Goal: Task Accomplishment & Management: Complete application form

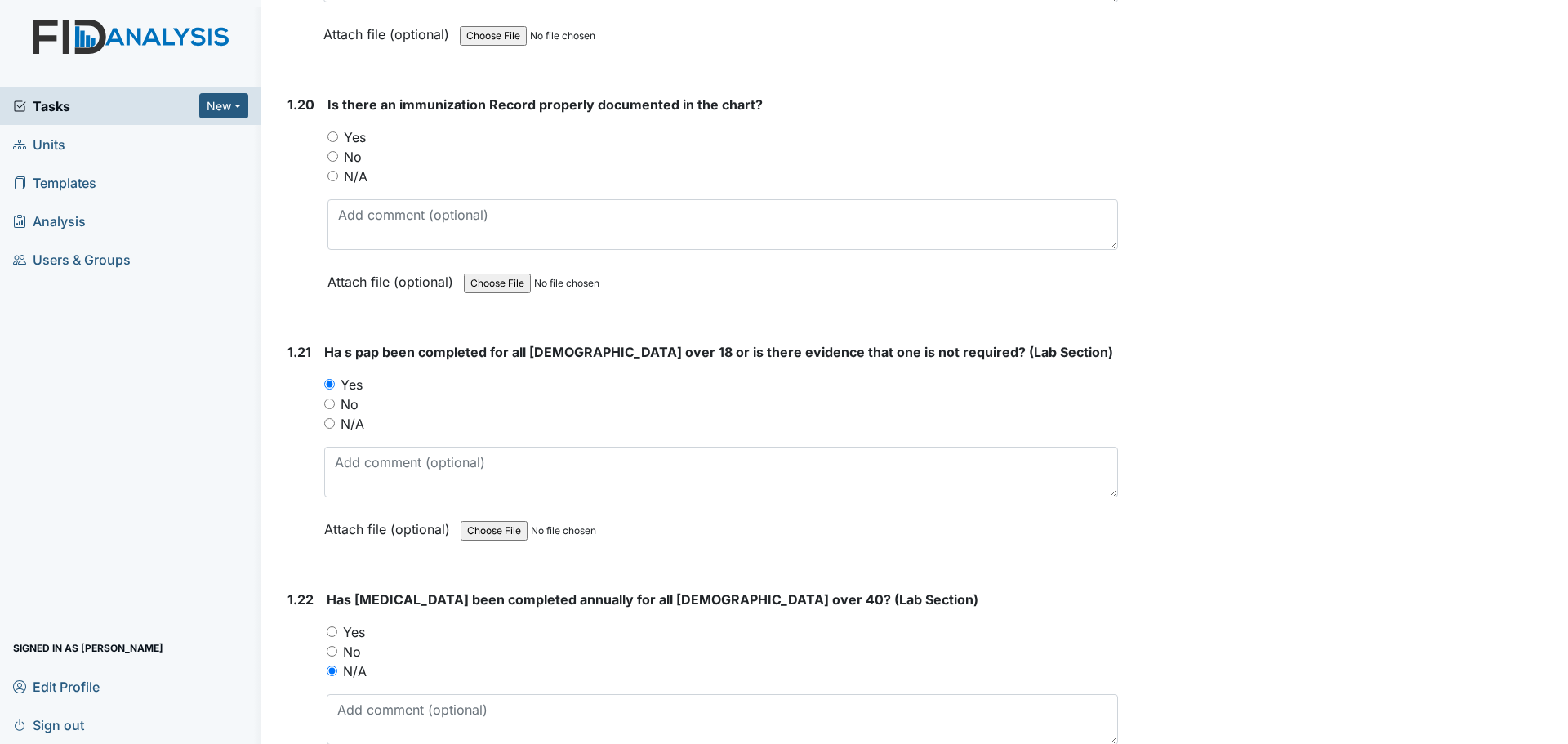
scroll to position [4902, 0]
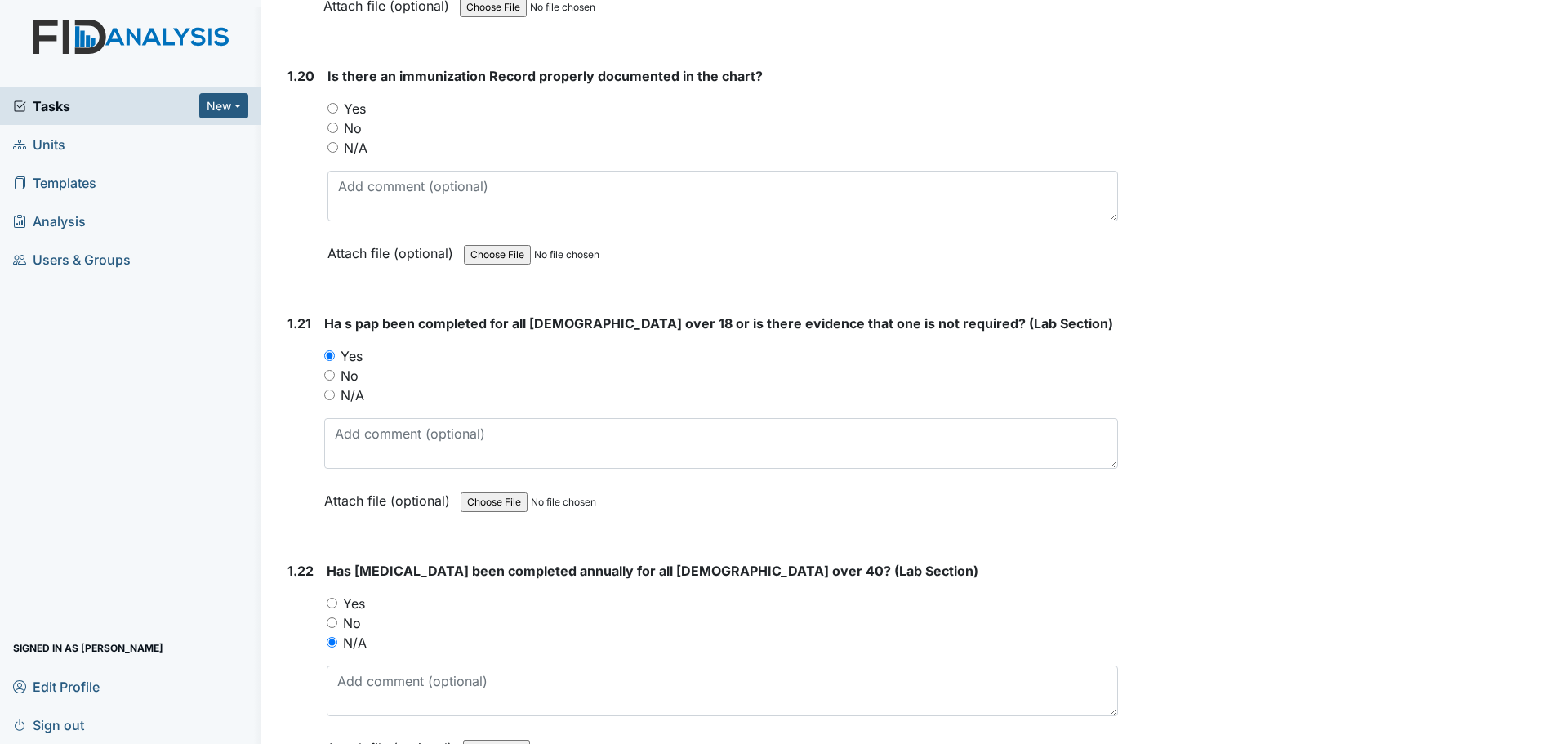
drag, startPoint x: 334, startPoint y: 127, endPoint x: 347, endPoint y: 129, distance: 13.2
click at [334, 127] on input "No" at bounding box center [333, 128] width 11 height 11
radio input "true"
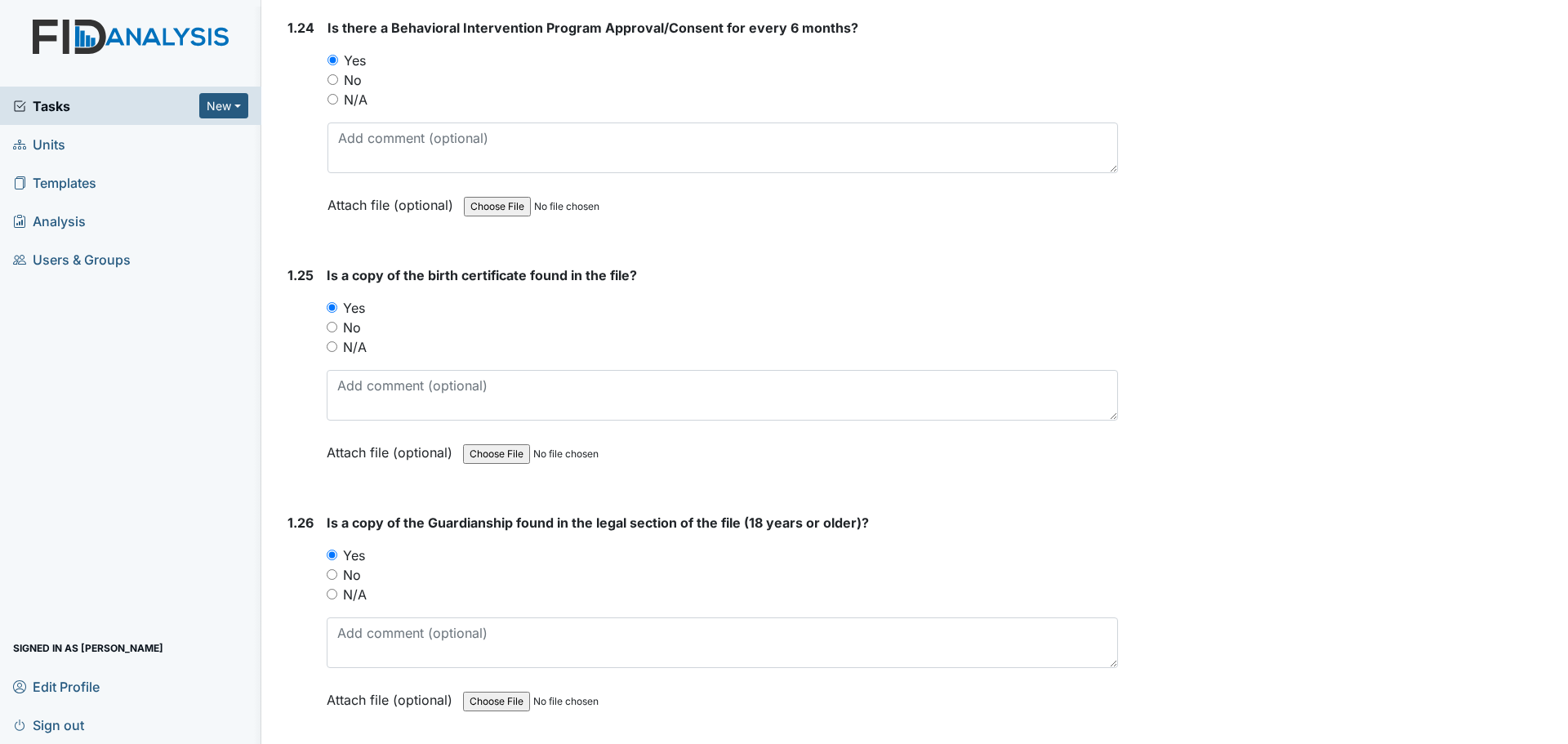
scroll to position [5964, 0]
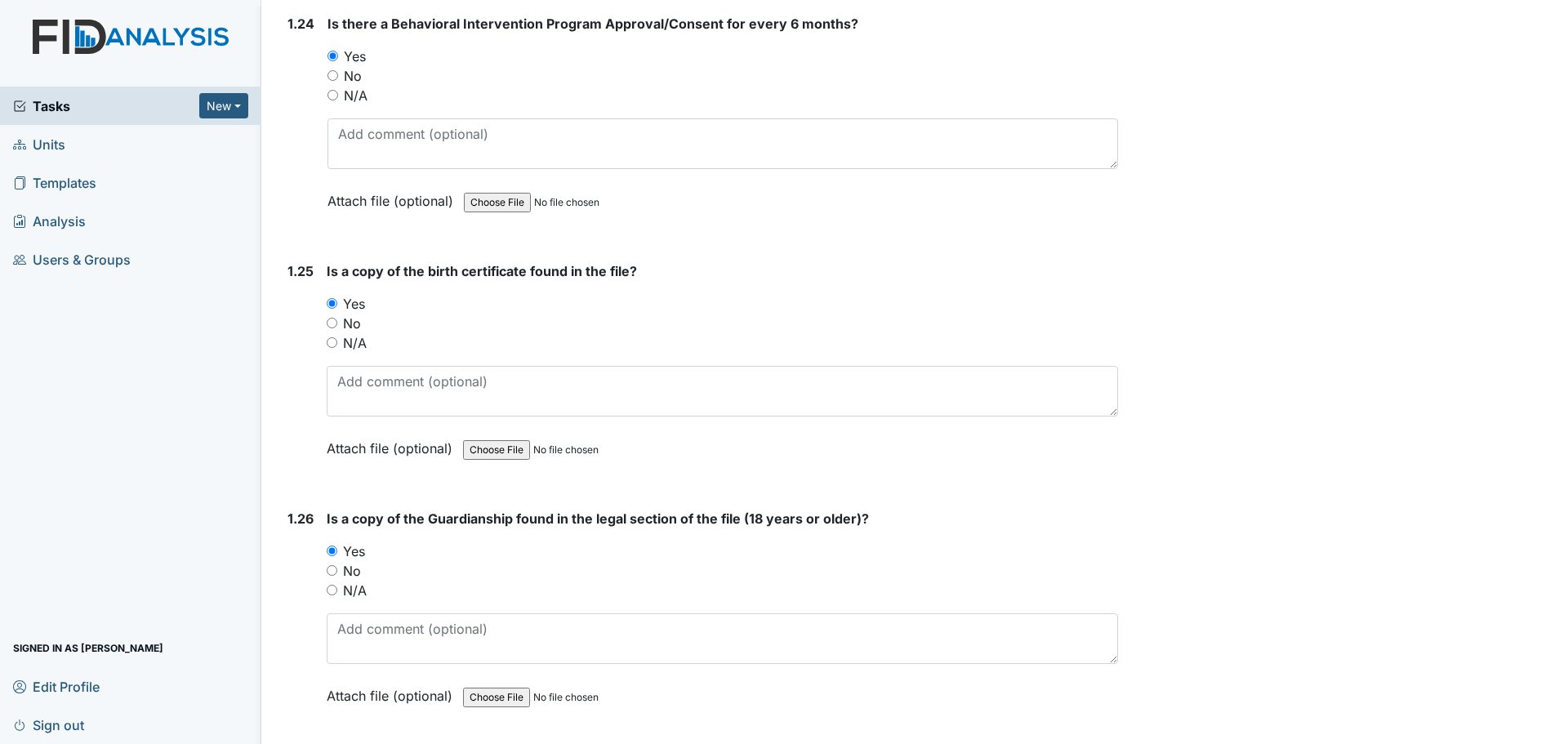
click at [1018, 261] on strong "Is a copy of the birth certificate found in the file?" at bounding box center [723, 271] width 792 height 19
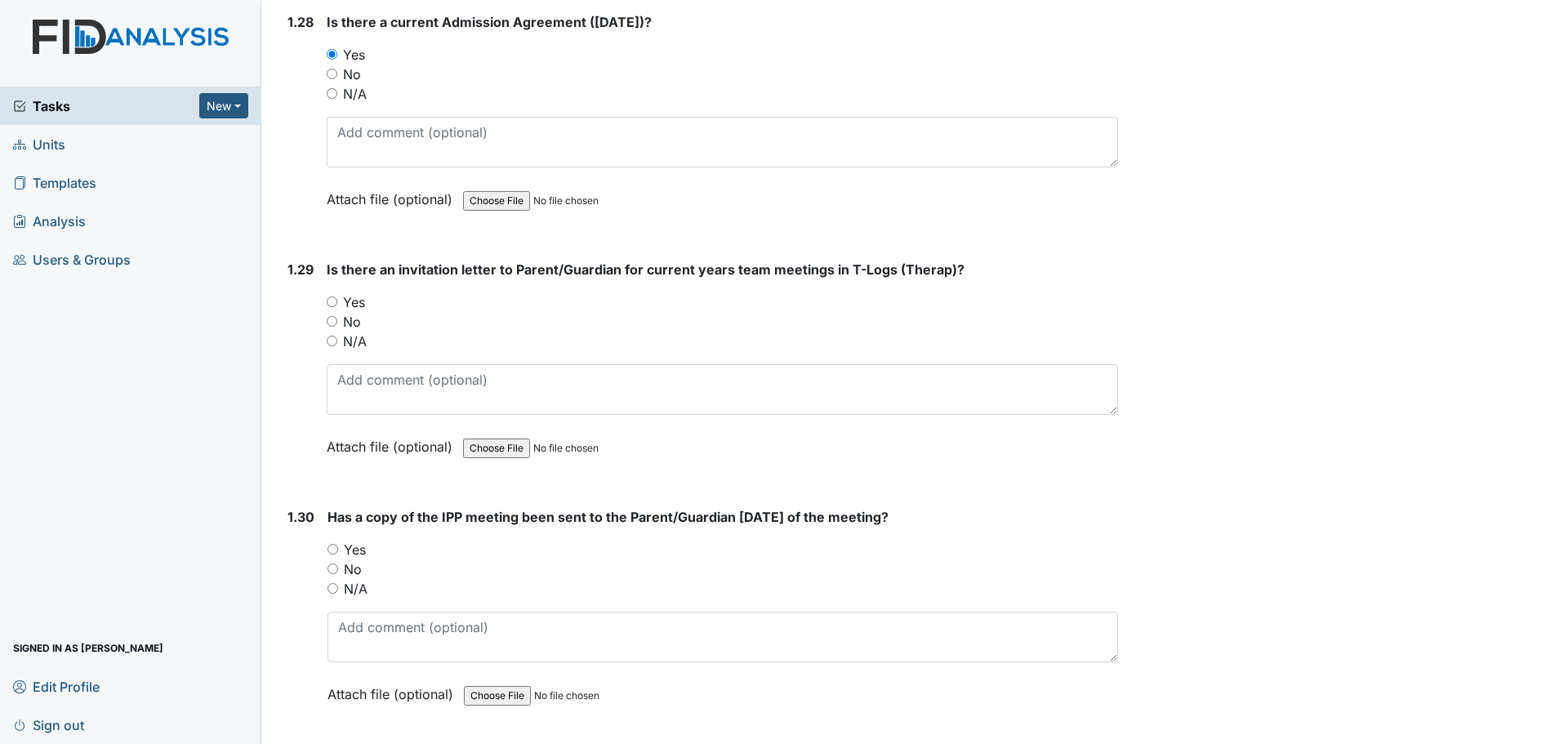
scroll to position [6985, 0]
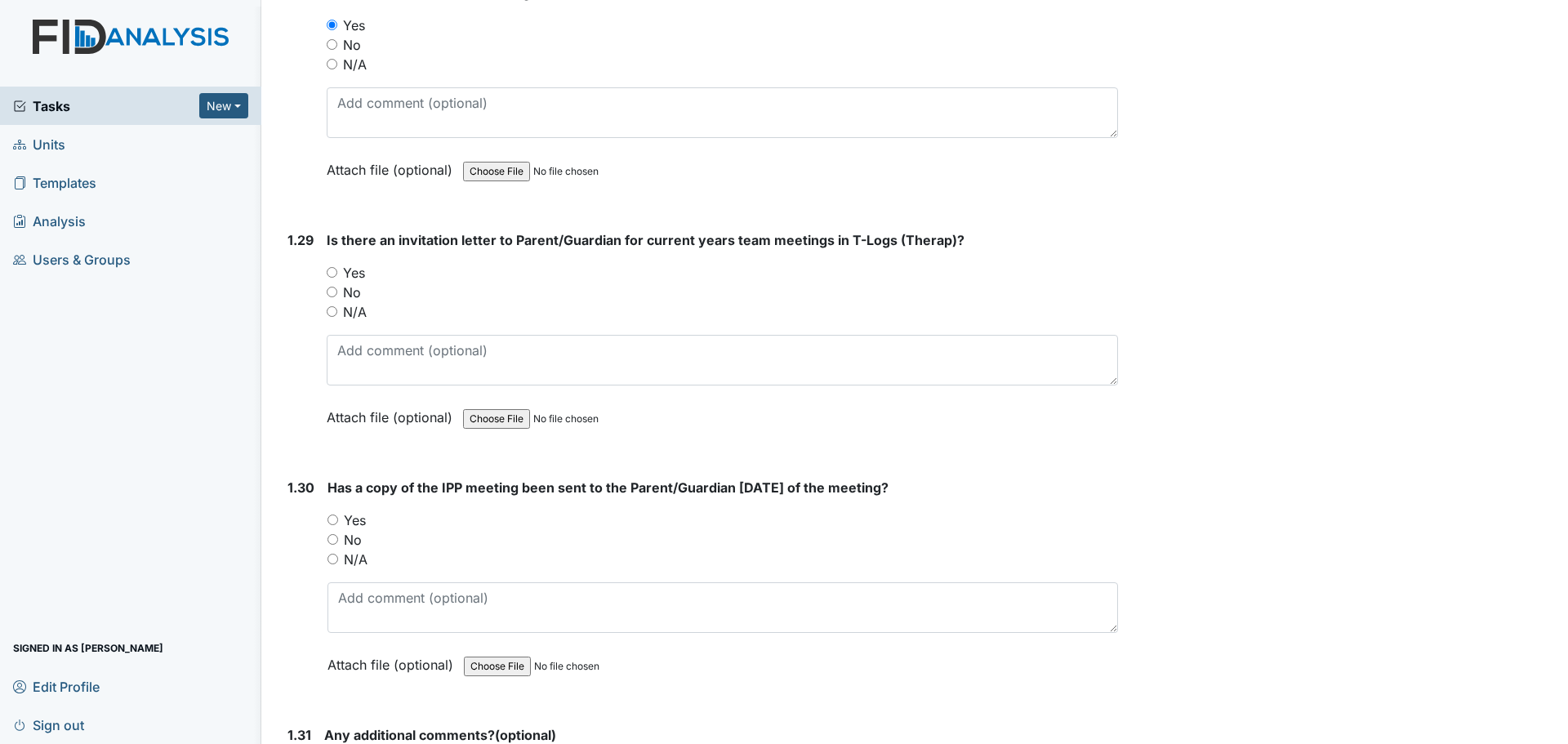
click at [345, 263] on label "Yes" at bounding box center [354, 272] width 22 height 19
click at [337, 267] on input "Yes" at bounding box center [332, 272] width 11 height 11
radio input "true"
click at [353, 510] on label "Yes" at bounding box center [355, 520] width 22 height 19
click at [338, 514] on input "Yes" at bounding box center [333, 520] width 11 height 11
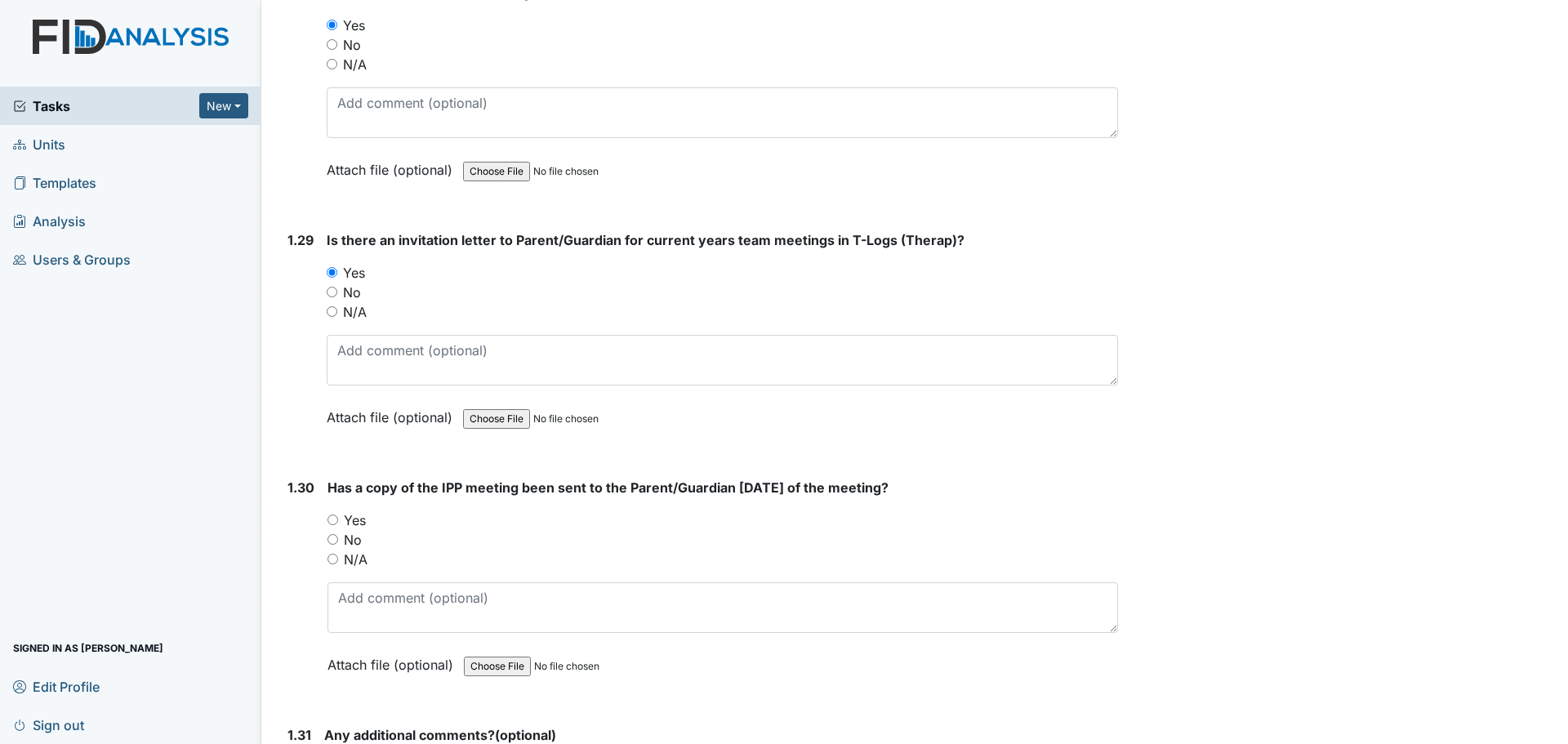
radio input "true"
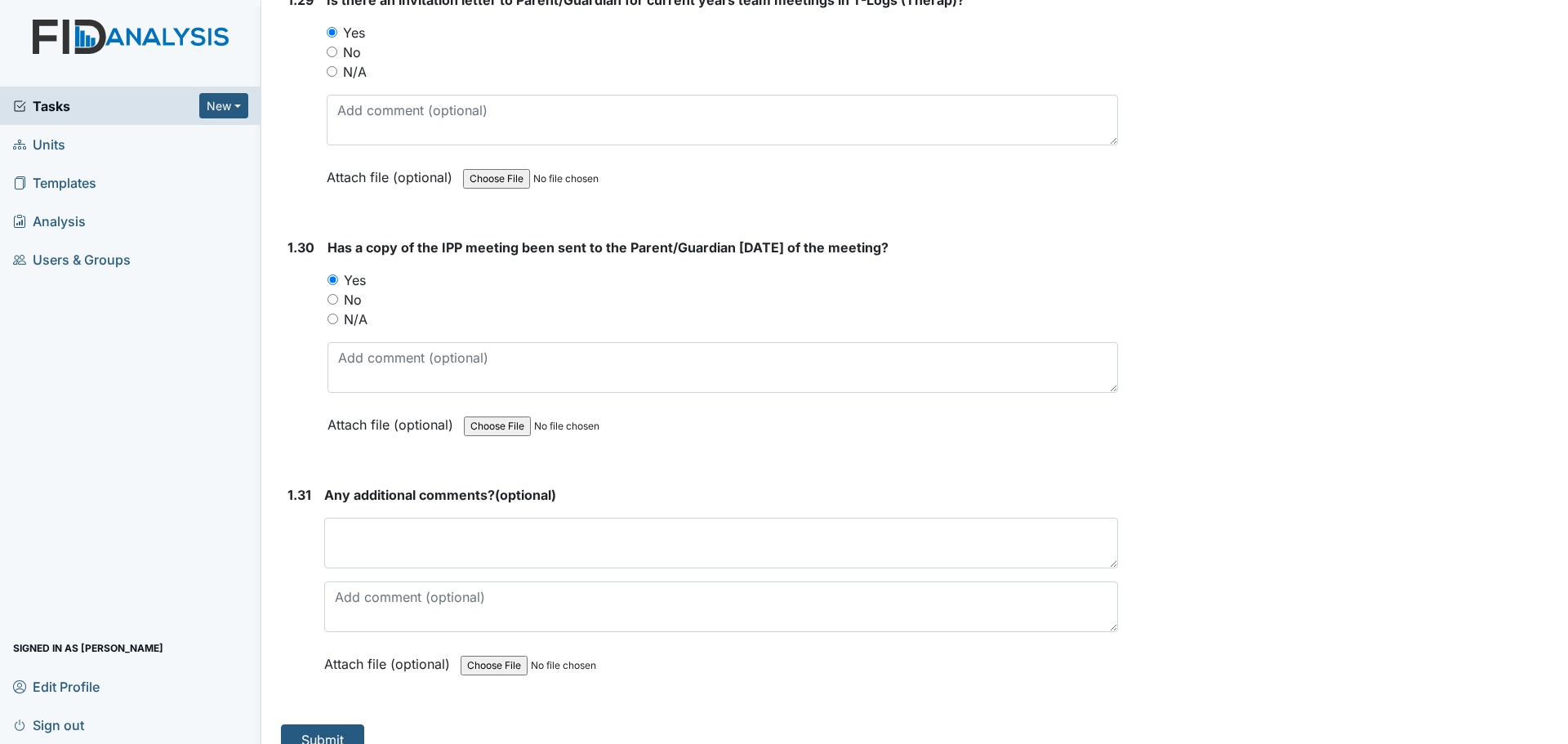
scroll to position [7230, 0]
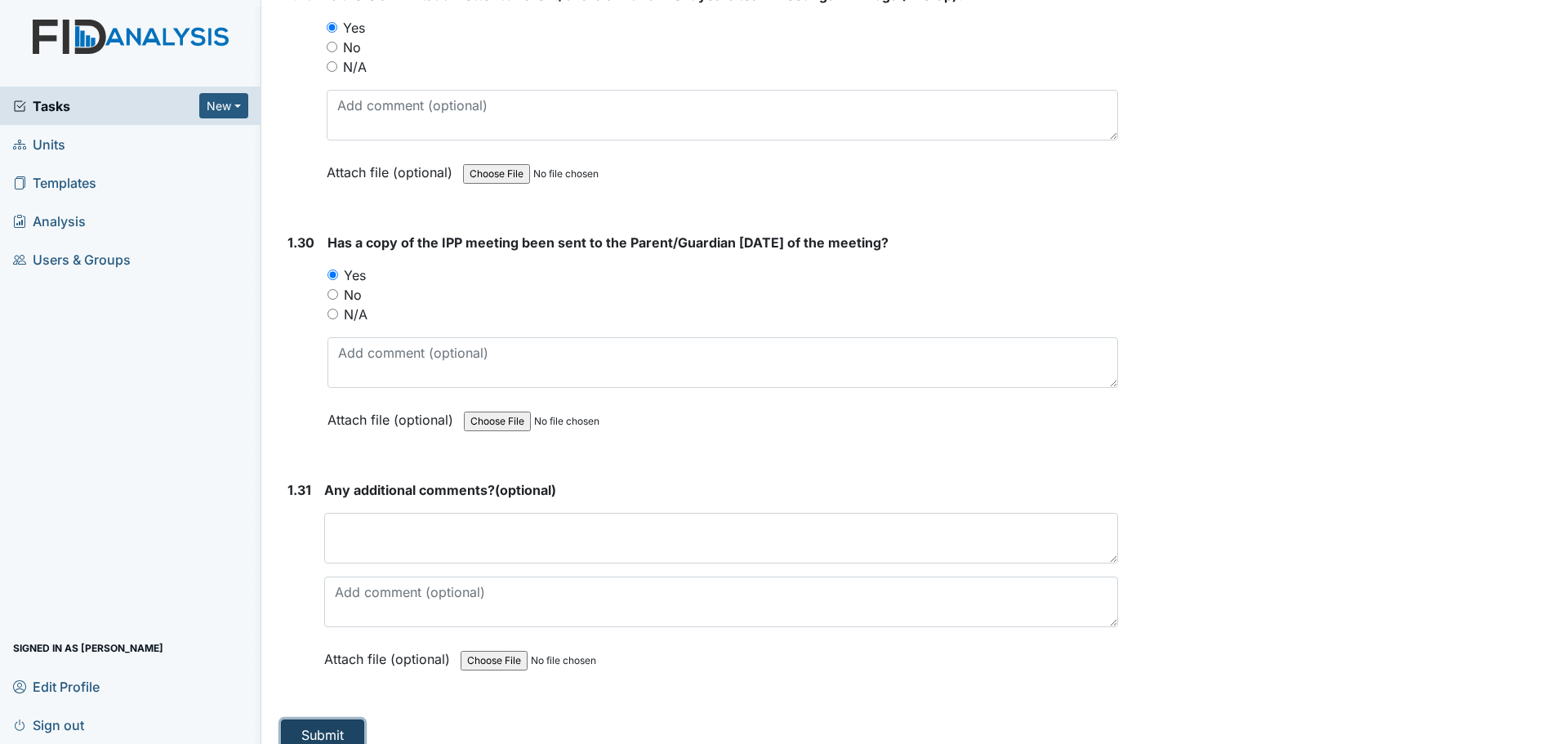
click at [355, 720] on button "Submit" at bounding box center [322, 735] width 83 height 31
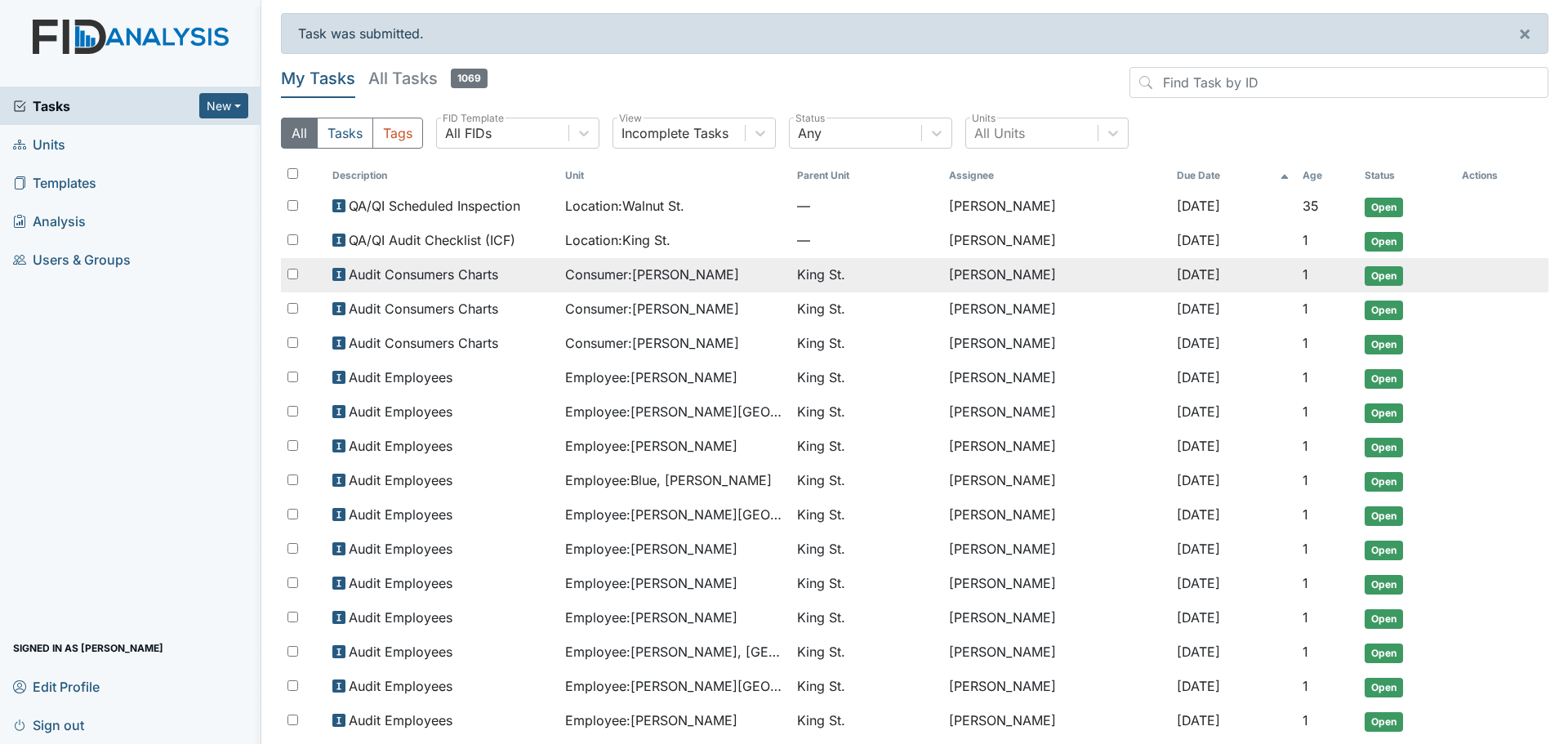
click at [535, 276] on div "Audit Consumers Charts" at bounding box center [442, 274] width 219 height 19
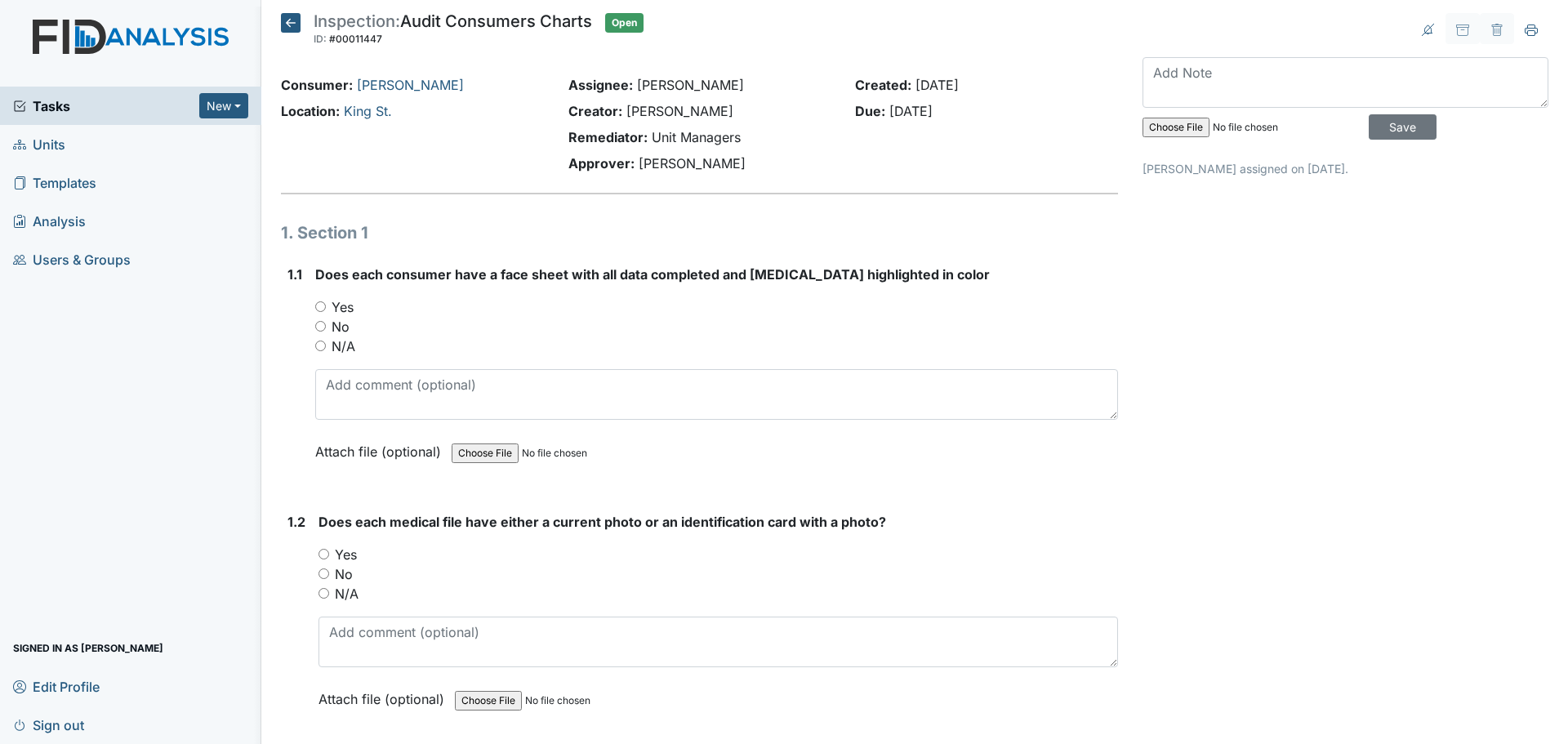
drag, startPoint x: 345, startPoint y: 306, endPoint x: 345, endPoint y: 344, distance: 38.0
click at [345, 306] on label "Yes" at bounding box center [343, 307] width 22 height 19
click at [326, 306] on input "Yes" at bounding box center [320, 307] width 11 height 11
radio input "true"
drag, startPoint x: 345, startPoint y: 553, endPoint x: 358, endPoint y: 555, distance: 13.2
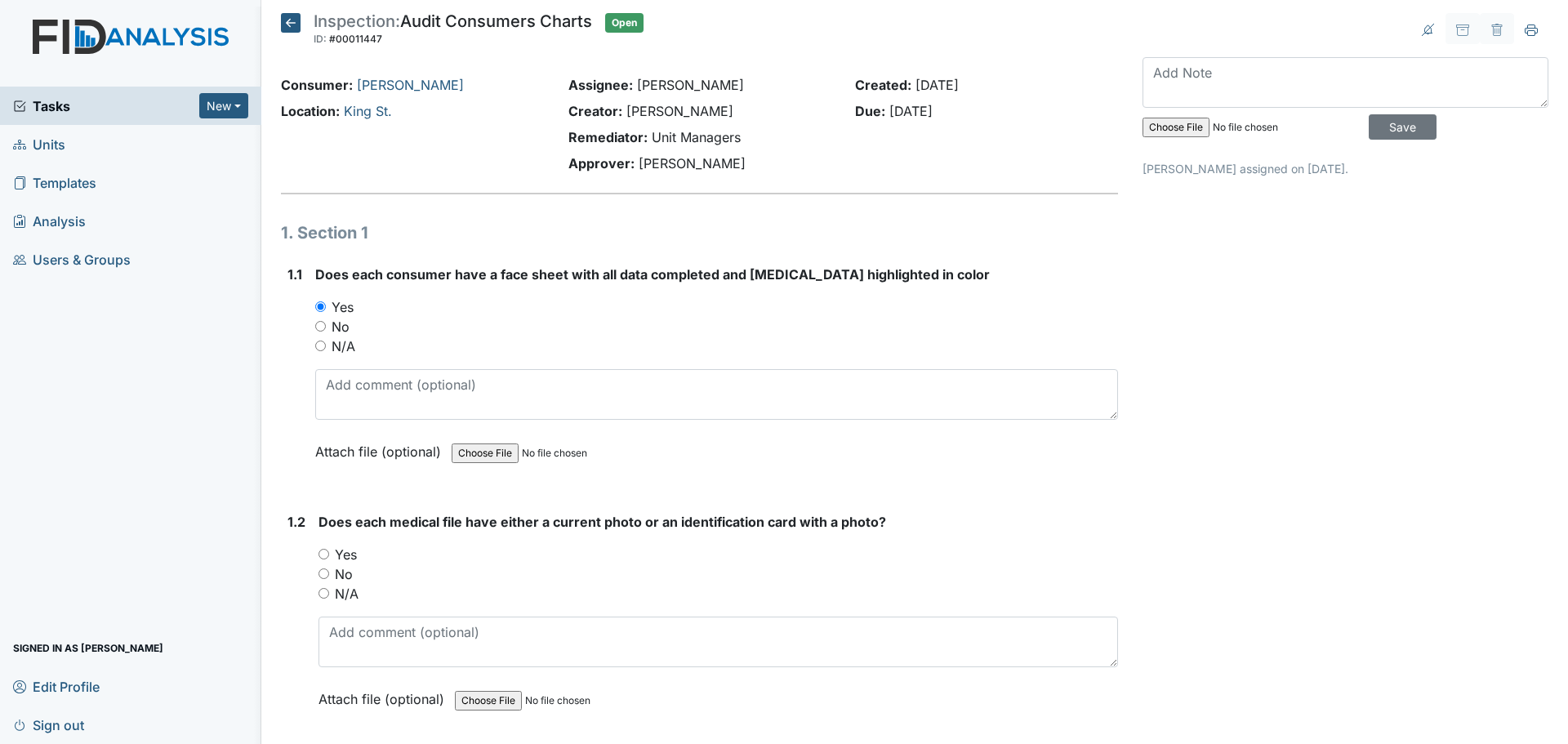
click at [347, 553] on label "Yes" at bounding box center [345, 554] width 22 height 19
click at [326, 557] on input "Yes" at bounding box center [324, 554] width 11 height 11
radio input "true"
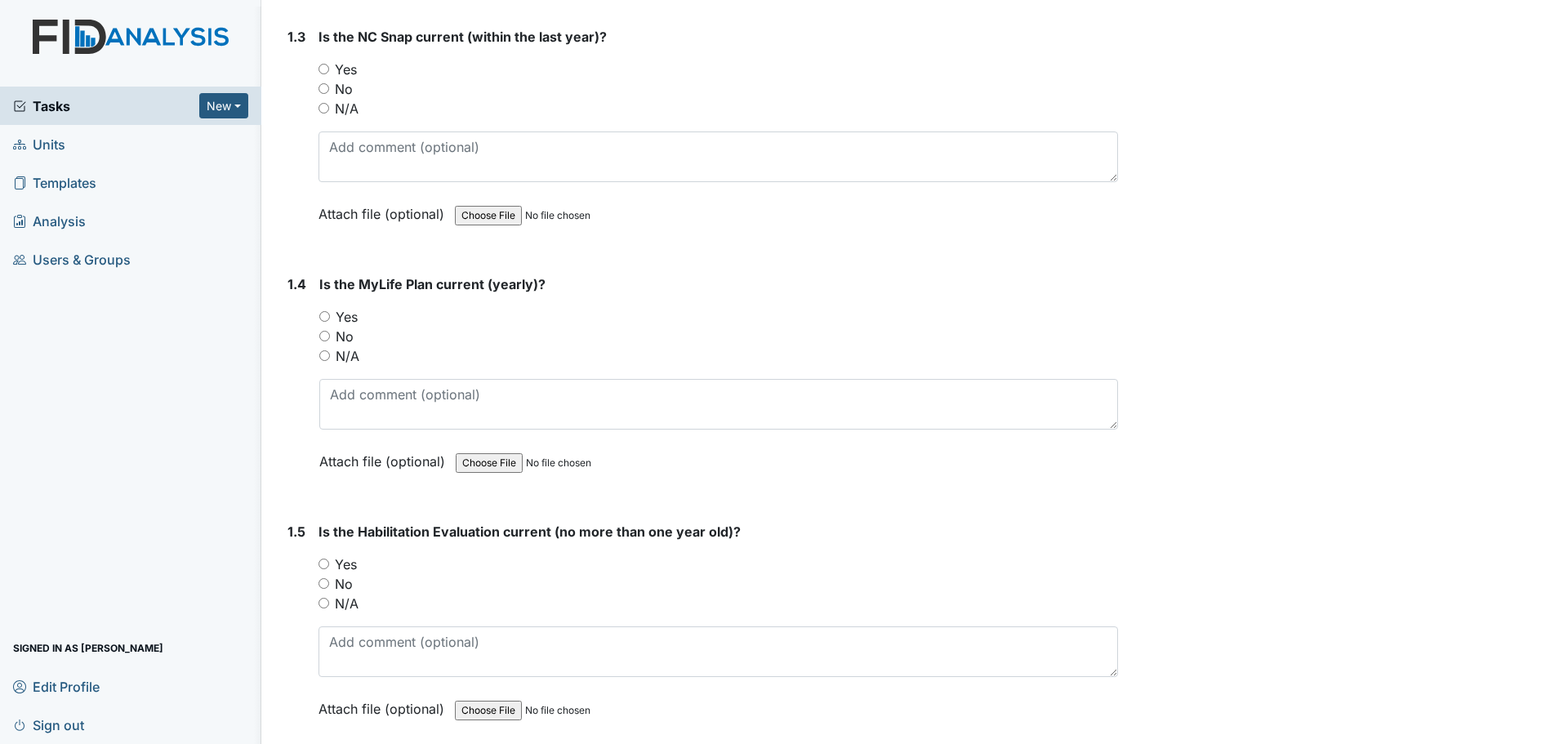
scroll to position [736, 0]
click at [355, 70] on label "Yes" at bounding box center [345, 66] width 22 height 19
click at [329, 70] on input "Yes" at bounding box center [324, 66] width 11 height 11
radio input "true"
click at [344, 333] on label "No" at bounding box center [344, 334] width 18 height 19
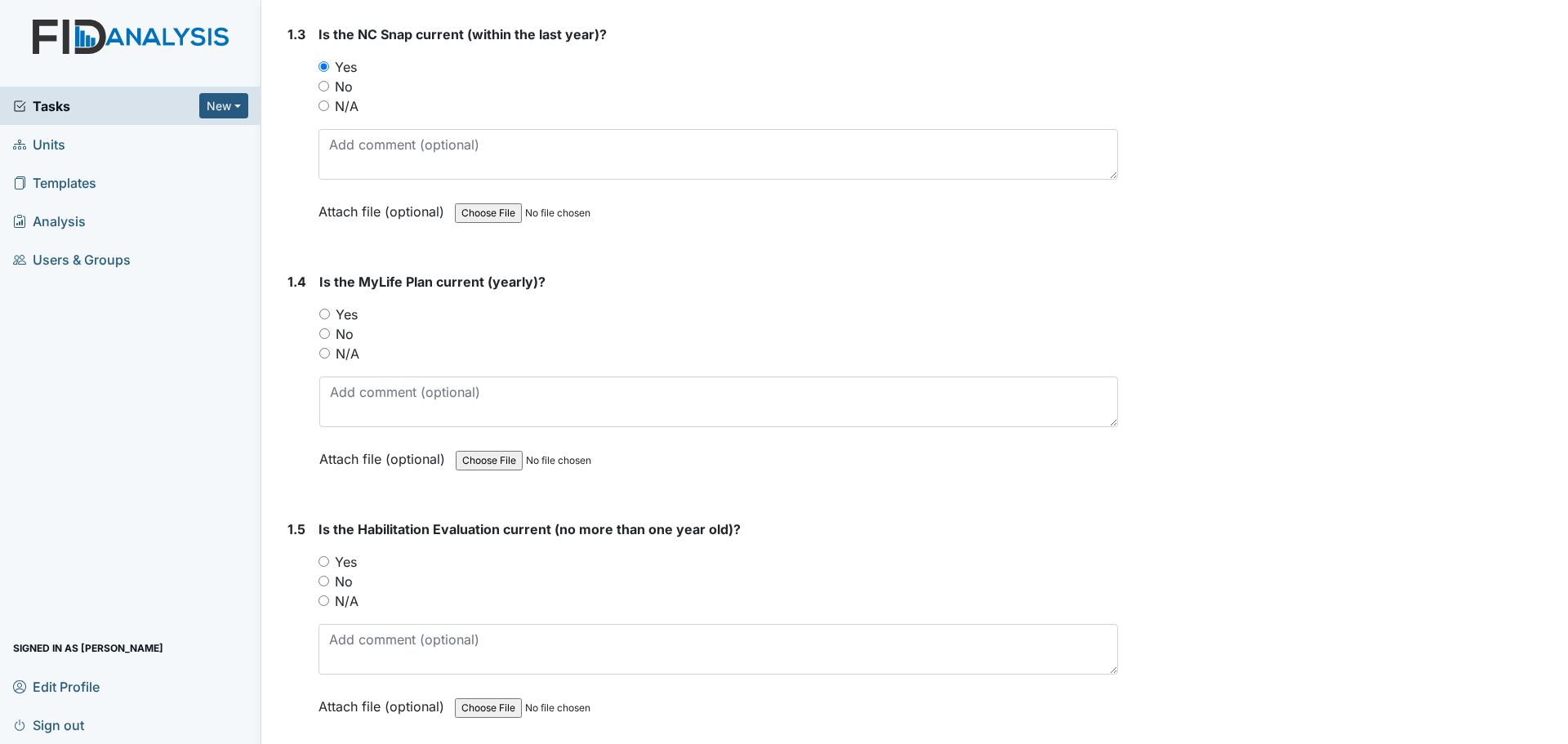
click at [330, 333] on input "No" at bounding box center [324, 334] width 11 height 11
radio input "true"
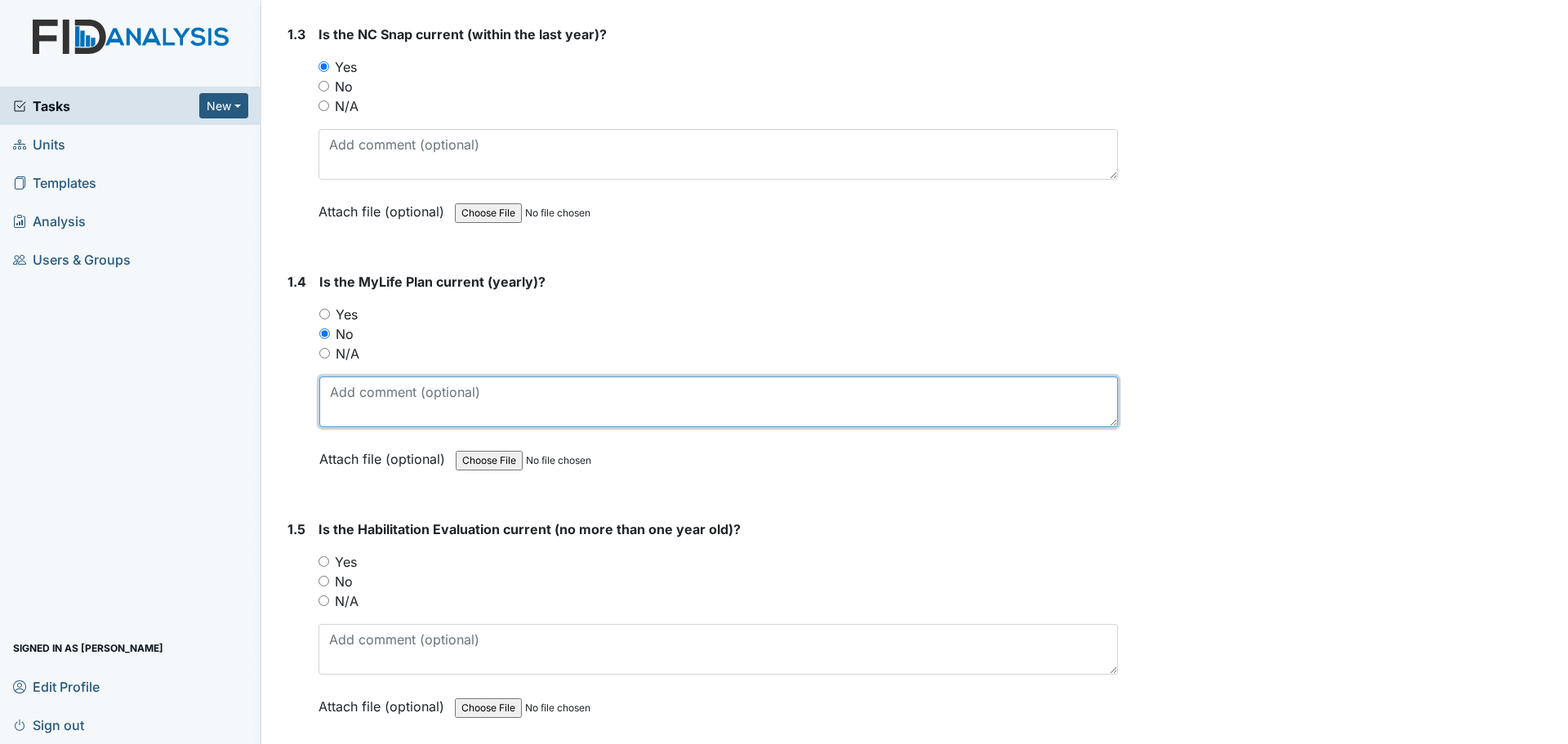
click at [363, 409] on textarea at bounding box center [718, 402] width 798 height 50
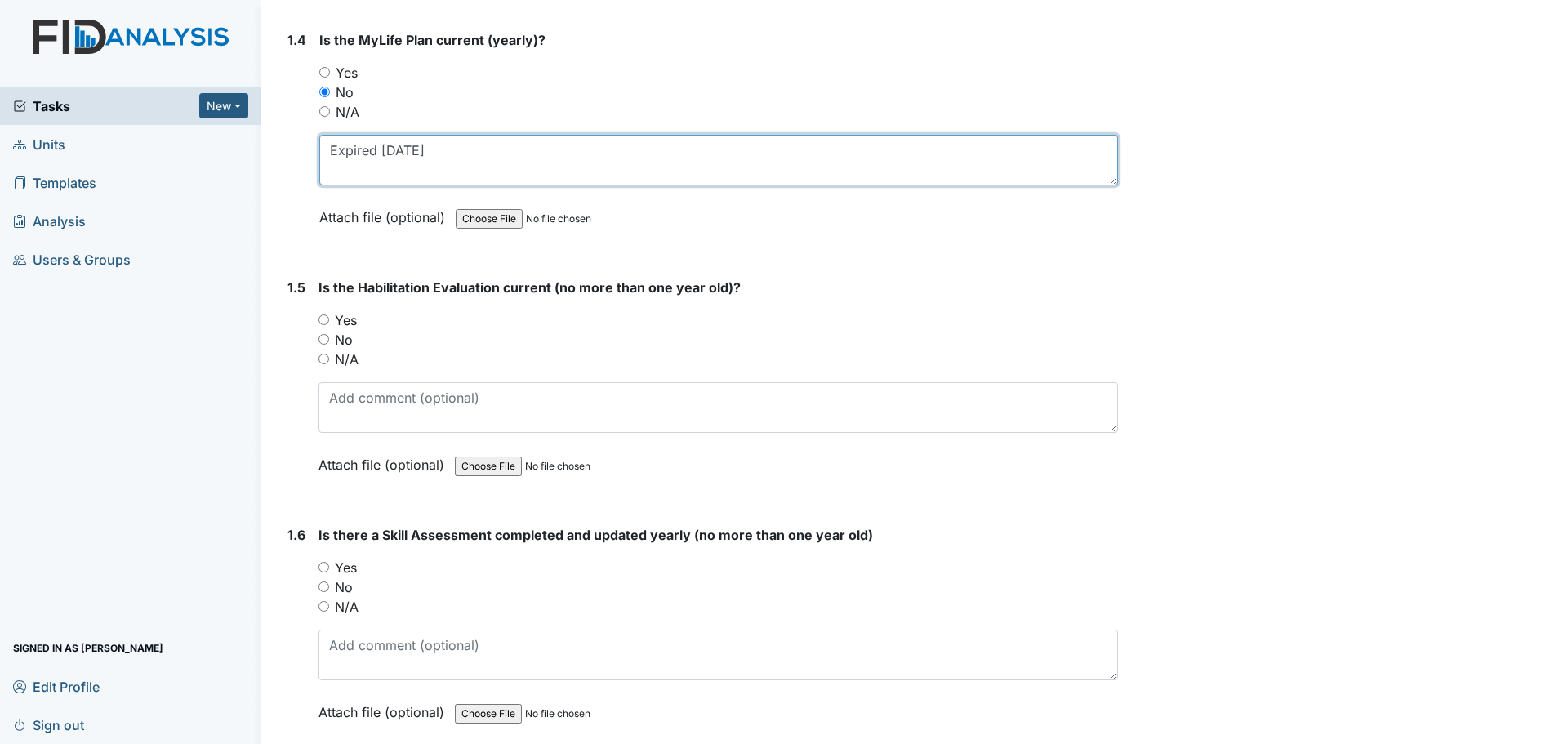
scroll to position [980, 0]
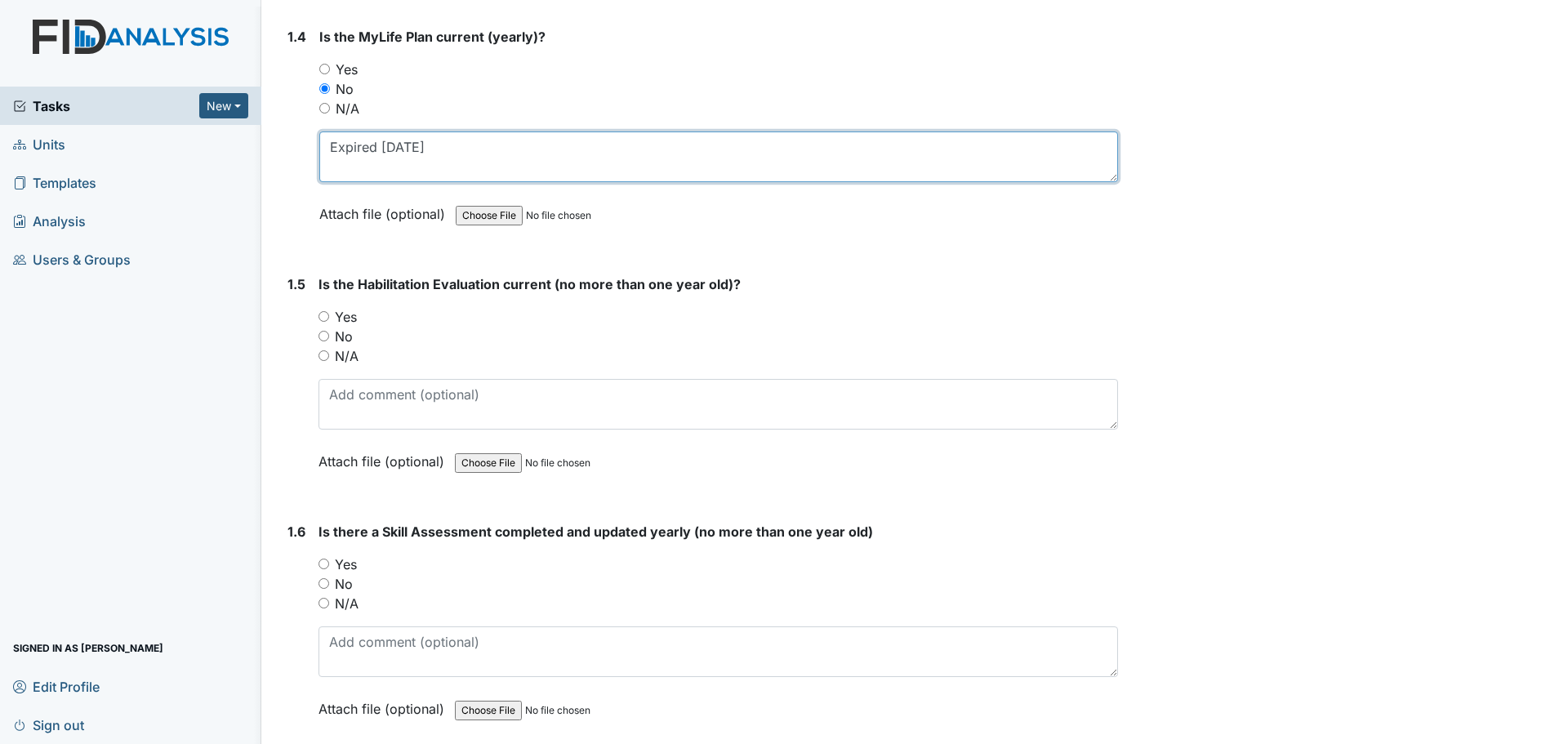
type textarea "Expired 8/14/25"
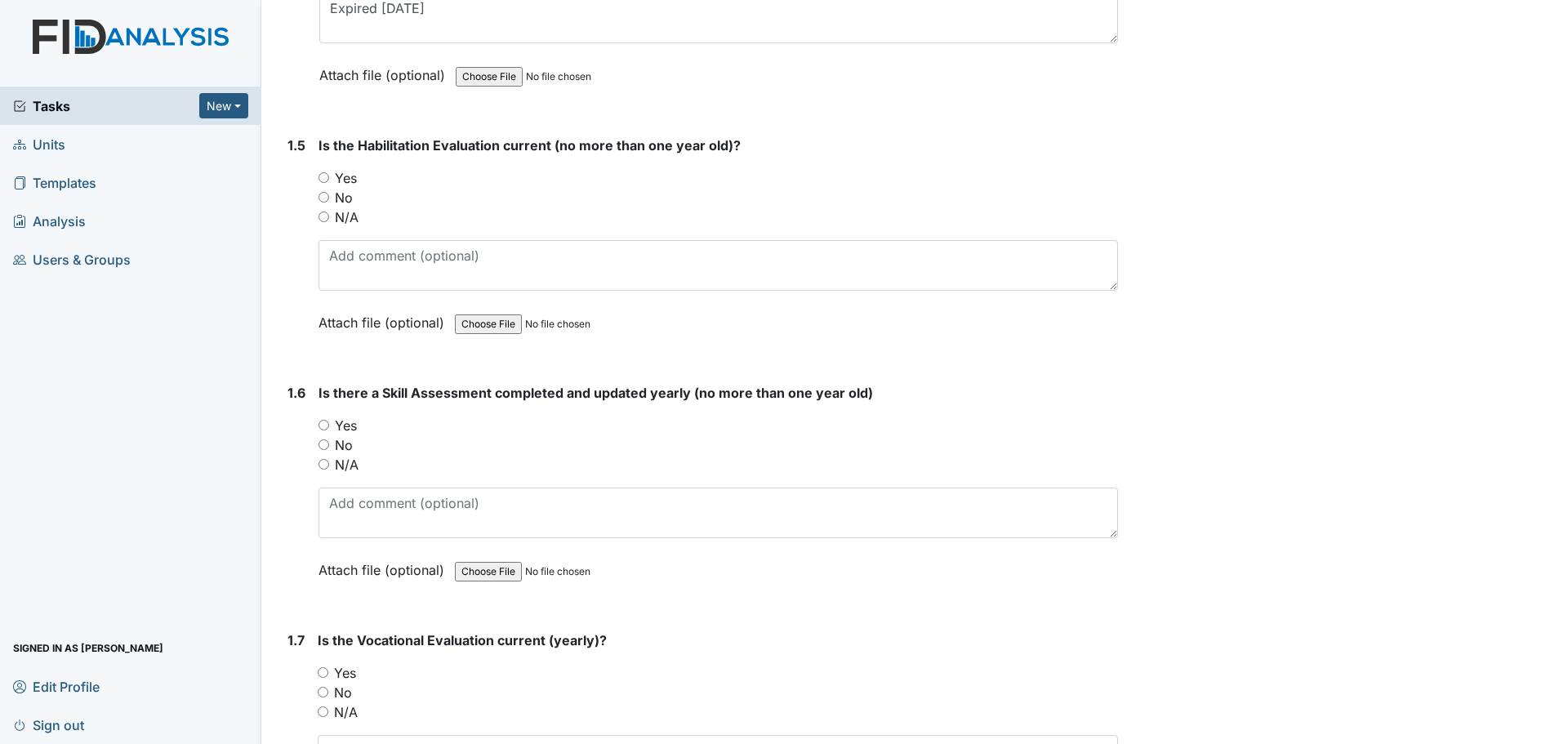
scroll to position [1143, 0]
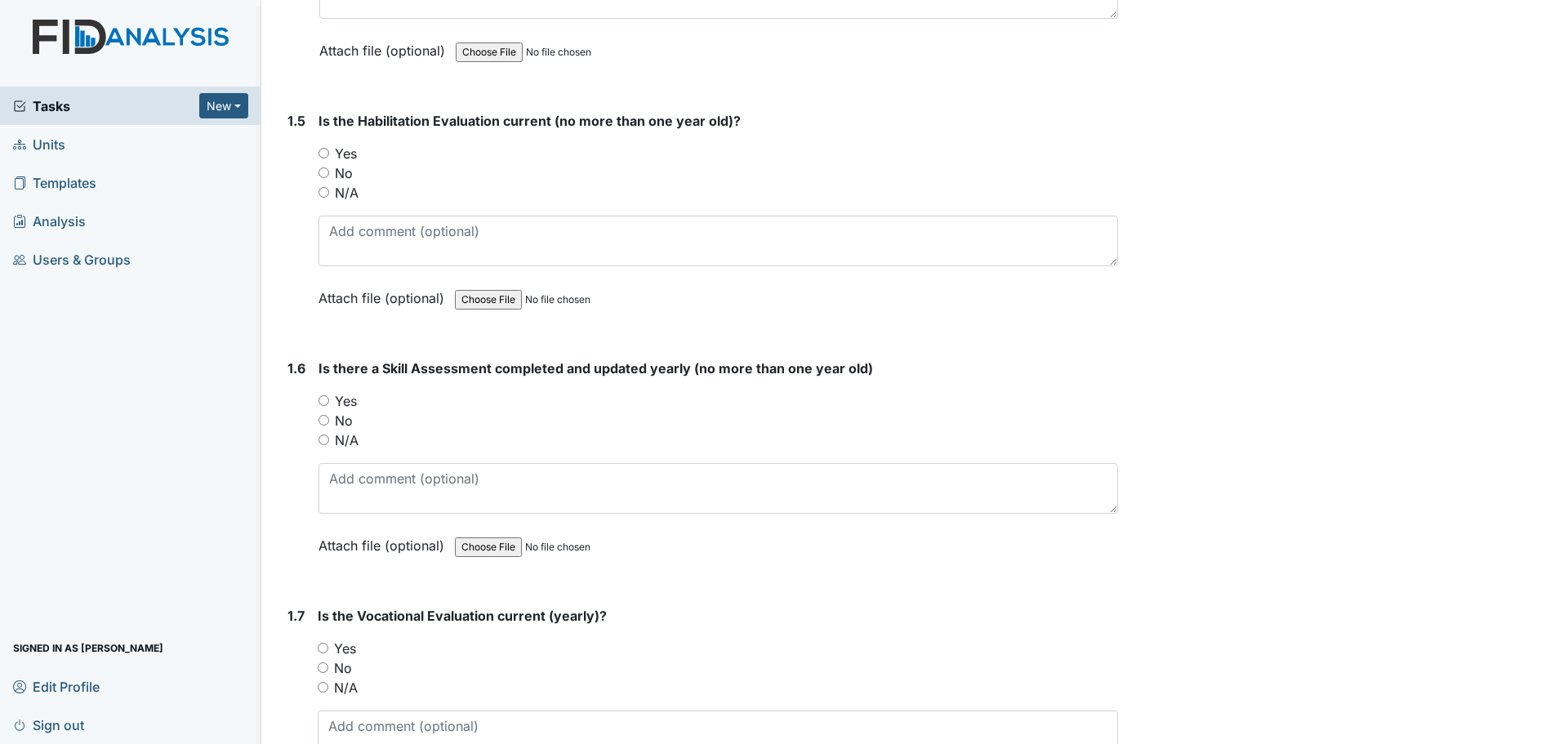
click at [351, 155] on label "Yes" at bounding box center [345, 153] width 22 height 19
click at [329, 155] on input "Yes" at bounding box center [324, 153] width 11 height 11
radio input "true"
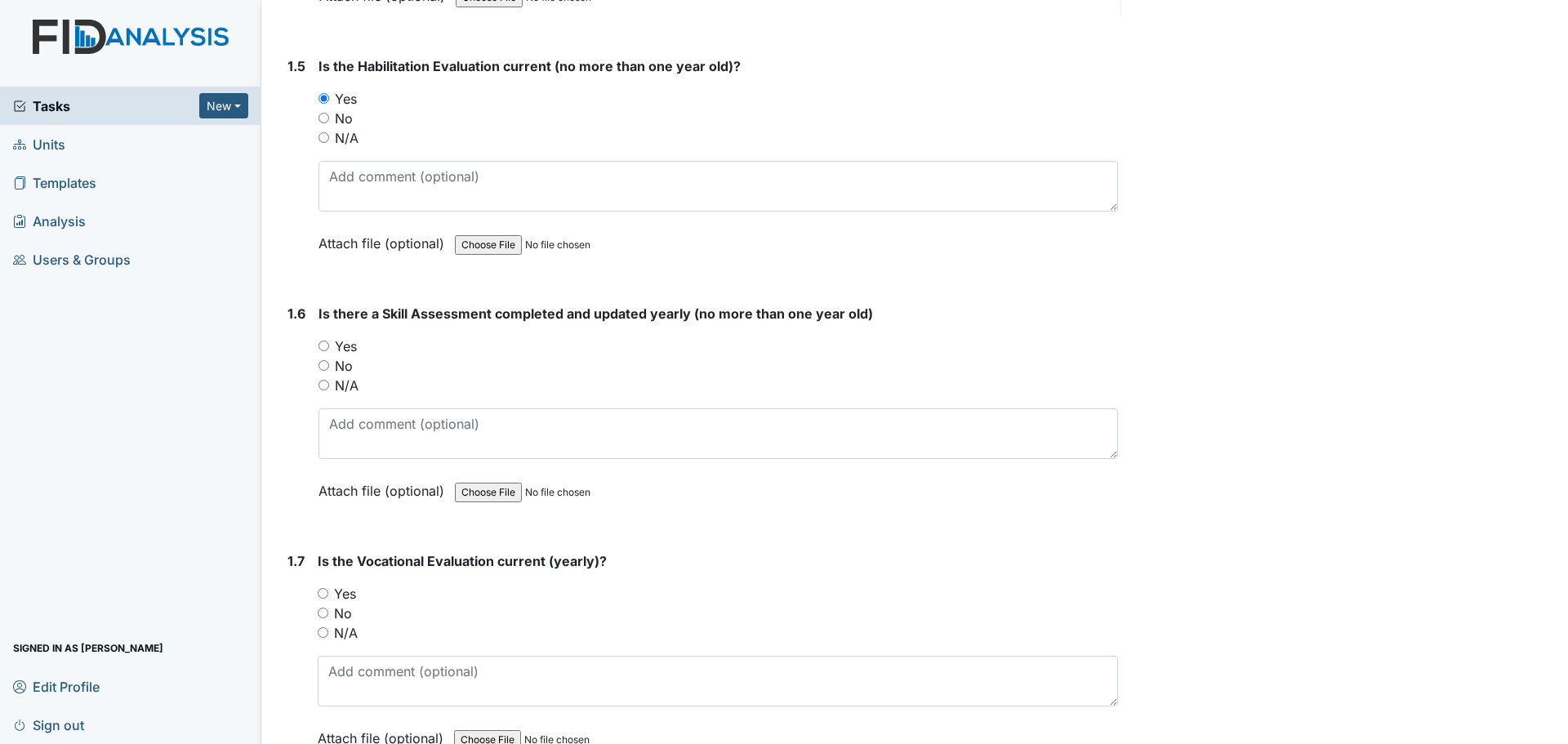
scroll to position [1307, 0]
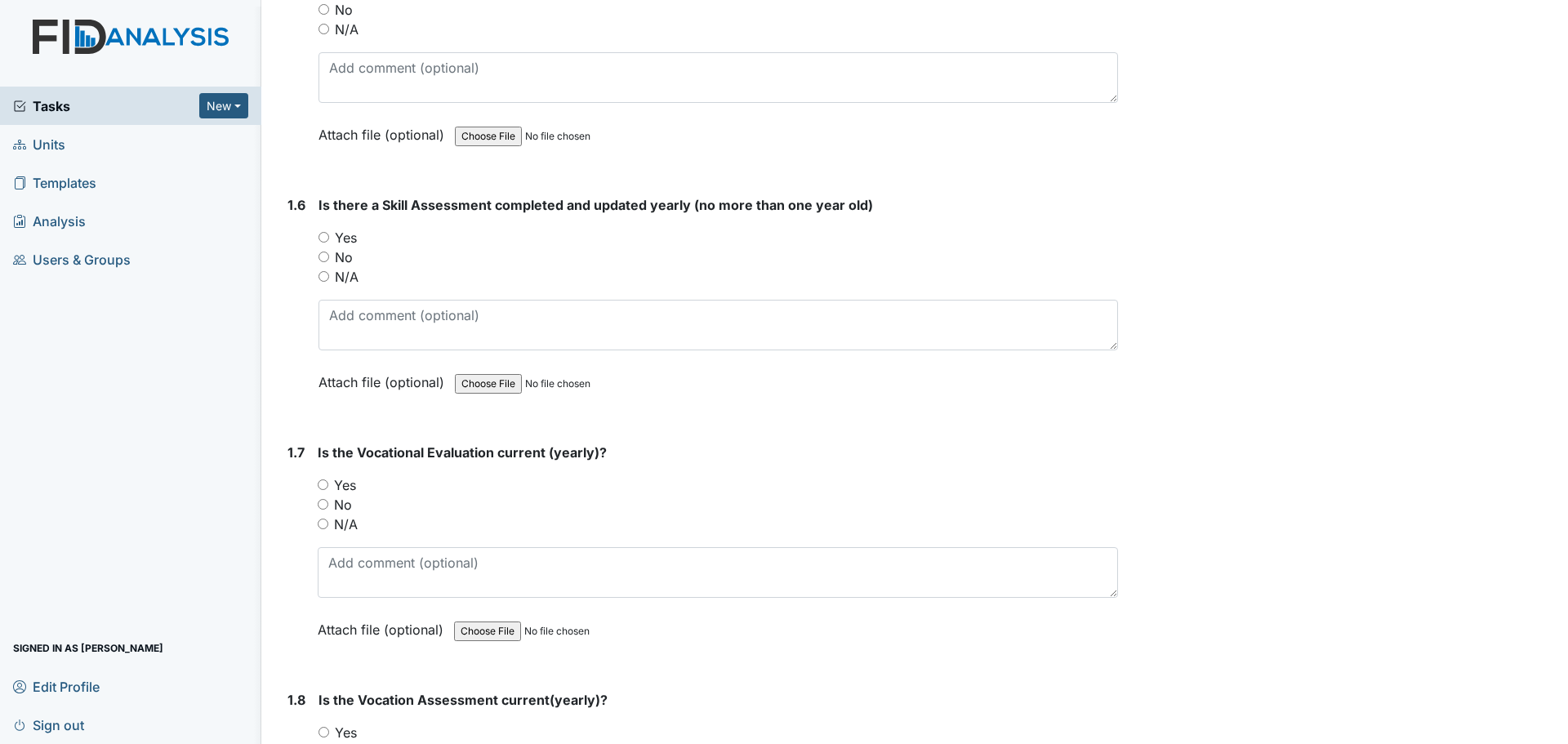
click at [340, 240] on label "Yes" at bounding box center [345, 237] width 22 height 19
click at [329, 240] on input "Yes" at bounding box center [324, 237] width 11 height 11
radio input "true"
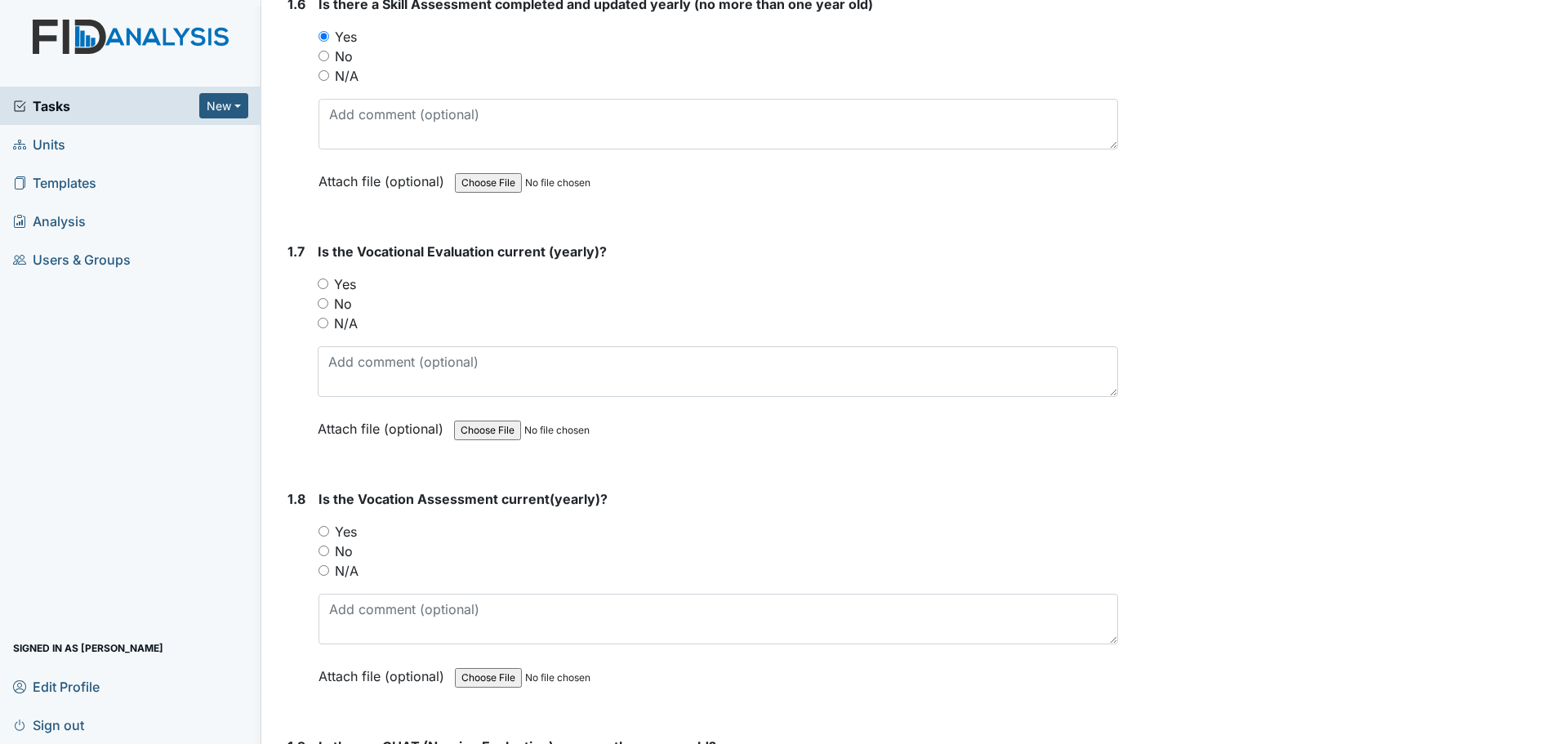
scroll to position [1552, 0]
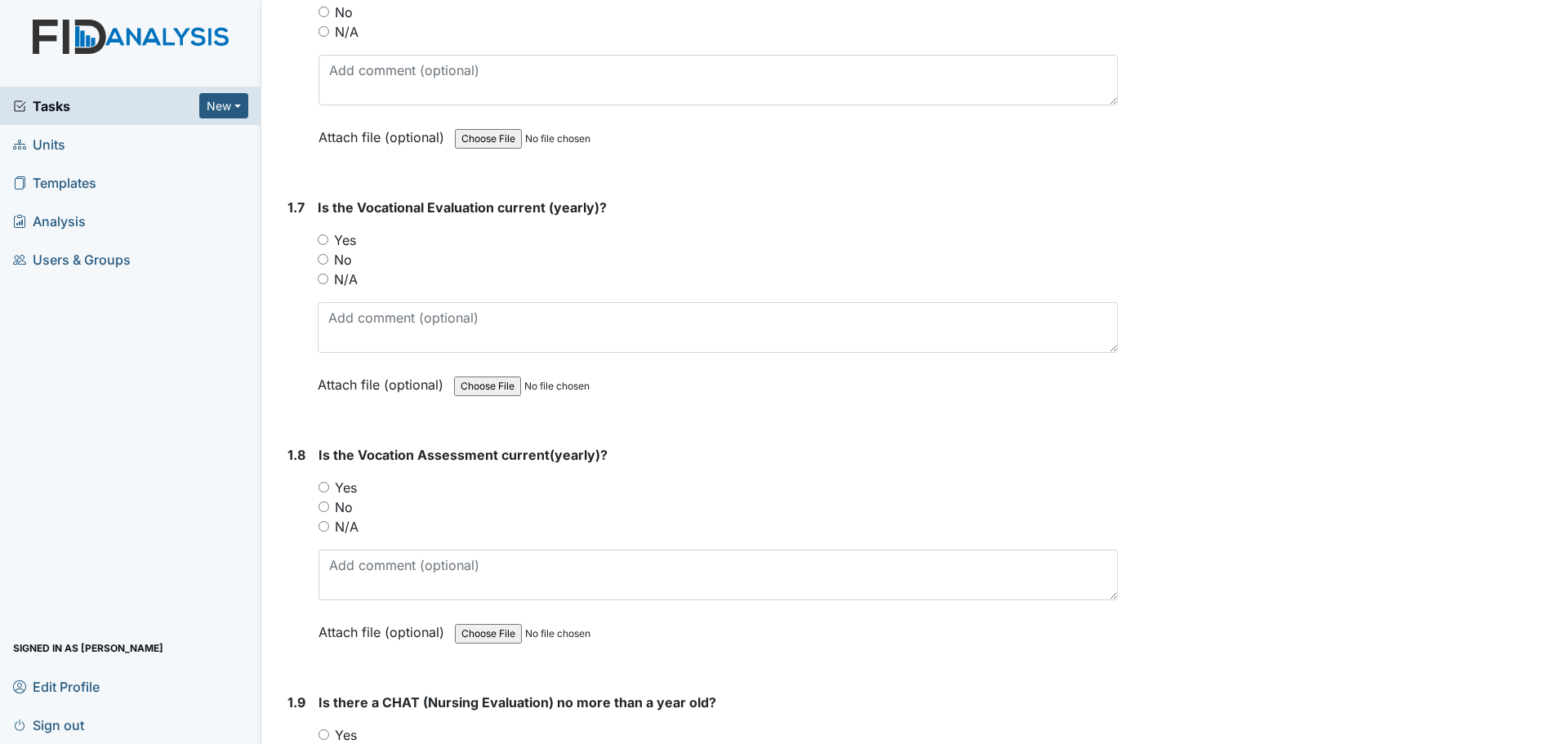
click at [346, 240] on label "Yes" at bounding box center [345, 240] width 22 height 19
click at [329, 240] on input "Yes" at bounding box center [323, 240] width 11 height 11
radio input "true"
click at [351, 493] on label "Yes" at bounding box center [345, 487] width 22 height 19
click at [329, 493] on input "Yes" at bounding box center [324, 487] width 11 height 11
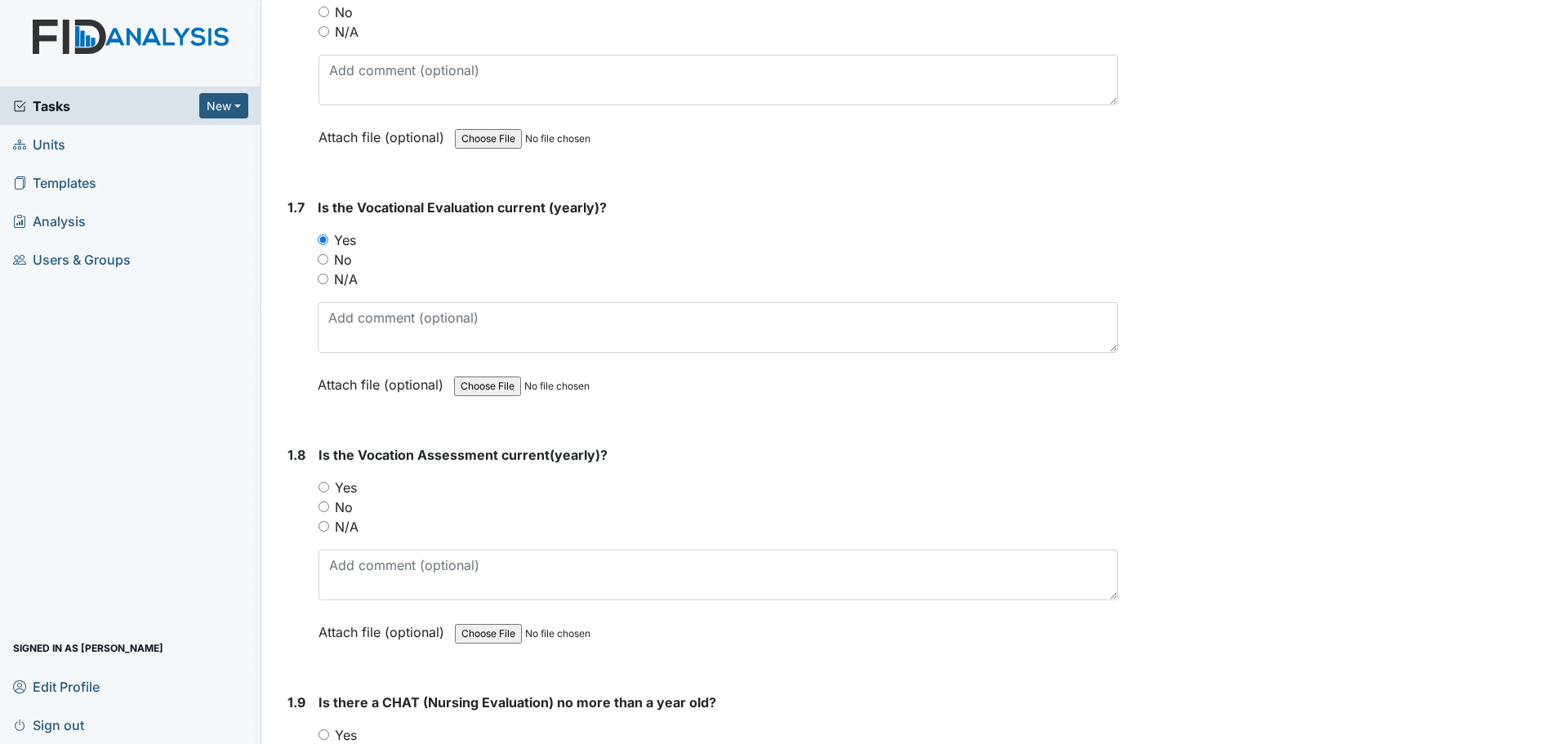
radio input "true"
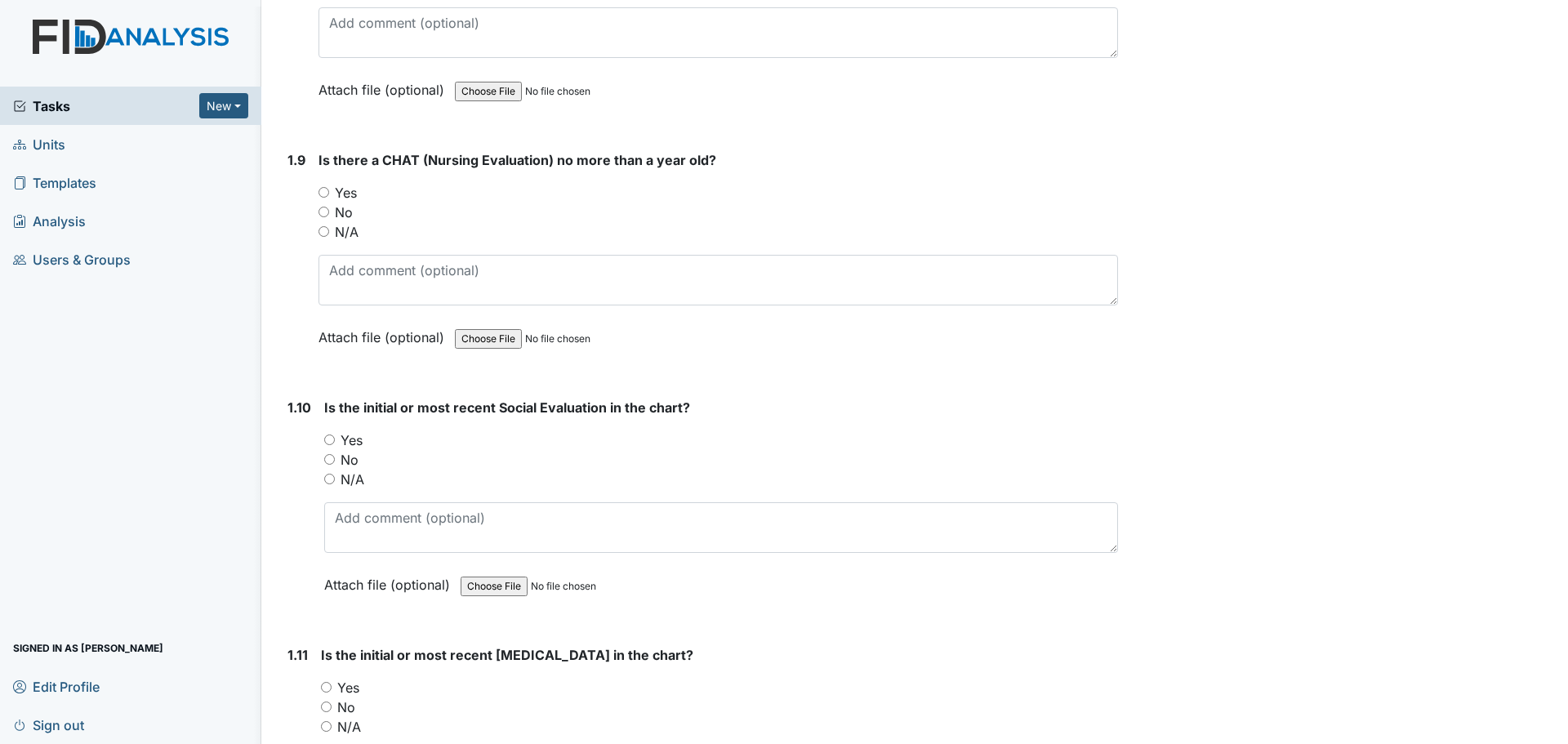
scroll to position [2124, 0]
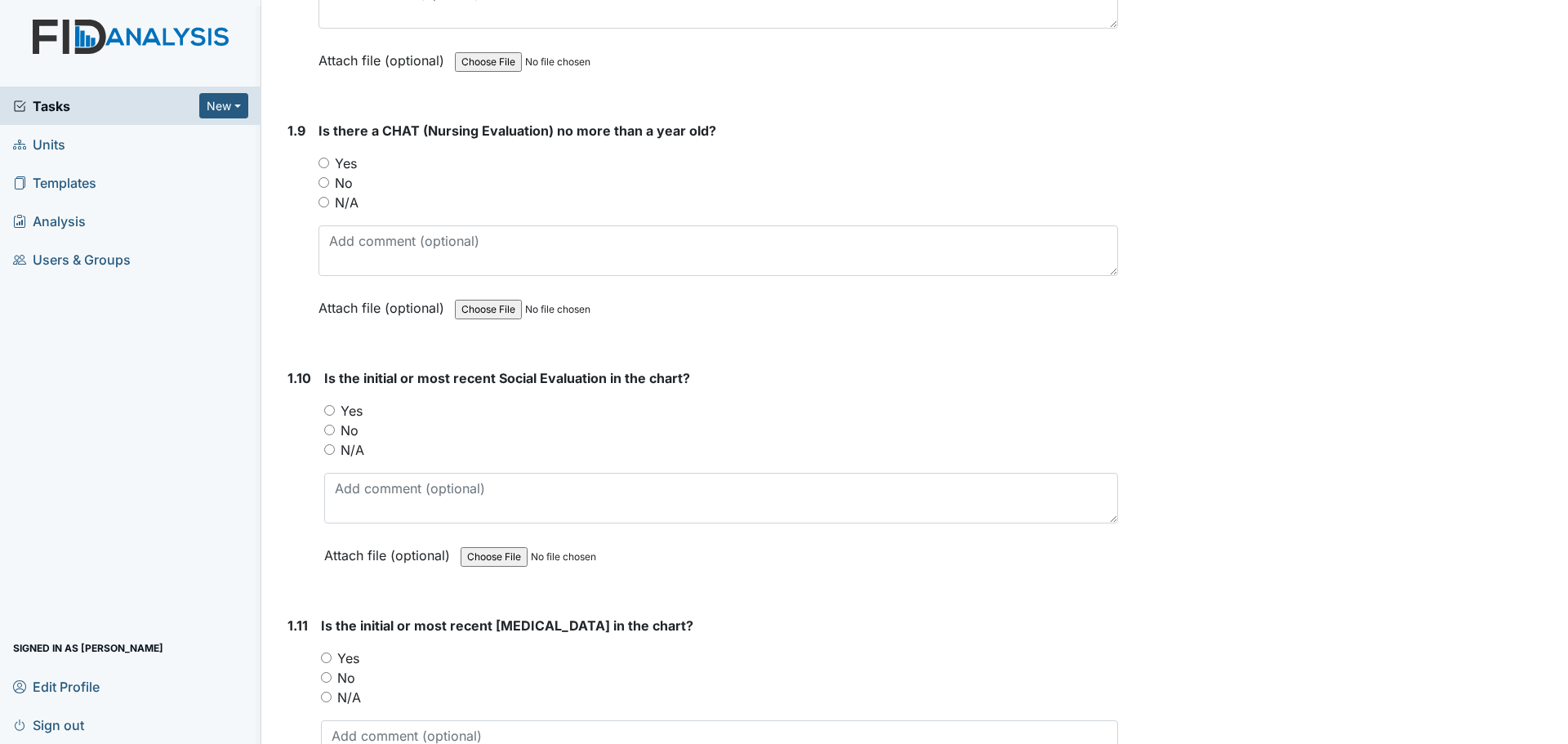
drag, startPoint x: 369, startPoint y: 408, endPoint x: 344, endPoint y: 414, distance: 25.7
click at [364, 408] on div "Yes" at bounding box center [721, 410] width 794 height 19
click at [343, 413] on label "Yes" at bounding box center [351, 410] width 22 height 19
click at [334, 413] on input "Yes" at bounding box center [329, 410] width 11 height 11
radio input "true"
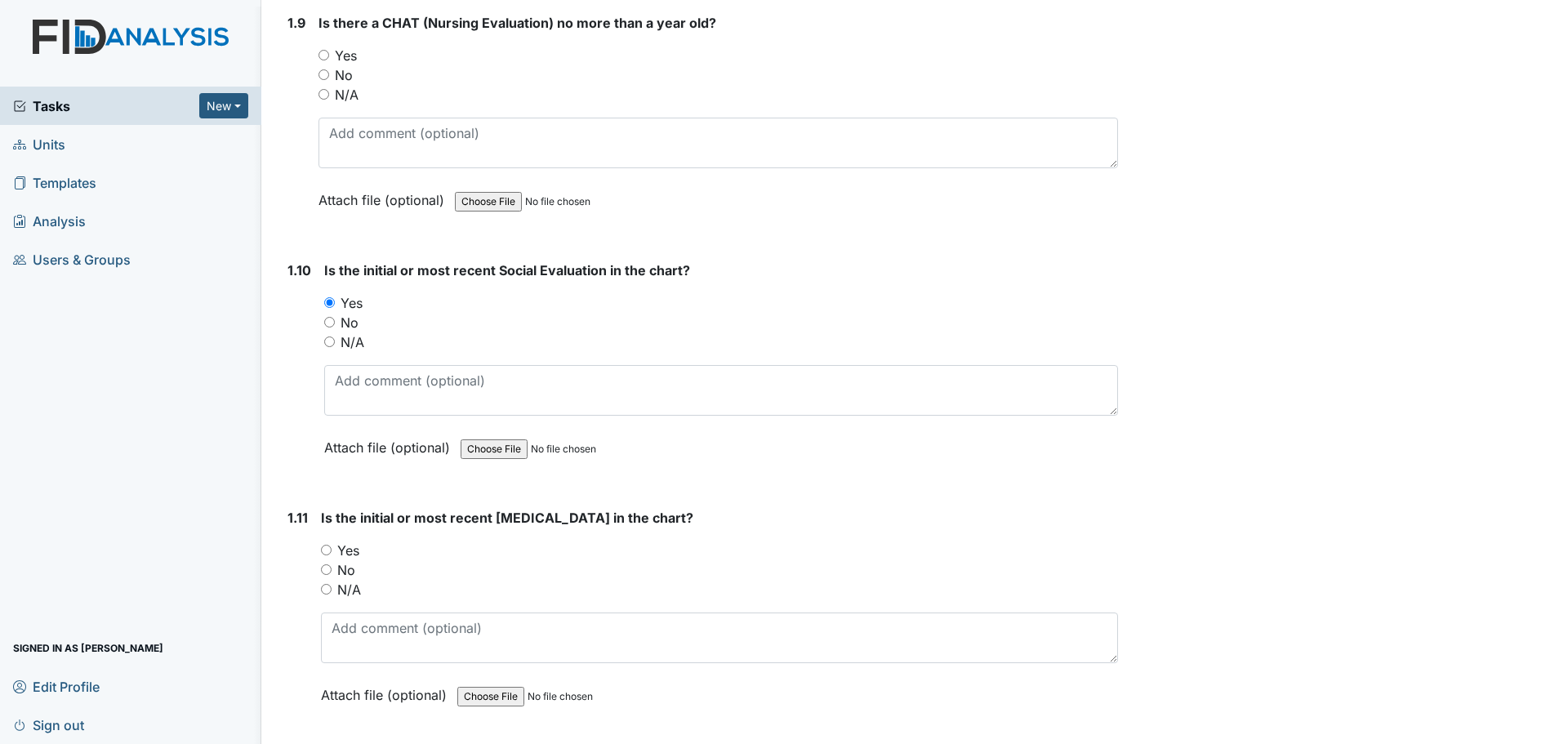
scroll to position [2369, 0]
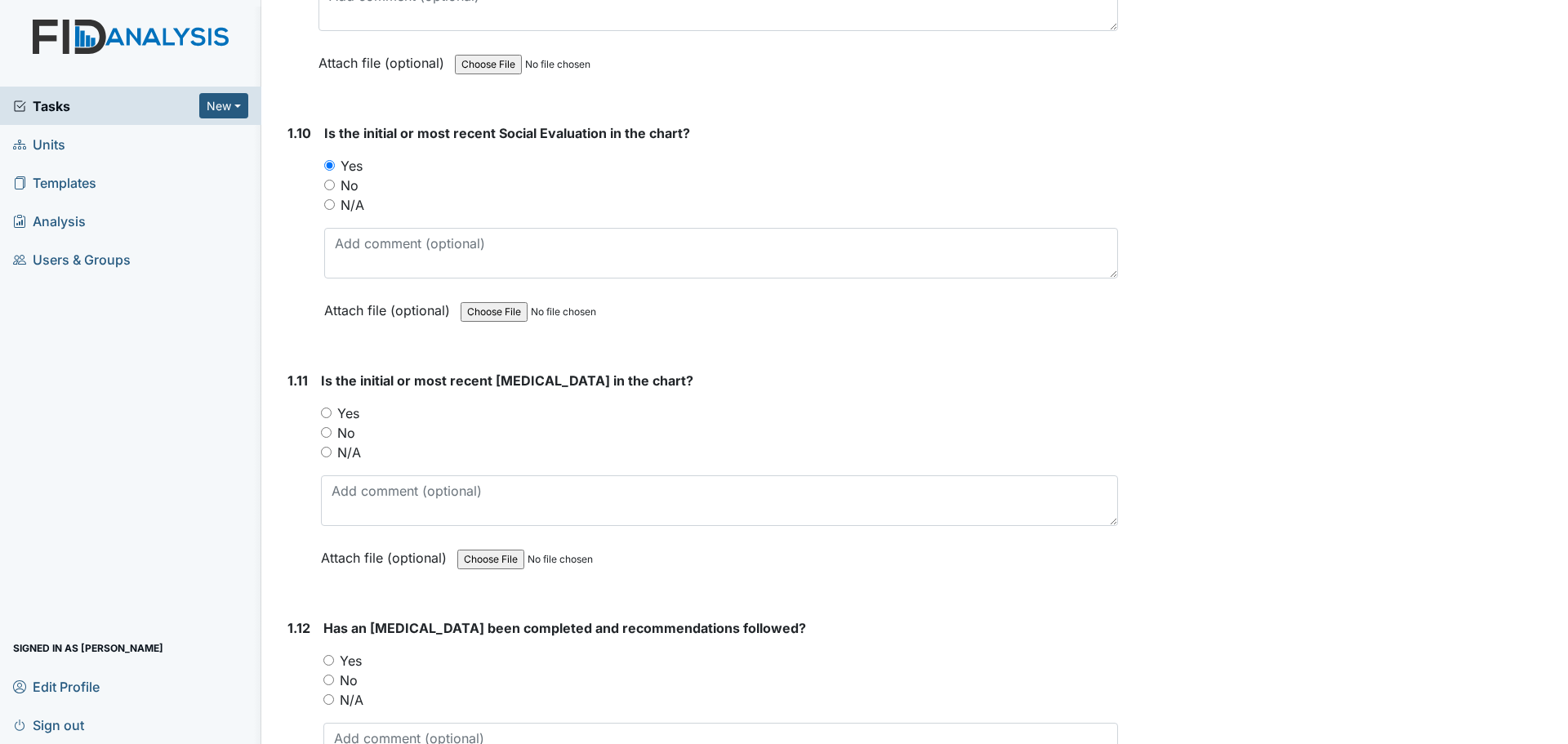
click at [353, 413] on label "Yes" at bounding box center [348, 413] width 22 height 19
click at [332, 413] on input "Yes" at bounding box center [326, 413] width 11 height 11
radio input "true"
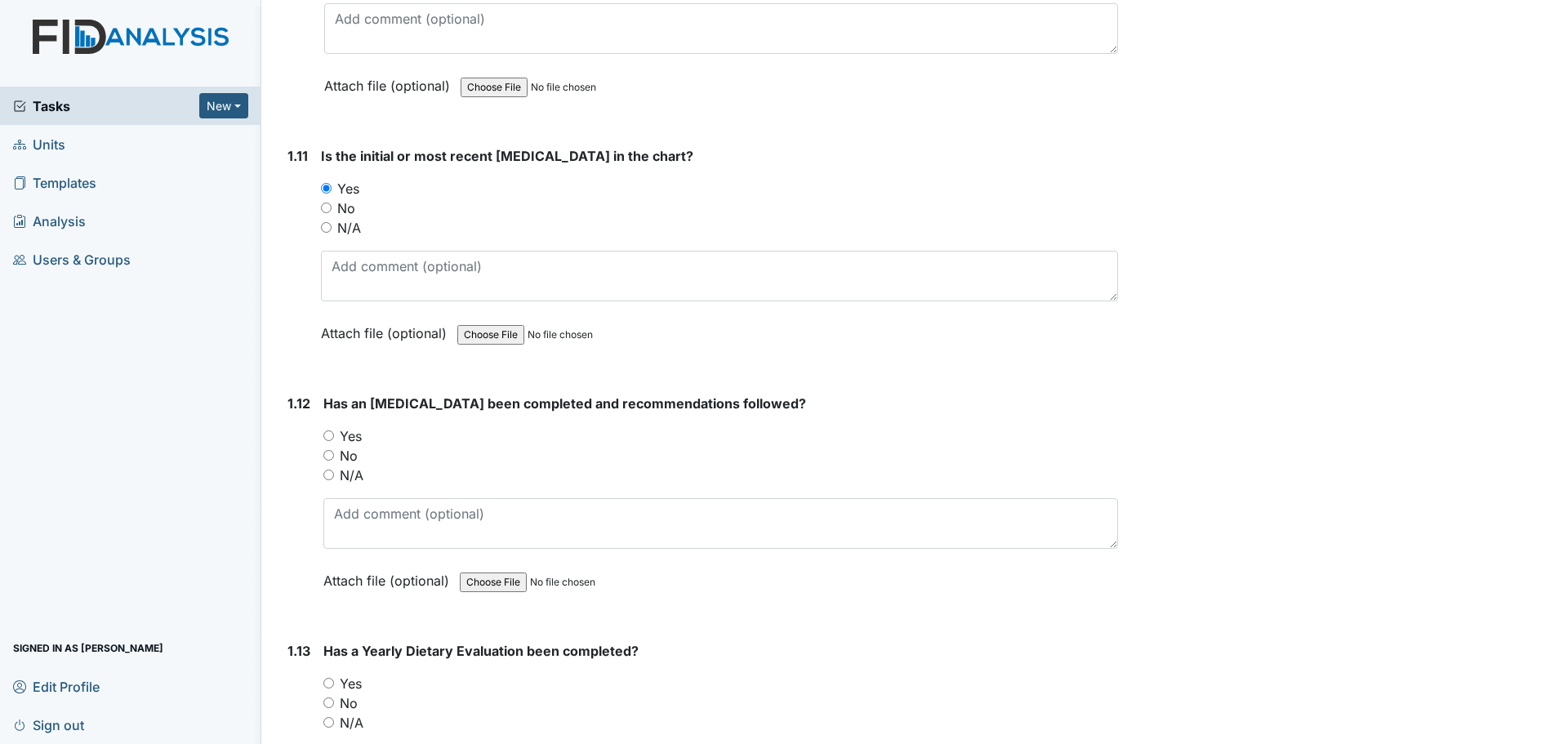
scroll to position [2615, 0]
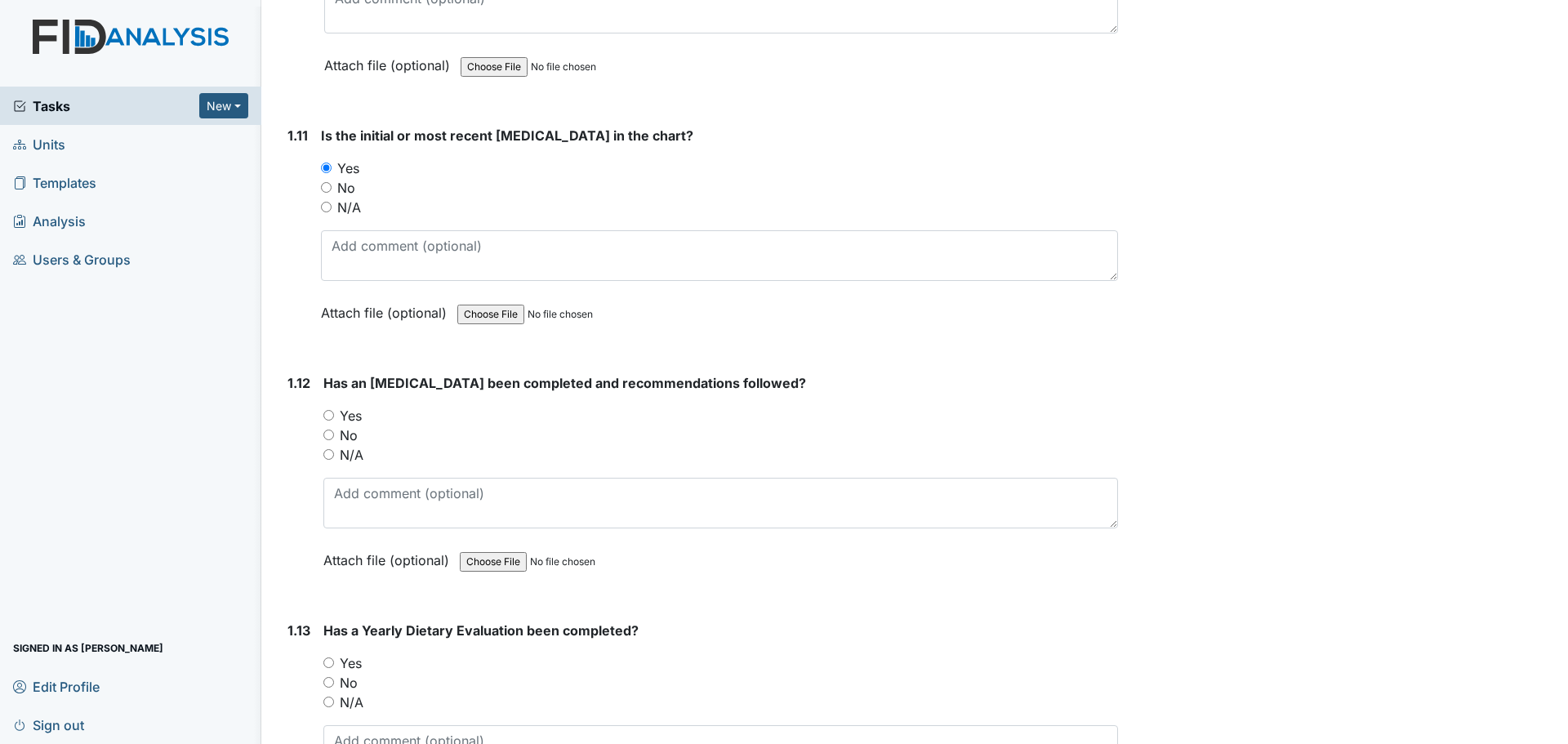
click at [341, 419] on label "Yes" at bounding box center [350, 415] width 22 height 19
click at [334, 419] on input "Yes" at bounding box center [329, 415] width 11 height 11
radio input "true"
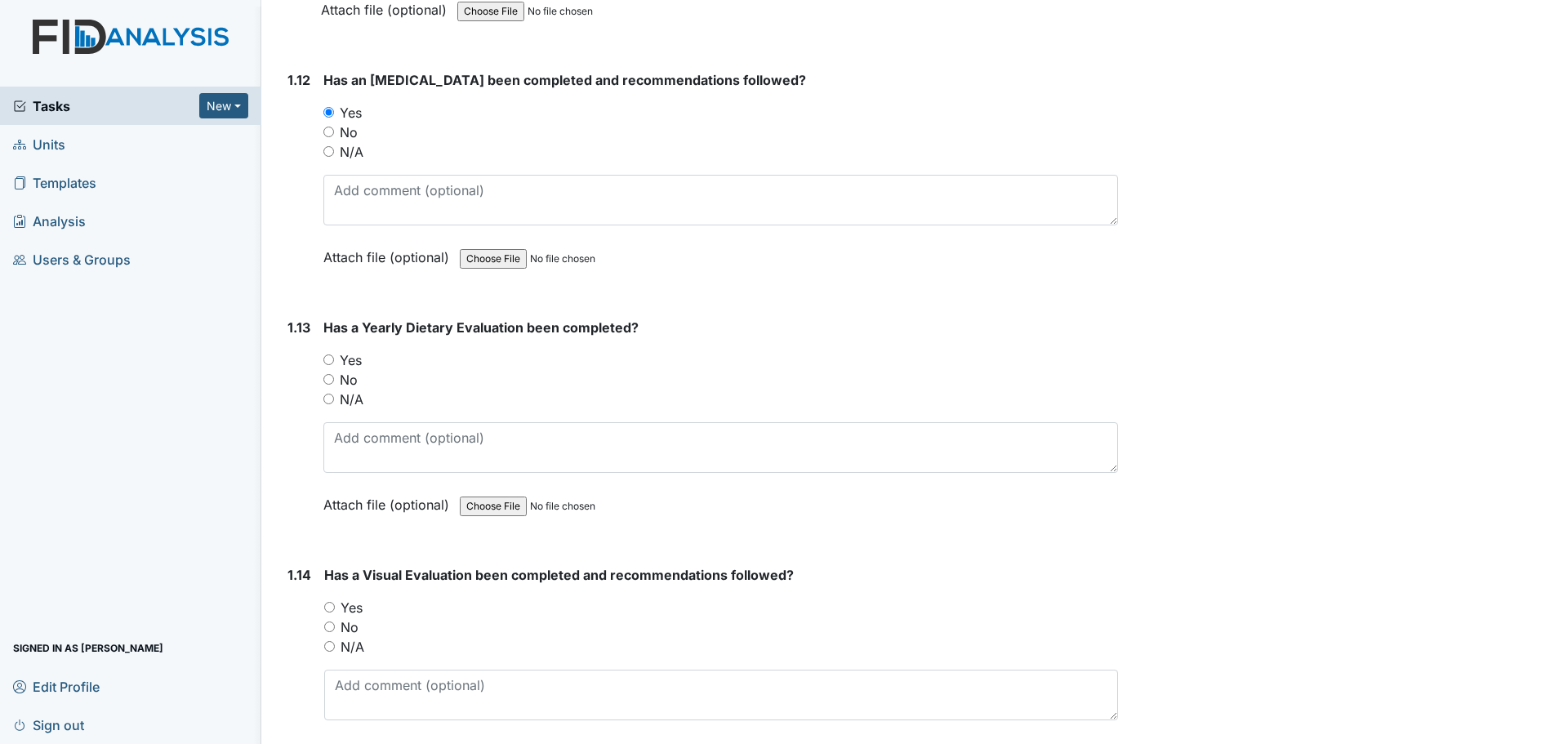
scroll to position [2941, 0]
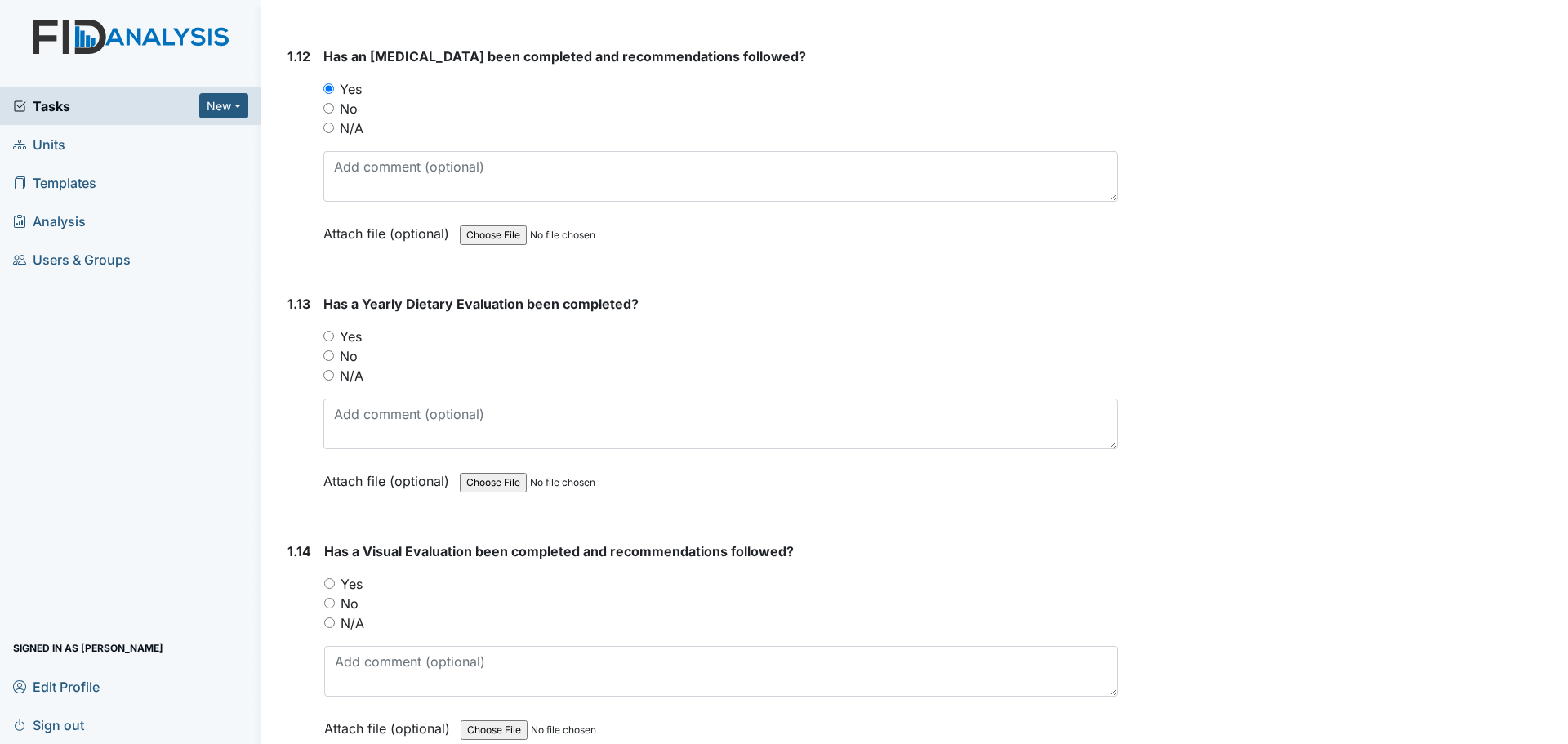
click at [354, 361] on label "No" at bounding box center [348, 356] width 18 height 19
click at [334, 361] on input "No" at bounding box center [329, 356] width 11 height 11
radio input "true"
click at [388, 414] on textarea at bounding box center [721, 424] width 795 height 50
type textarea "W"
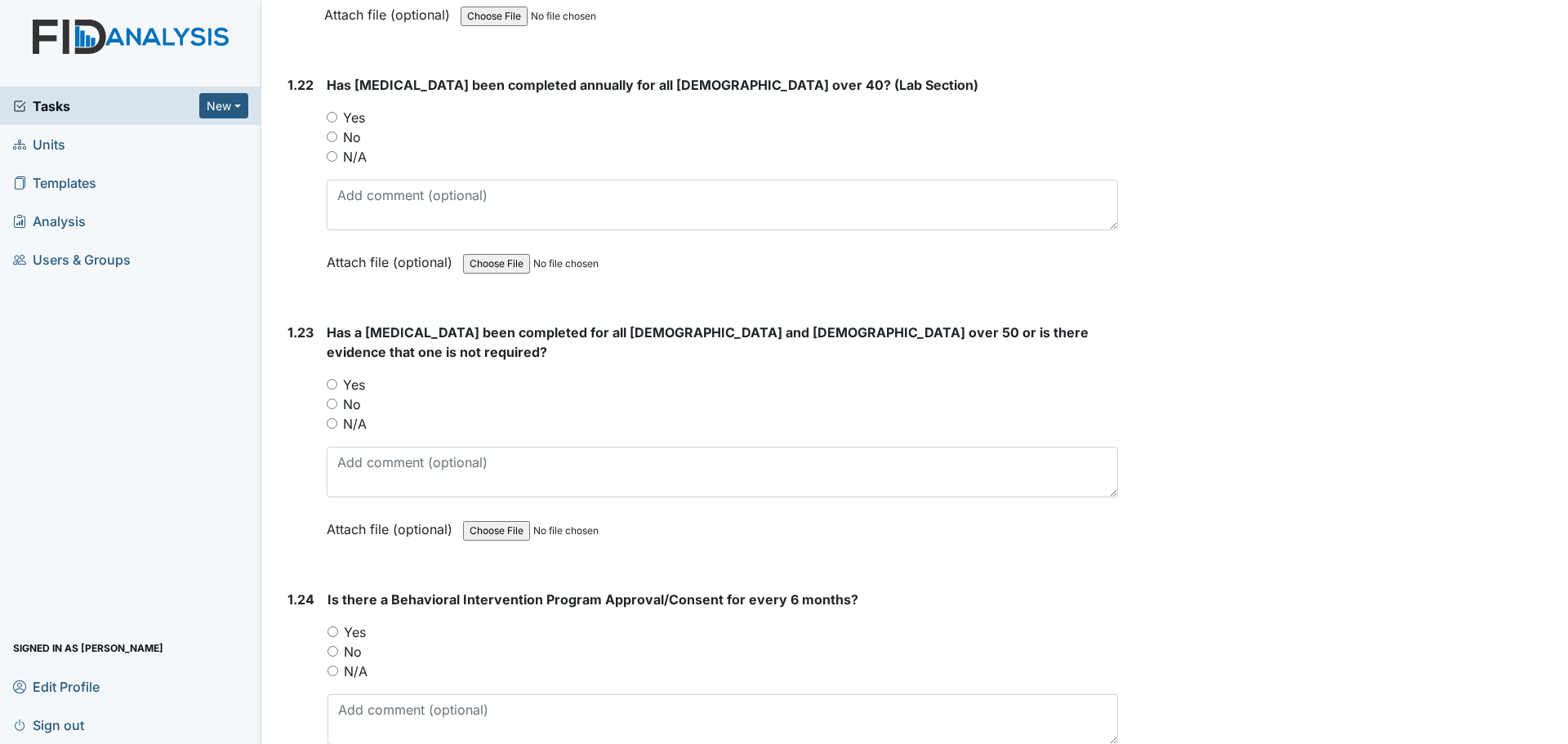
scroll to position [5392, 0]
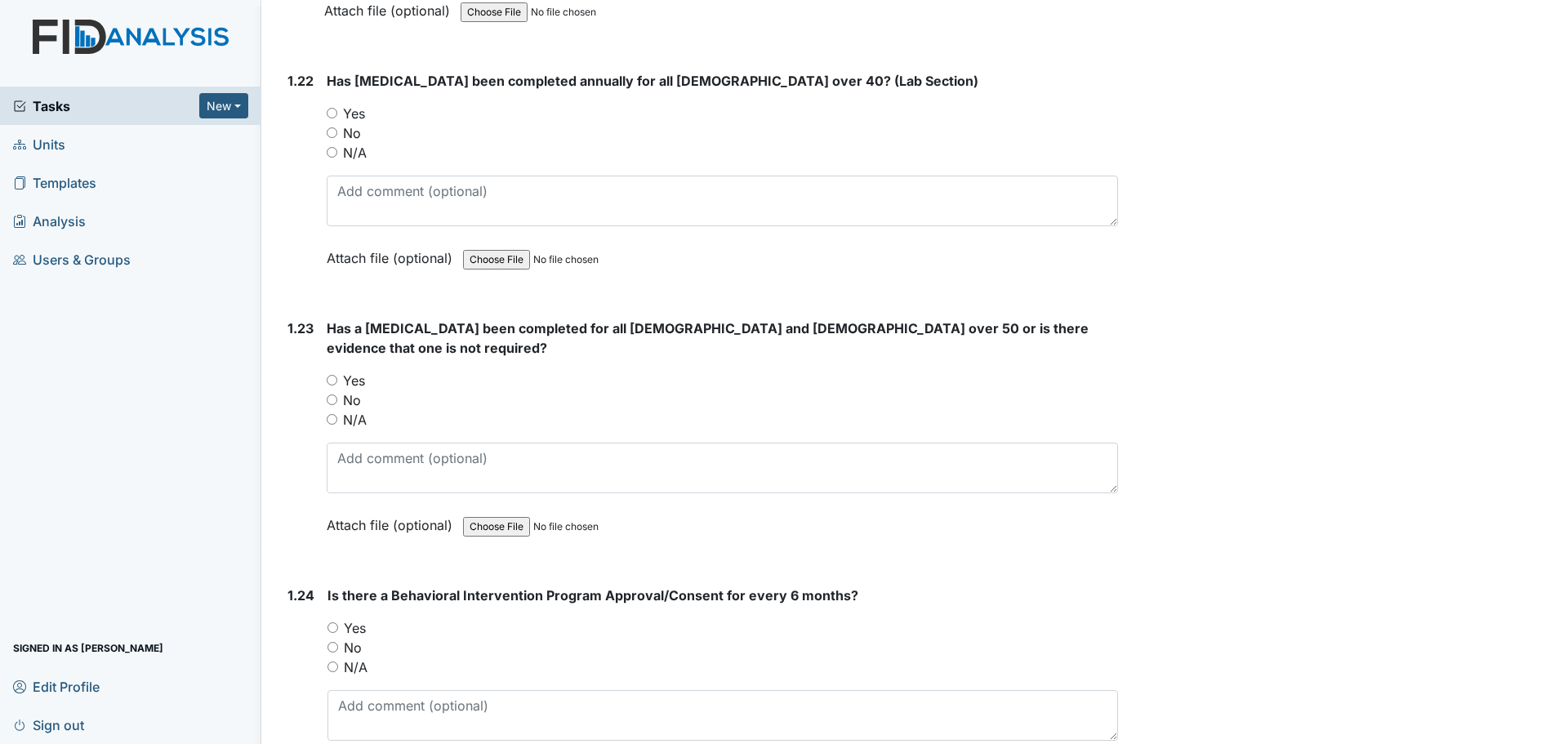
type textarea "Expired 7/22/24"
click at [361, 410] on label "N/A" at bounding box center [355, 419] width 24 height 19
click at [337, 414] on input "N/A" at bounding box center [332, 419] width 11 height 11
radio input "true"
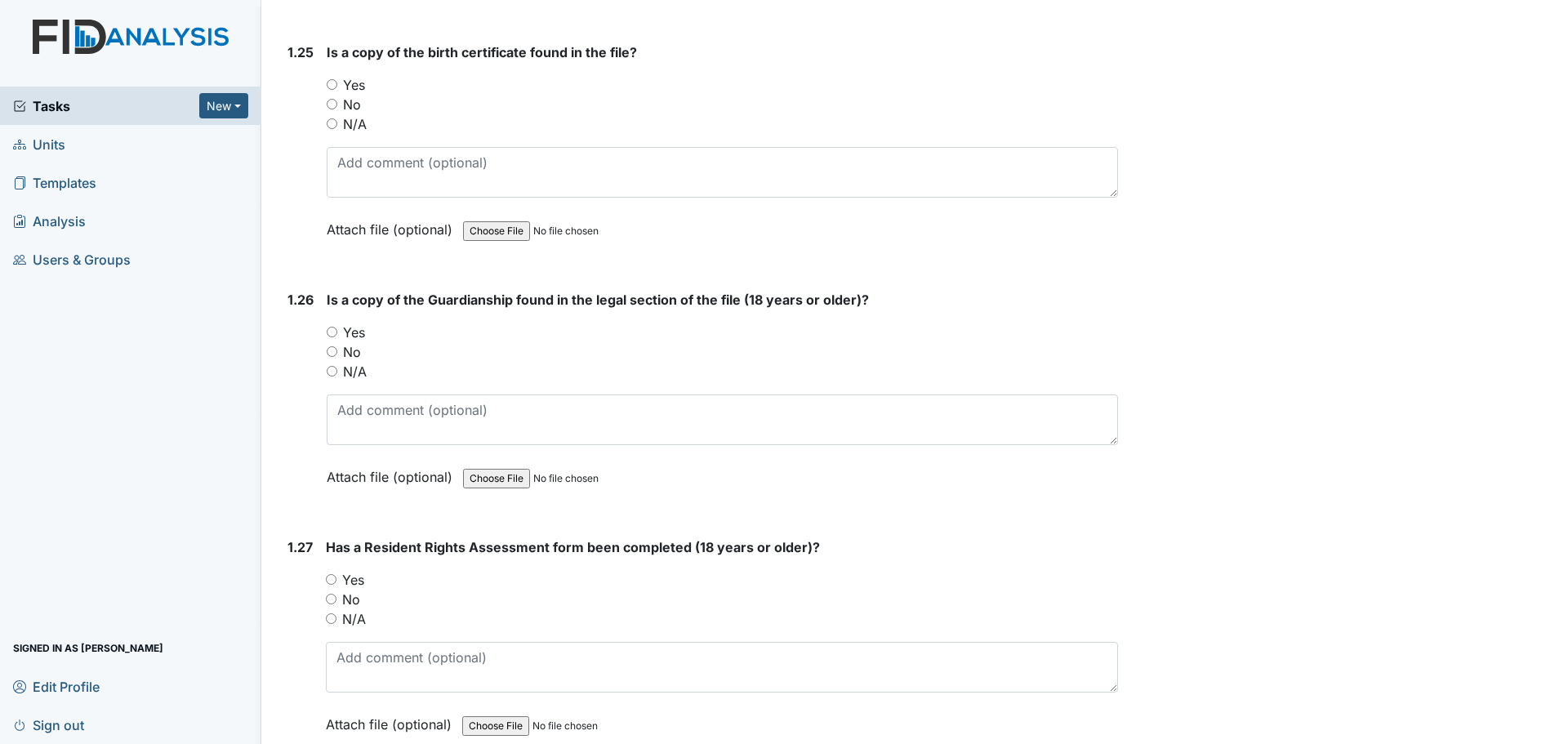
scroll to position [6208, 0]
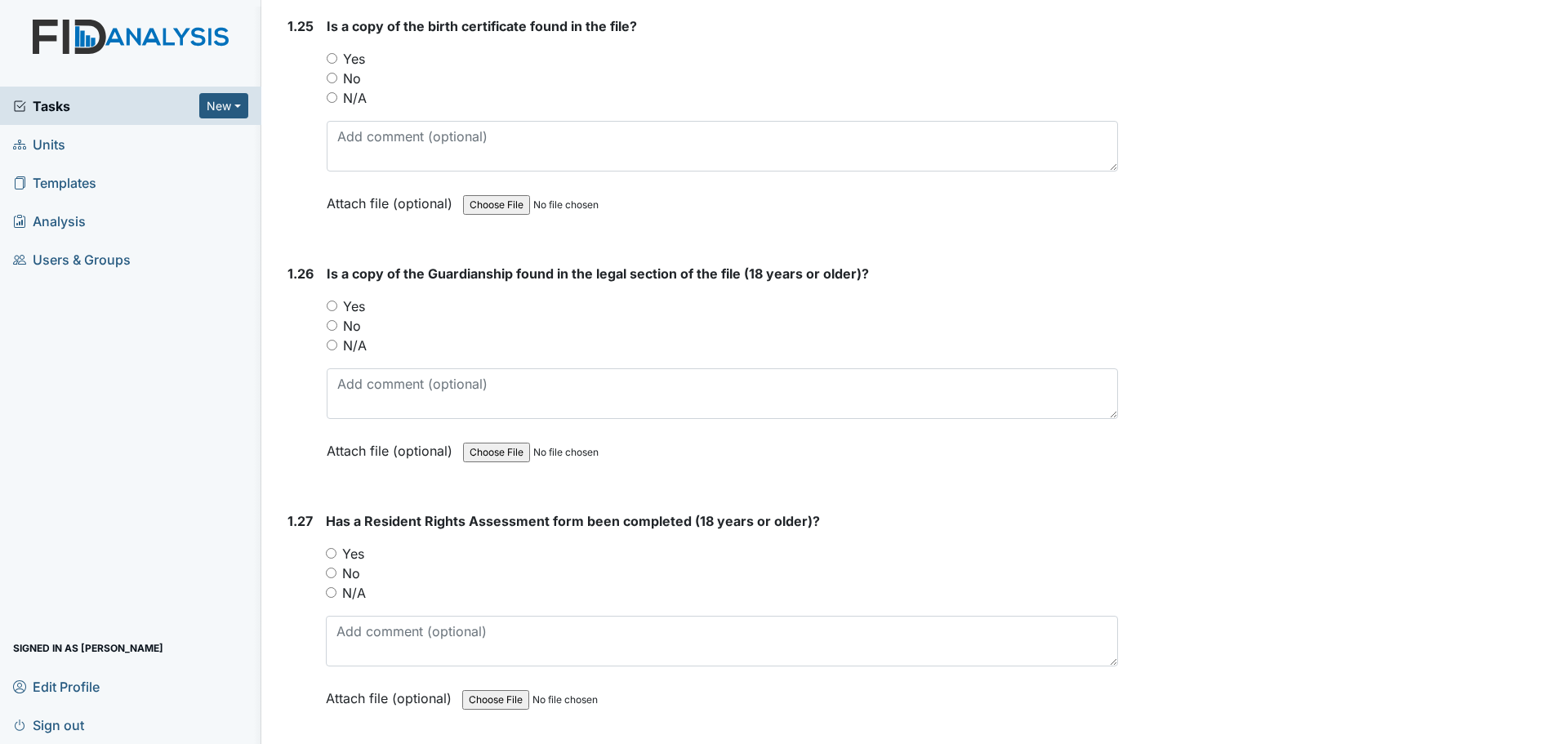
click at [339, 297] on div "Yes" at bounding box center [723, 306] width 792 height 19
click at [337, 301] on input "Yes" at bounding box center [332, 306] width 11 height 11
radio input "true"
click at [350, 544] on label "Yes" at bounding box center [353, 553] width 22 height 19
click at [336, 548] on input "Yes" at bounding box center [331, 553] width 11 height 11
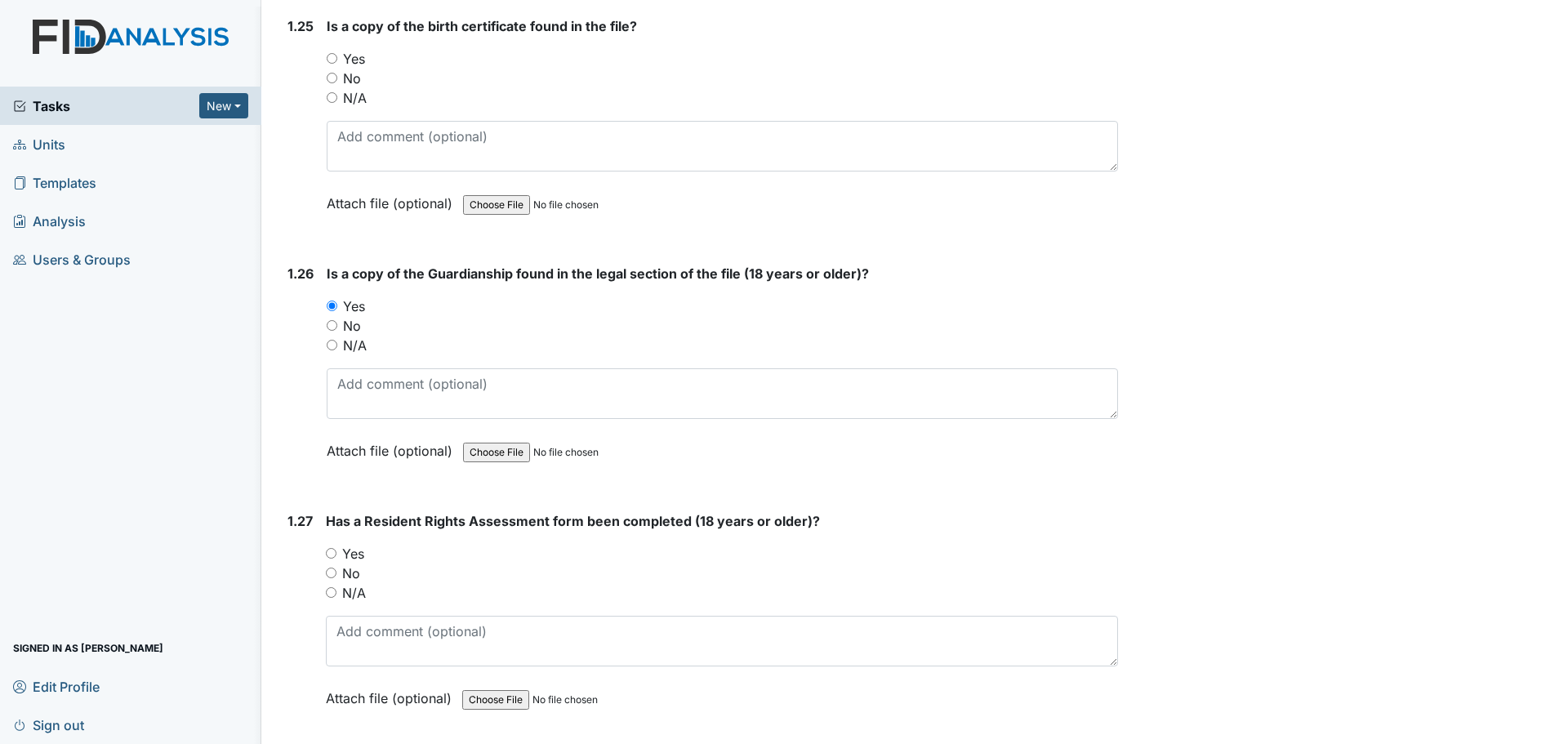
radio input "true"
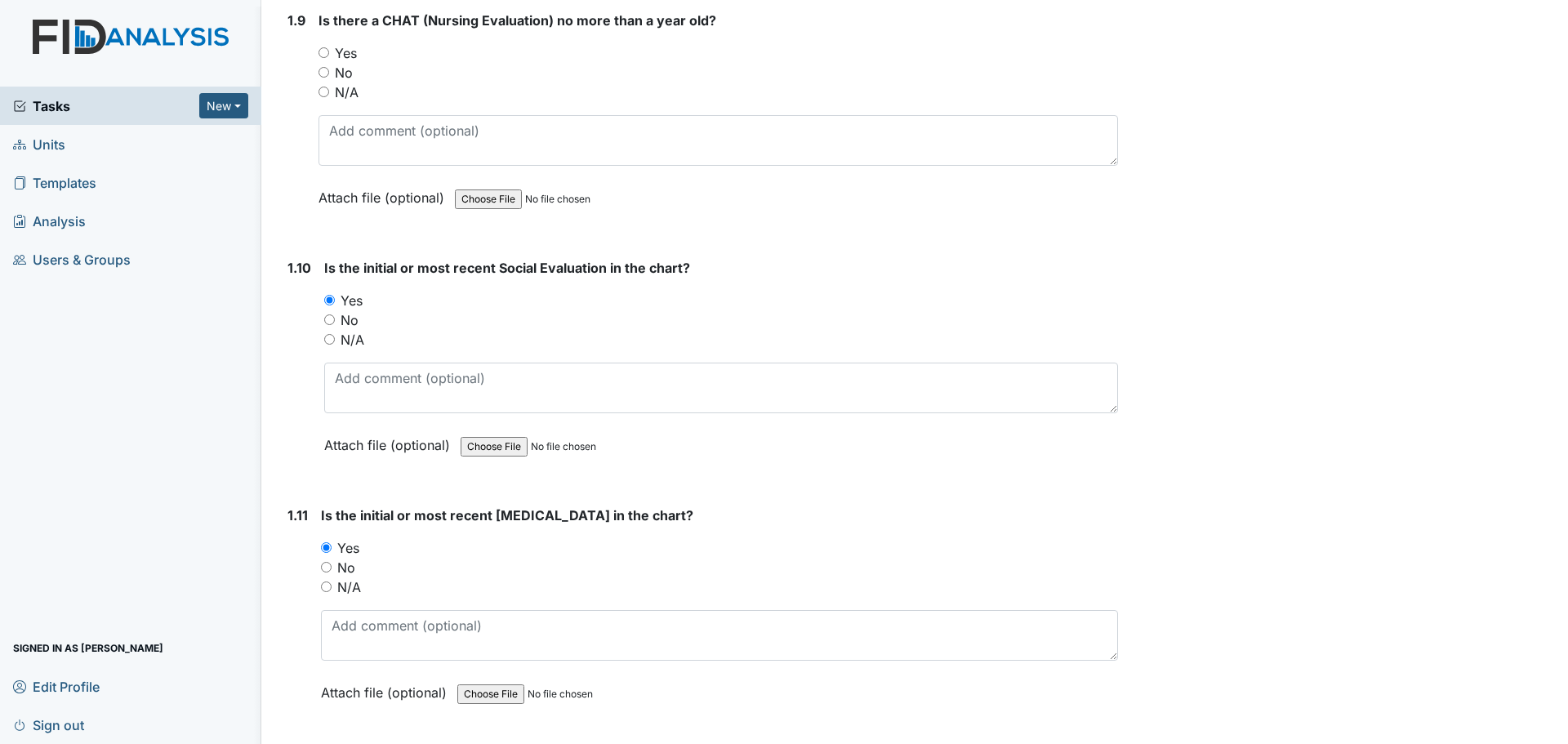
scroll to position [2206, 0]
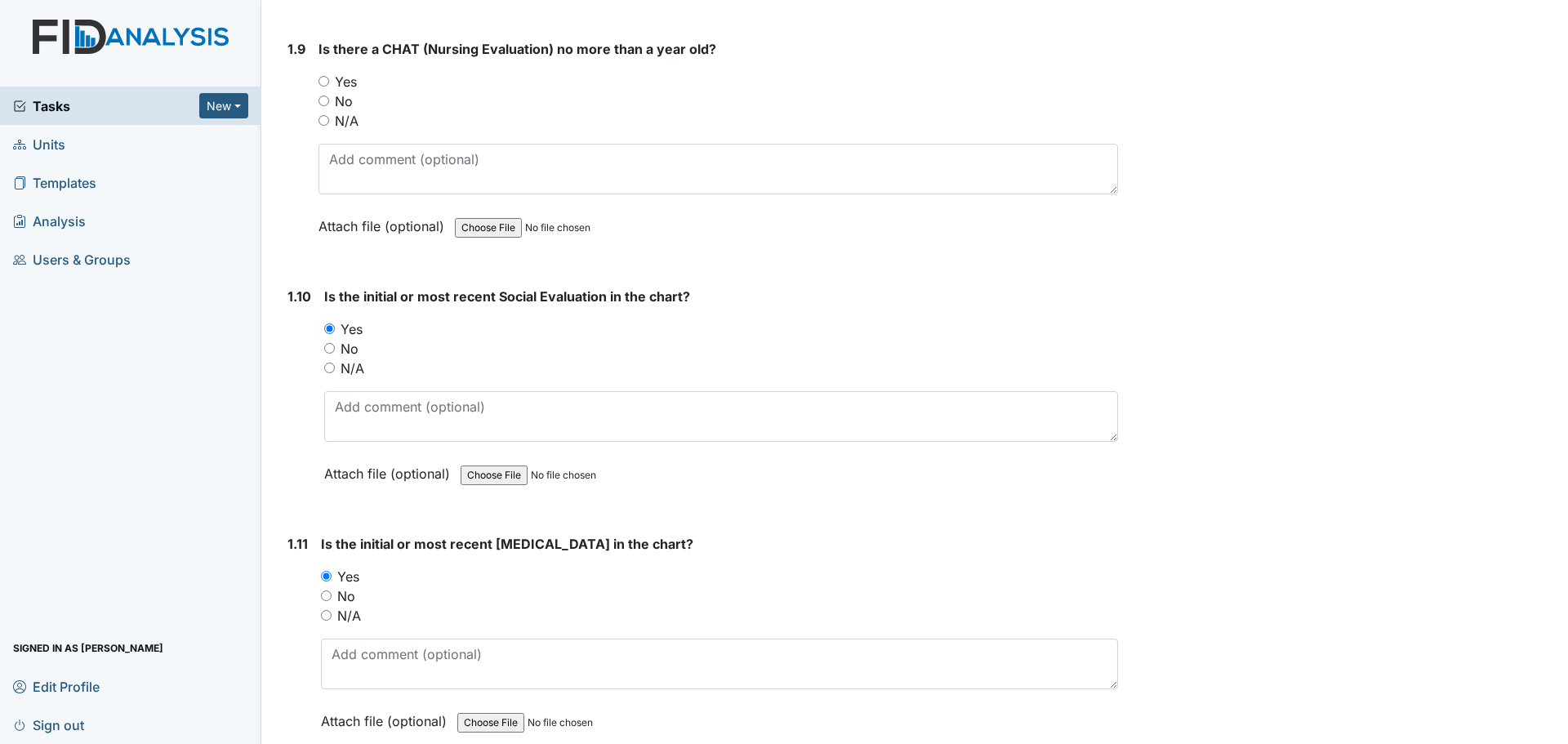
click at [328, 86] on input "Yes" at bounding box center [324, 81] width 11 height 11
radio input "true"
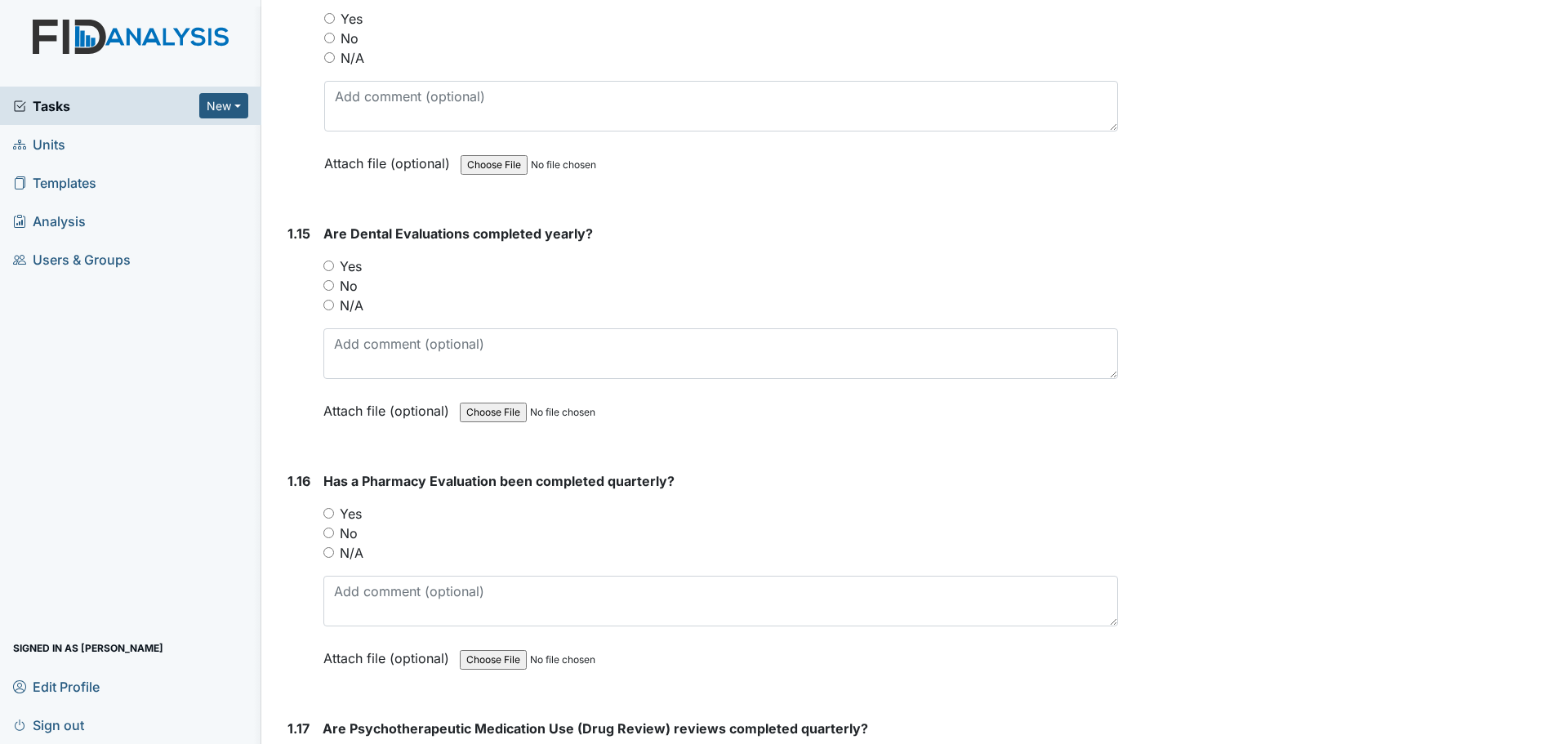
scroll to position [3513, 0]
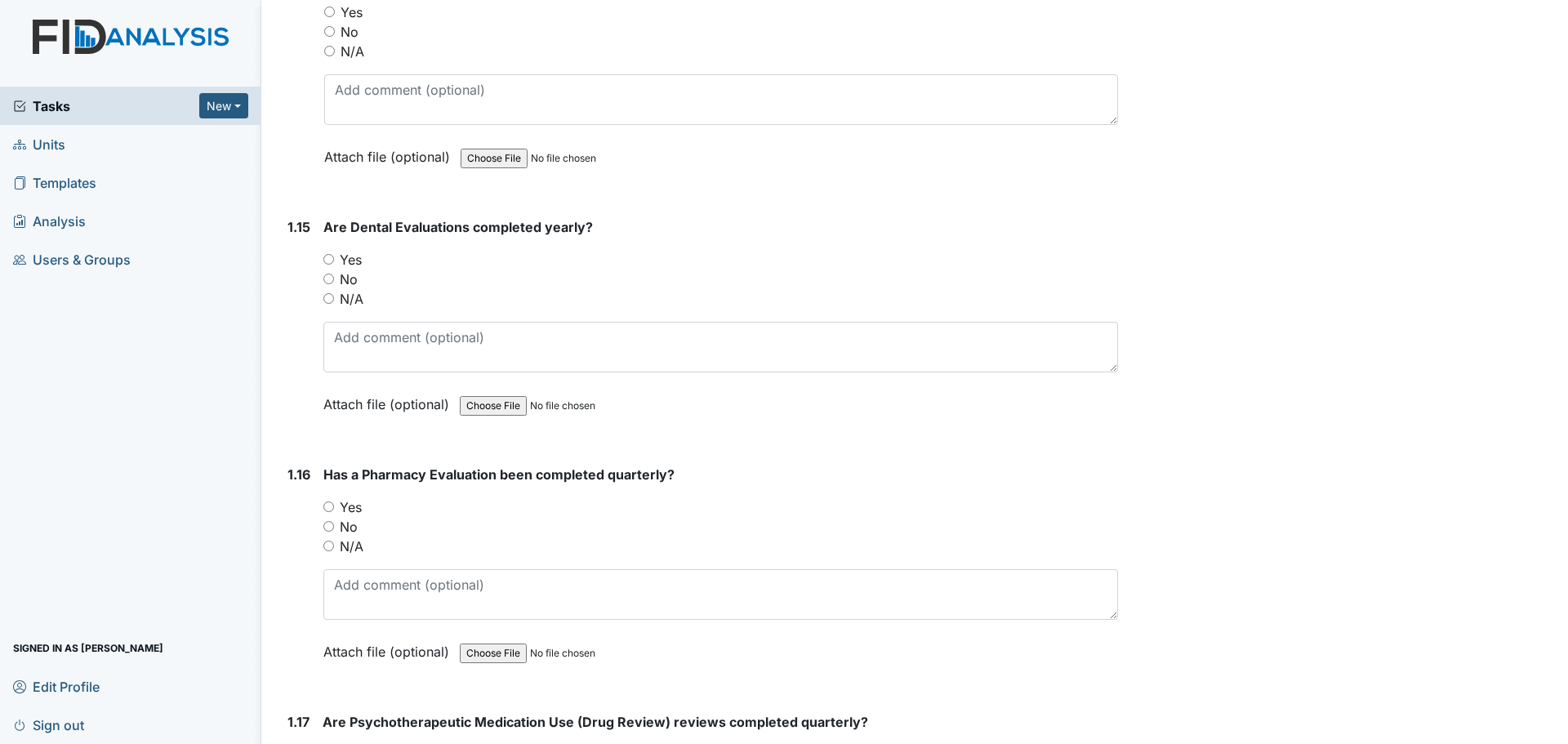
click at [339, 509] on label "Yes" at bounding box center [350, 507] width 22 height 19
click at [334, 509] on input "Yes" at bounding box center [329, 507] width 11 height 11
radio input "true"
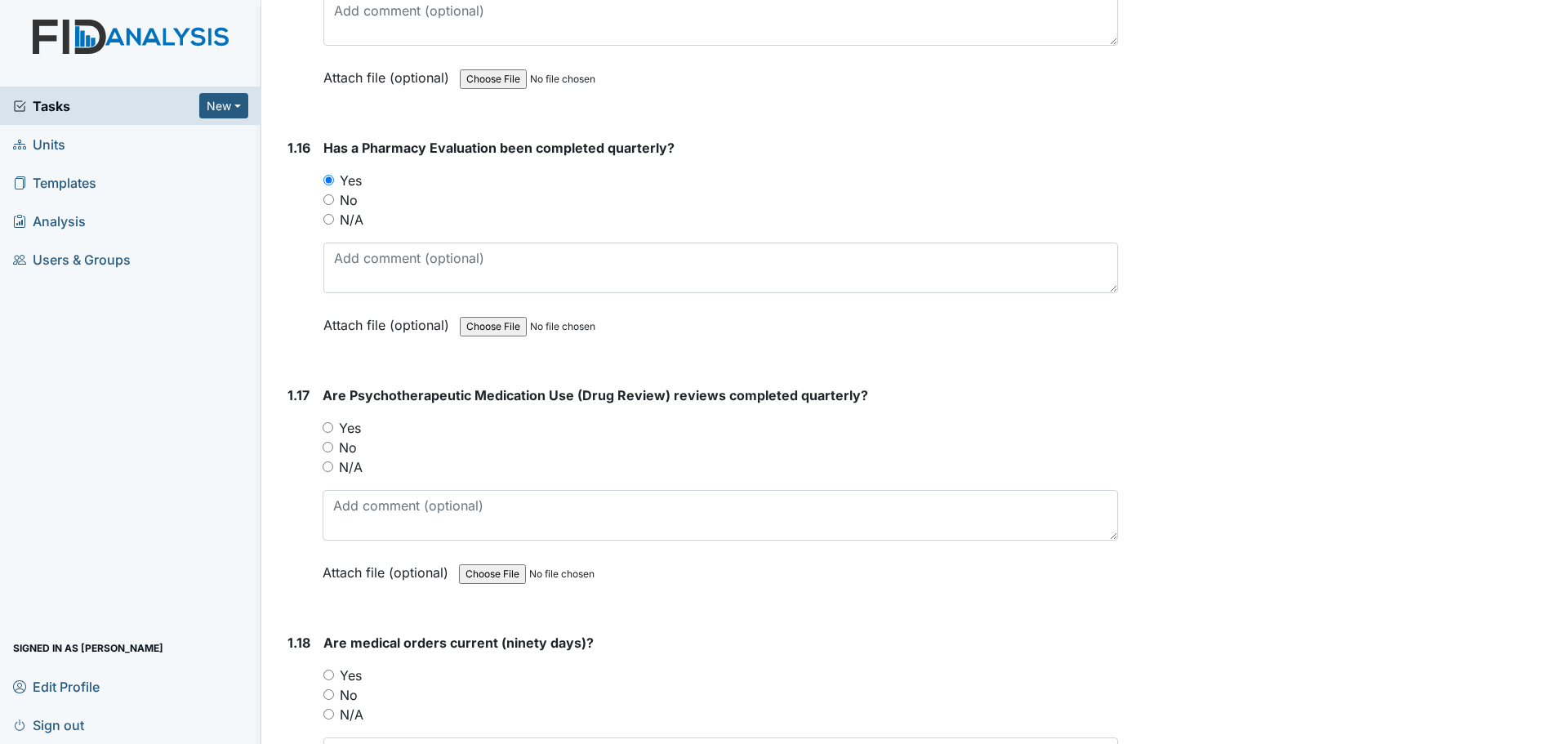
scroll to position [3921, 0]
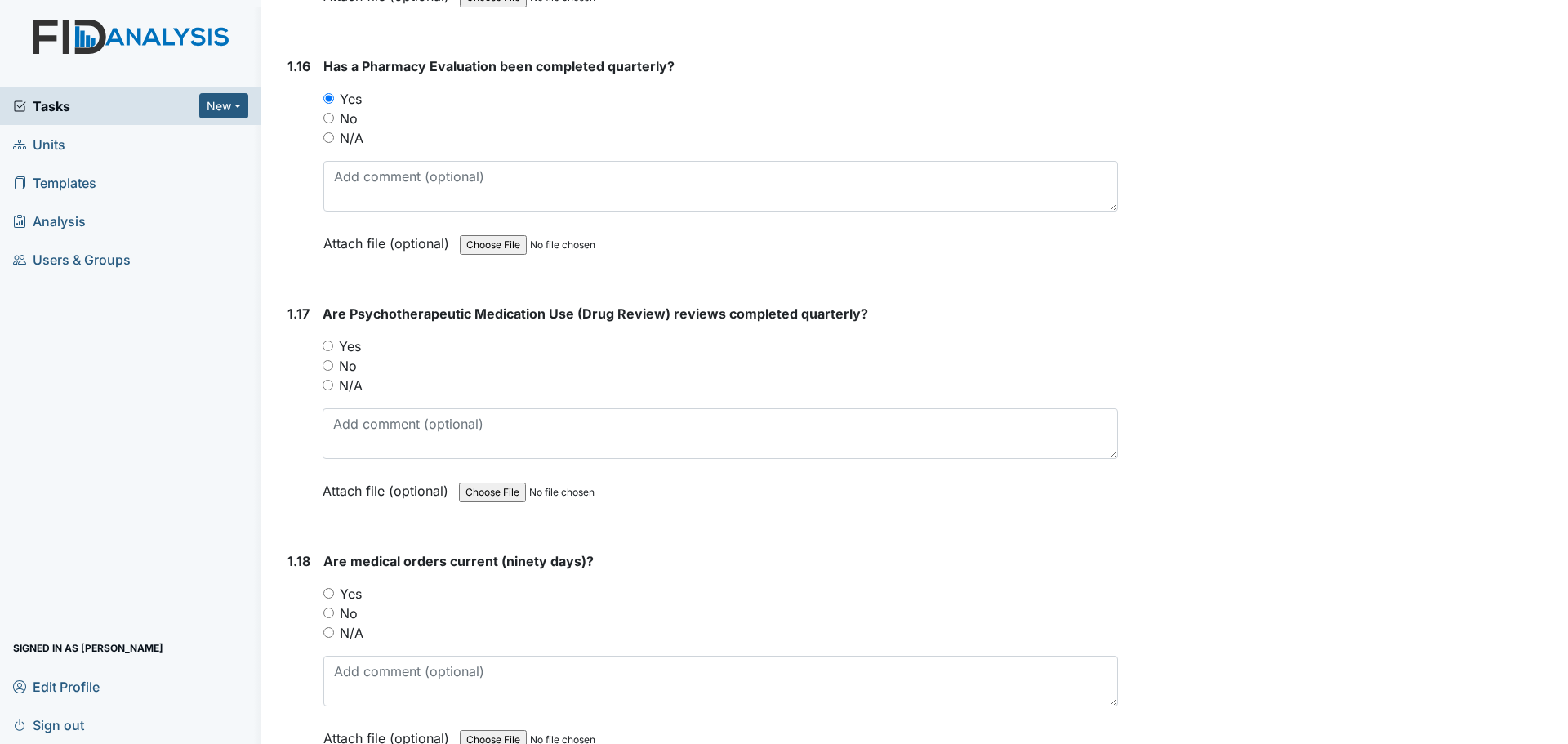
click at [345, 349] on label "Yes" at bounding box center [350, 346] width 22 height 19
click at [333, 349] on input "Yes" at bounding box center [328, 346] width 11 height 11
radio input "true"
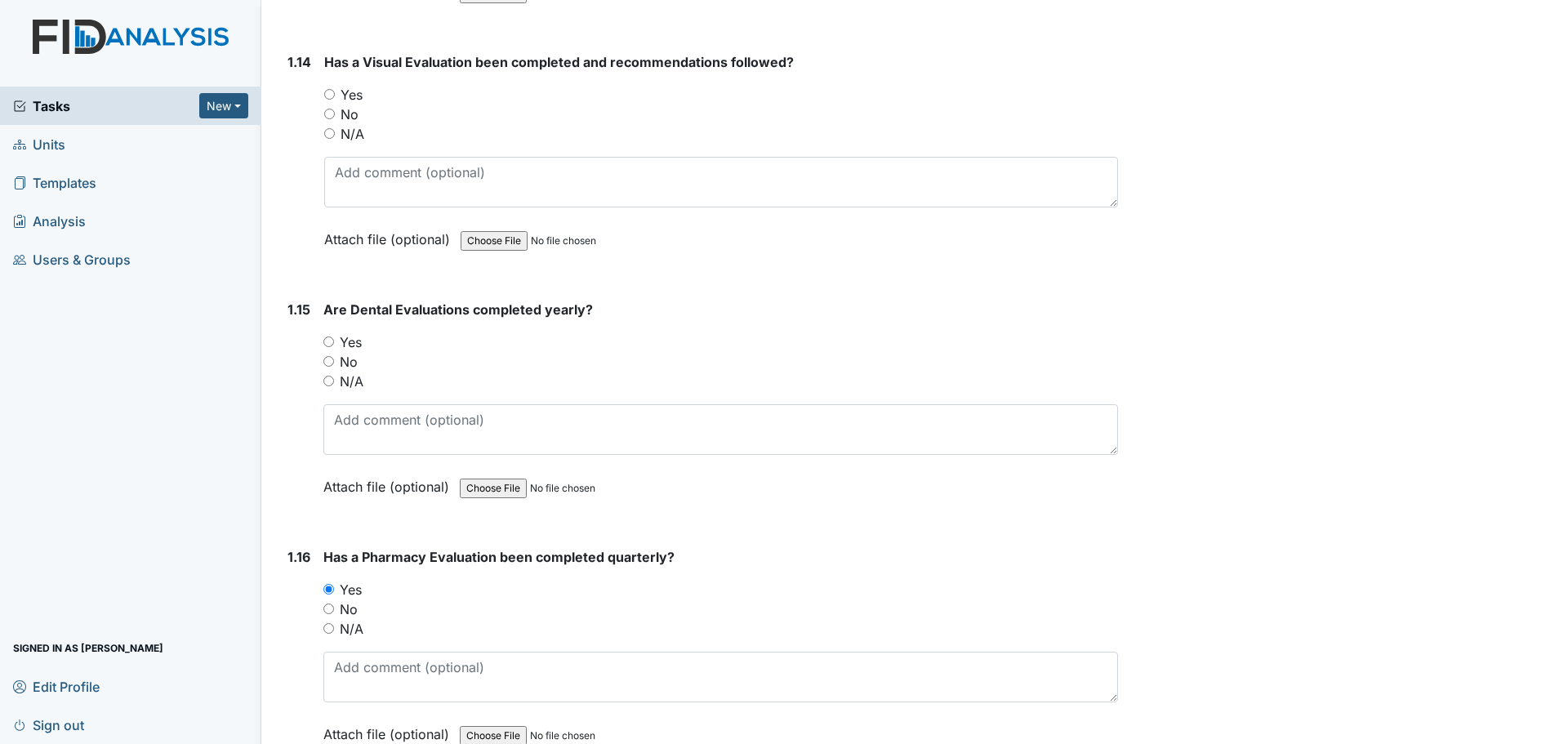
scroll to position [3431, 0]
click at [347, 91] on label "Yes" at bounding box center [351, 93] width 22 height 19
click at [334, 91] on input "Yes" at bounding box center [329, 93] width 11 height 11
radio input "true"
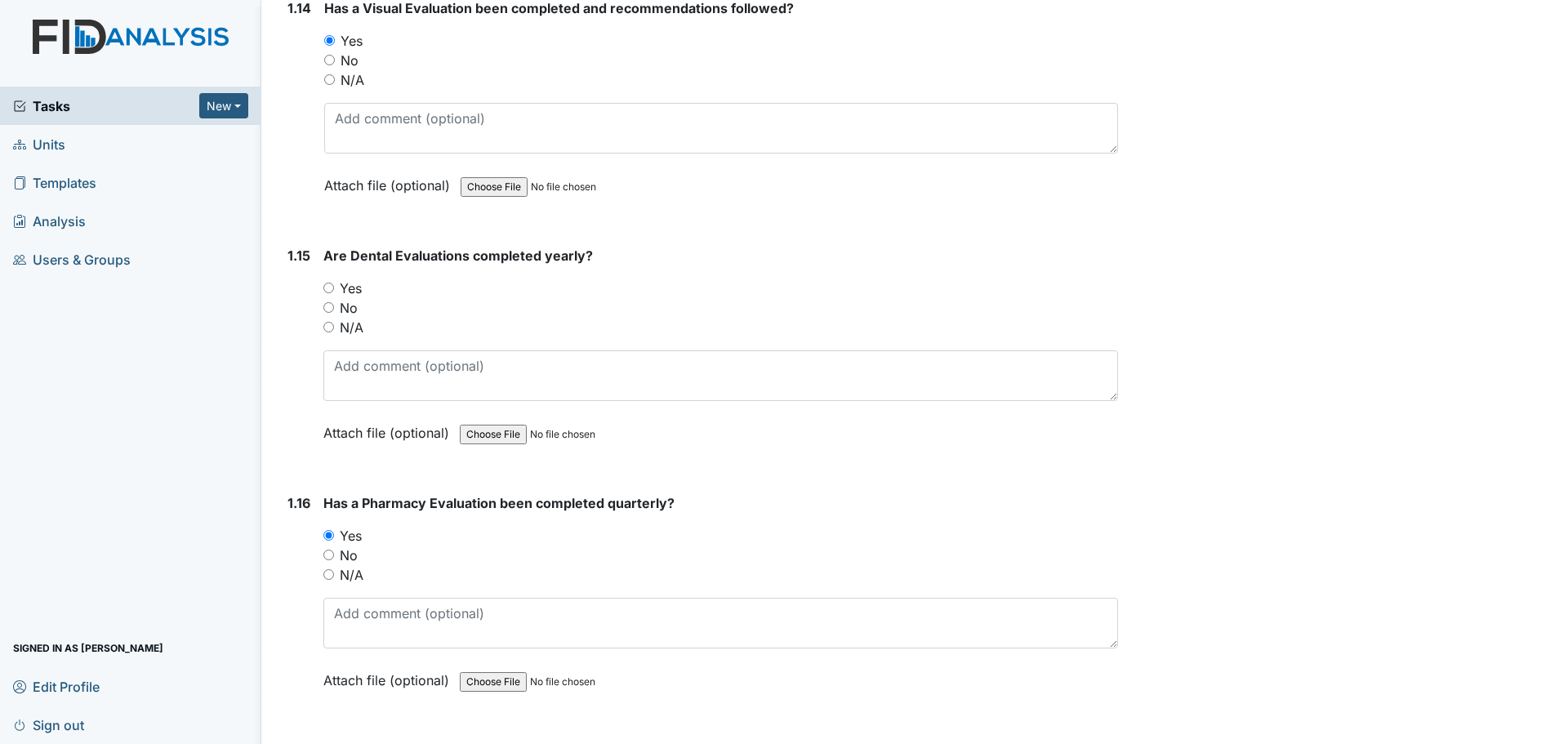
scroll to position [3595, 0]
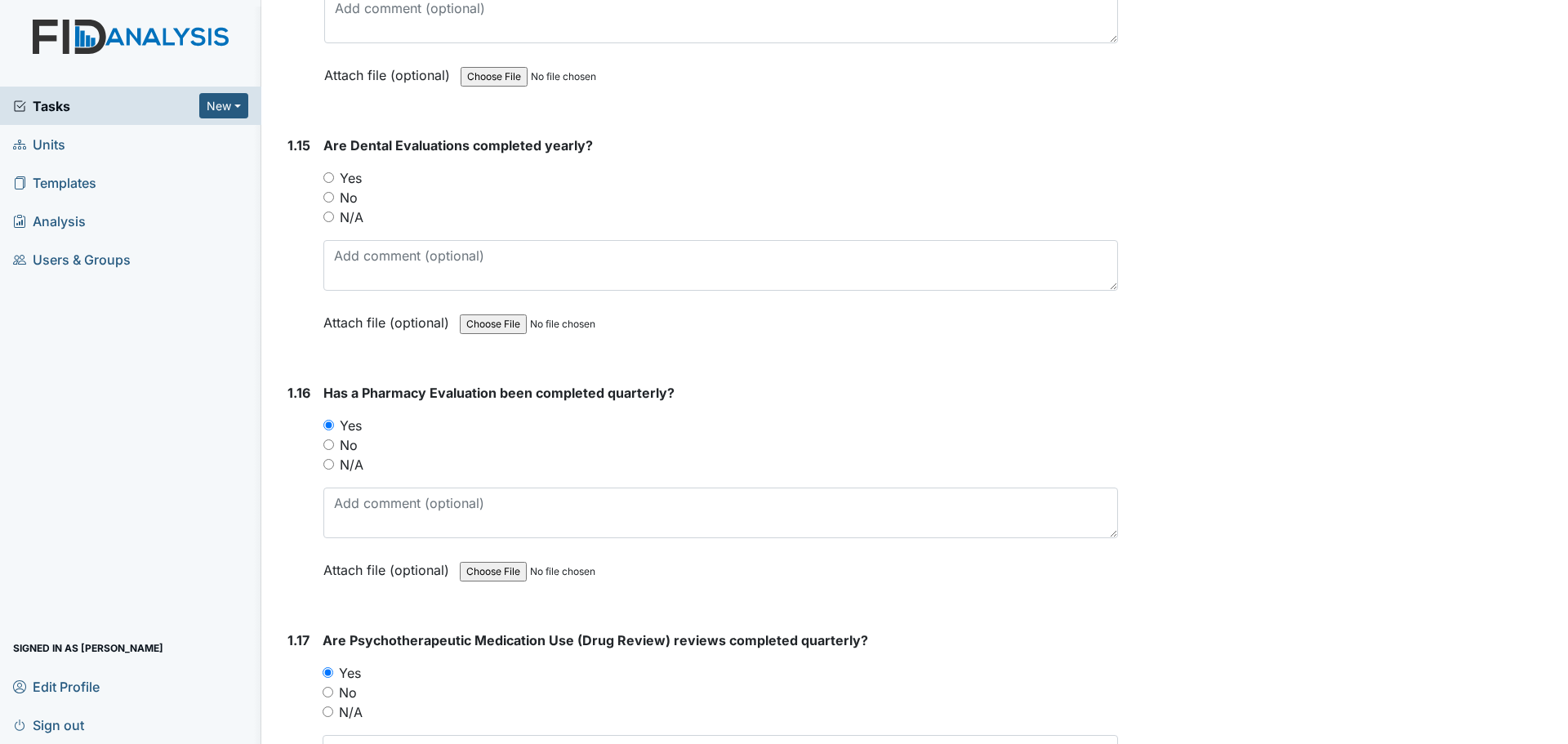
click at [327, 179] on input "Yes" at bounding box center [329, 177] width 11 height 11
radio input "true"
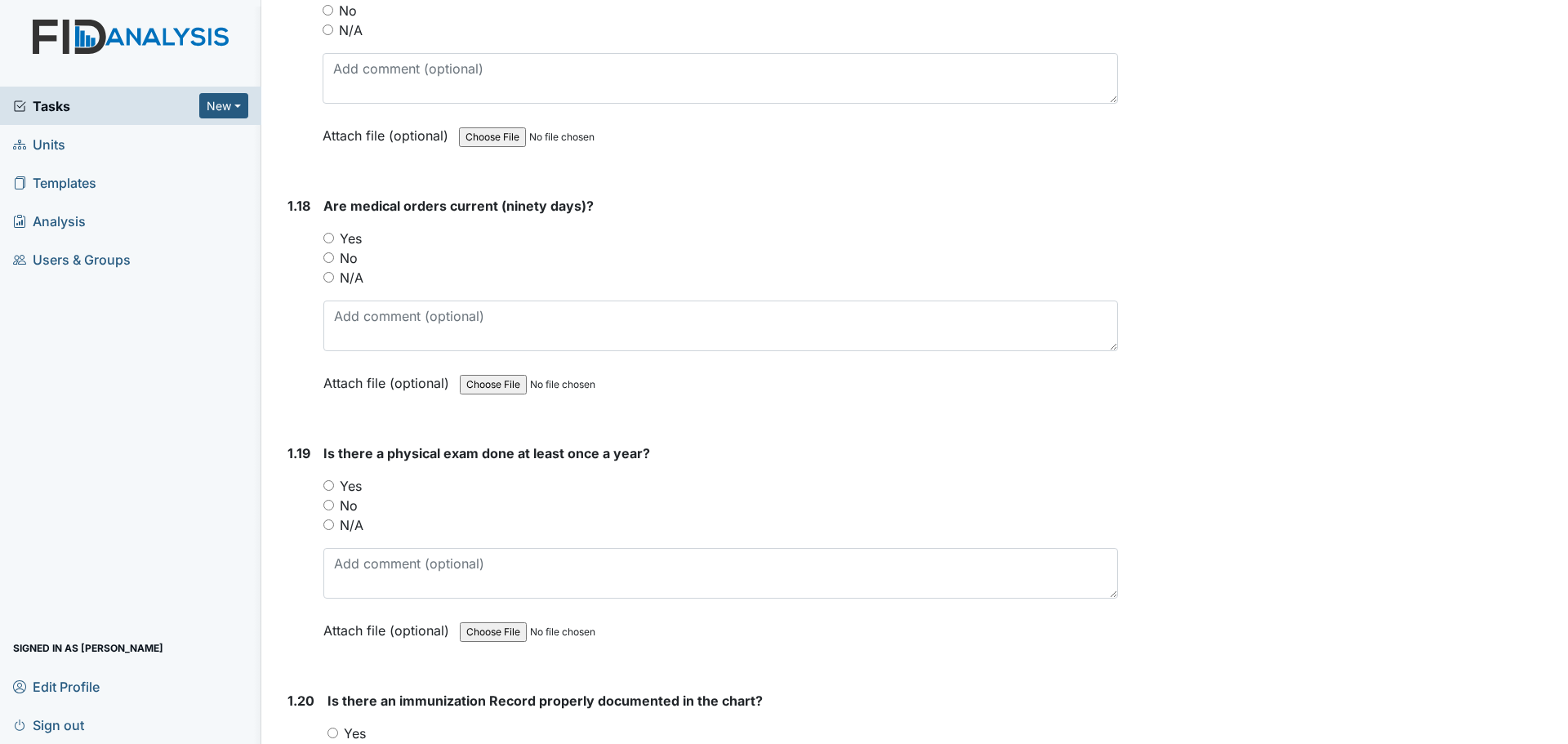
scroll to position [4329, 0]
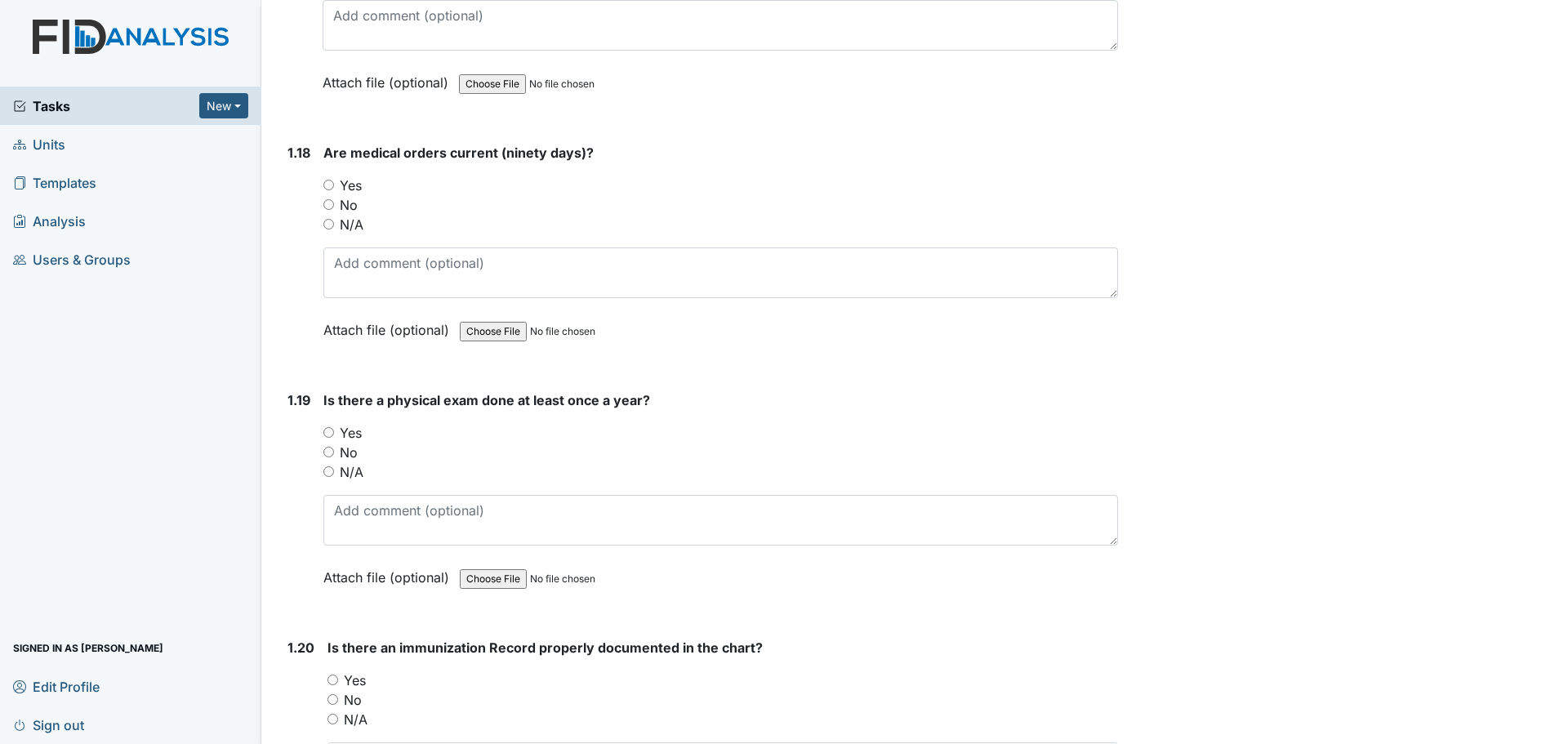
click at [350, 436] on label "Yes" at bounding box center [350, 432] width 22 height 19
click at [334, 436] on input "Yes" at bounding box center [329, 432] width 11 height 11
radio input "true"
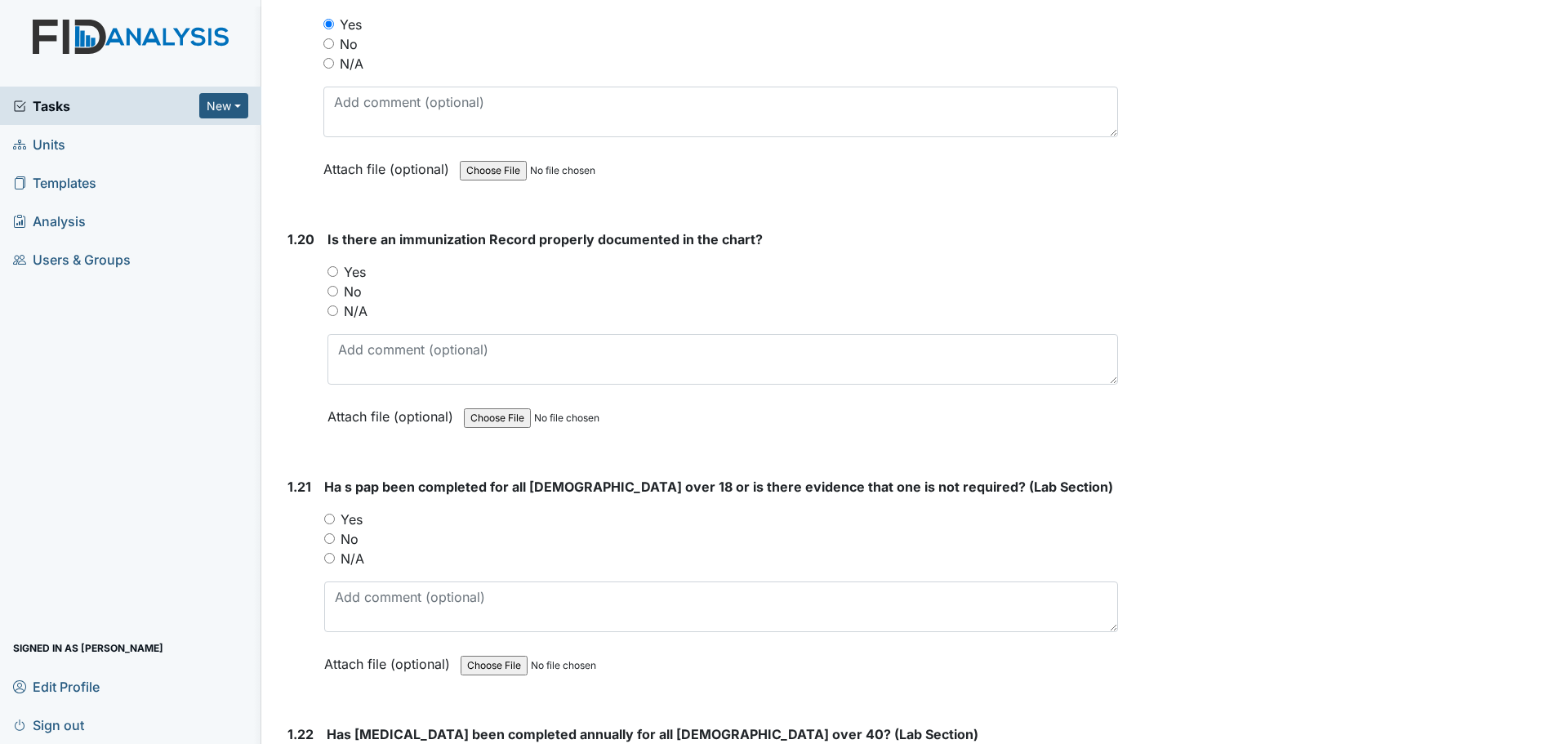
scroll to position [4820, 0]
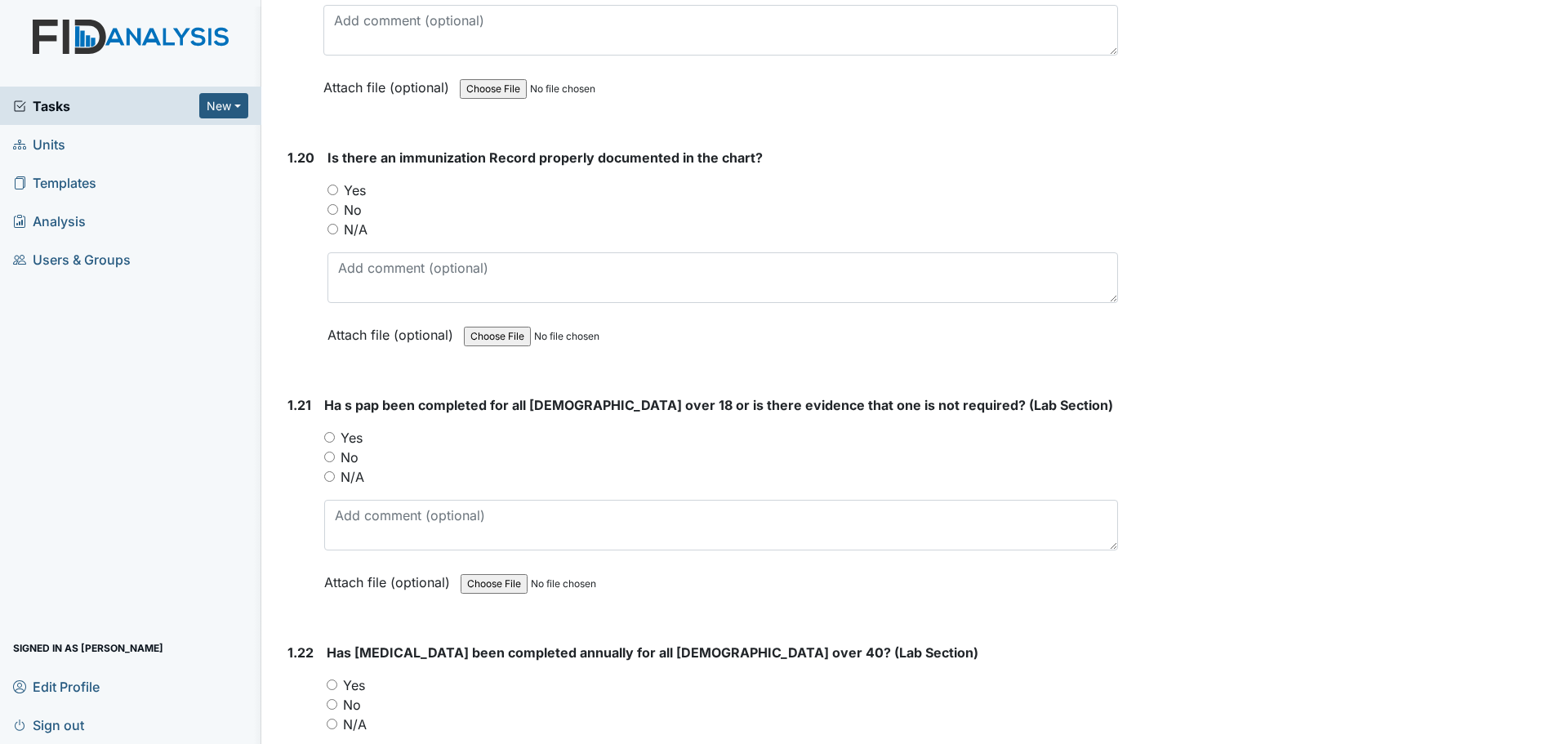
click at [341, 443] on label "Yes" at bounding box center [351, 437] width 22 height 19
click at [334, 443] on input "Yes" at bounding box center [329, 437] width 11 height 11
radio input "true"
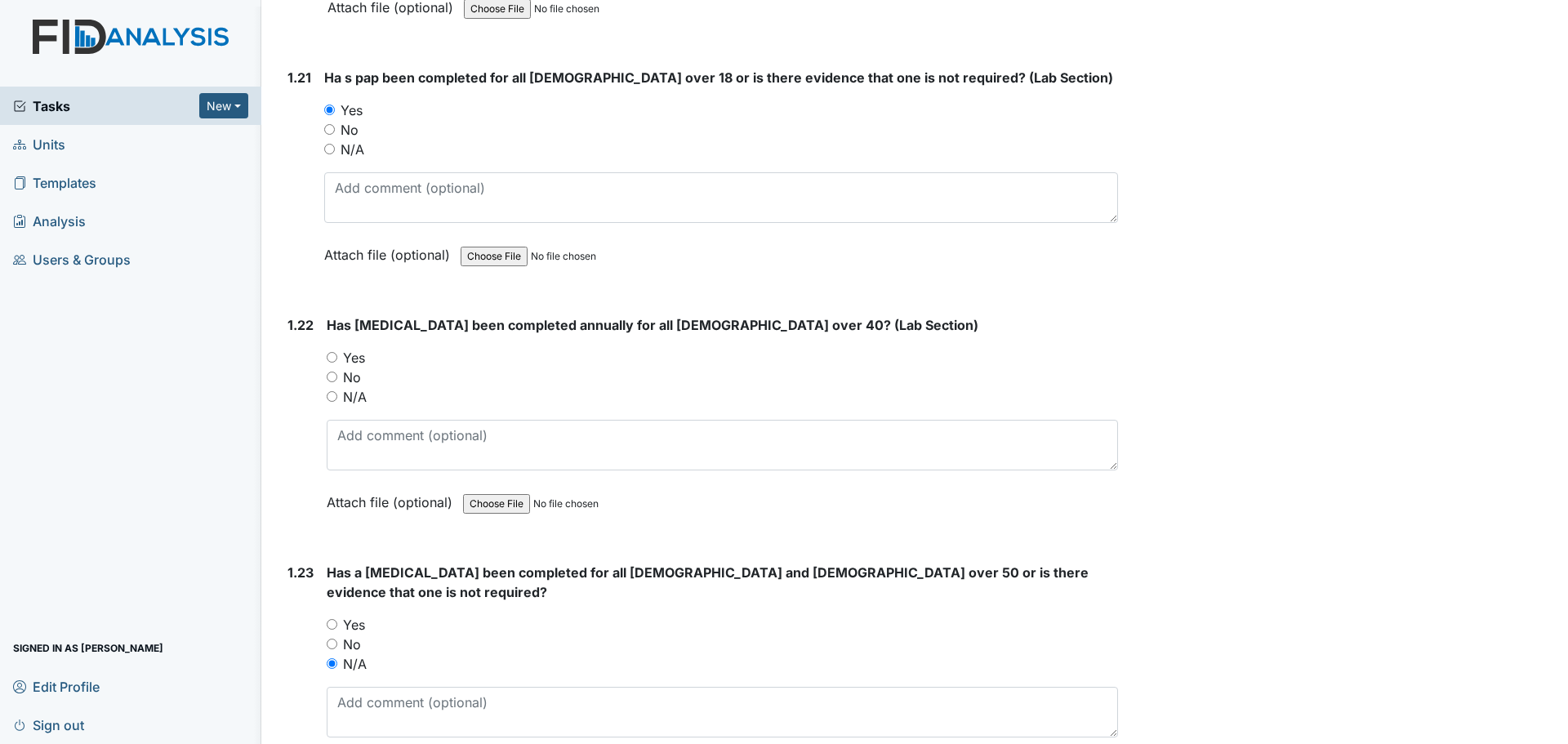
scroll to position [5147, 0]
click at [360, 397] on label "N/A" at bounding box center [355, 398] width 24 height 19
click at [337, 397] on input "N/A" at bounding box center [332, 397] width 11 height 11
radio input "true"
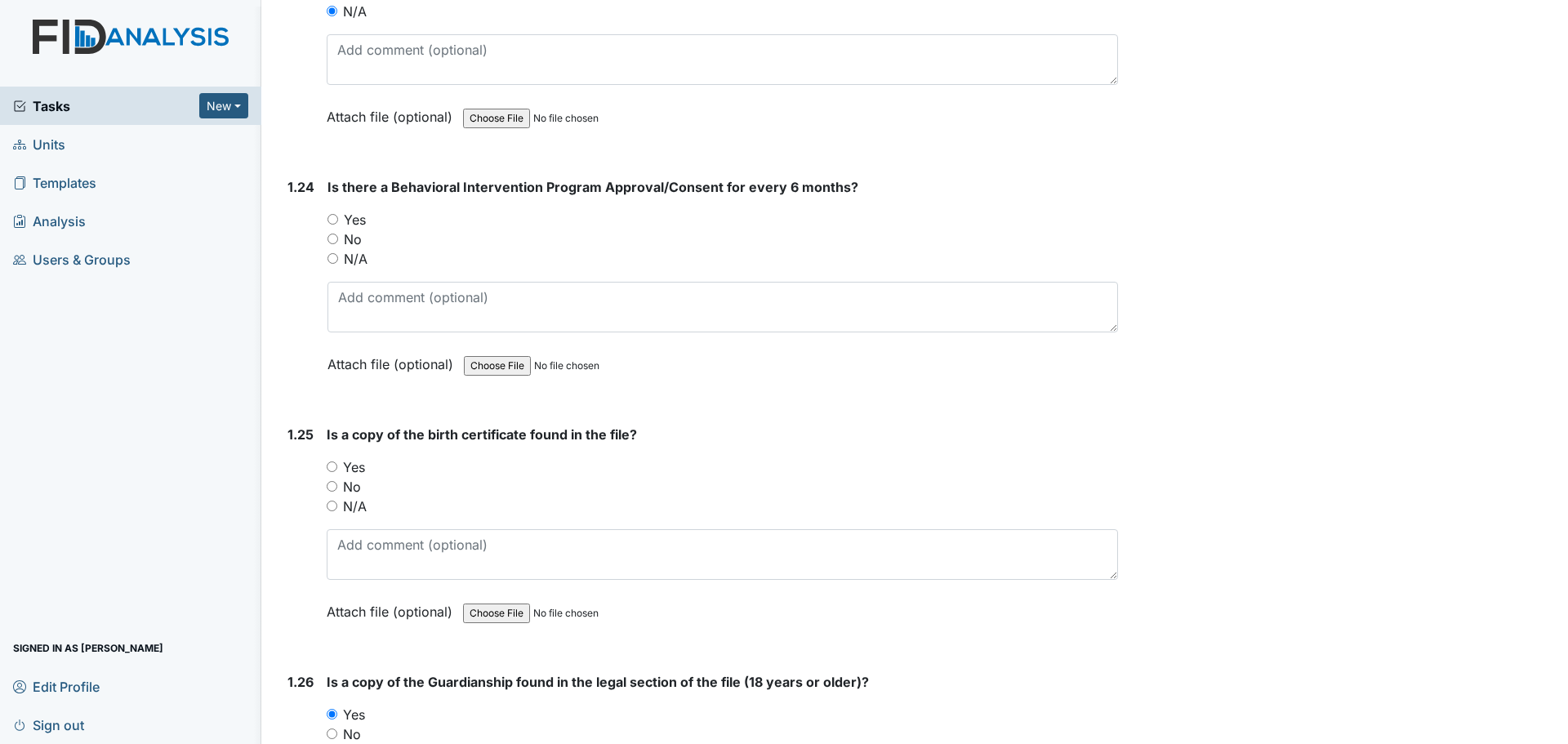
scroll to position [5882, 0]
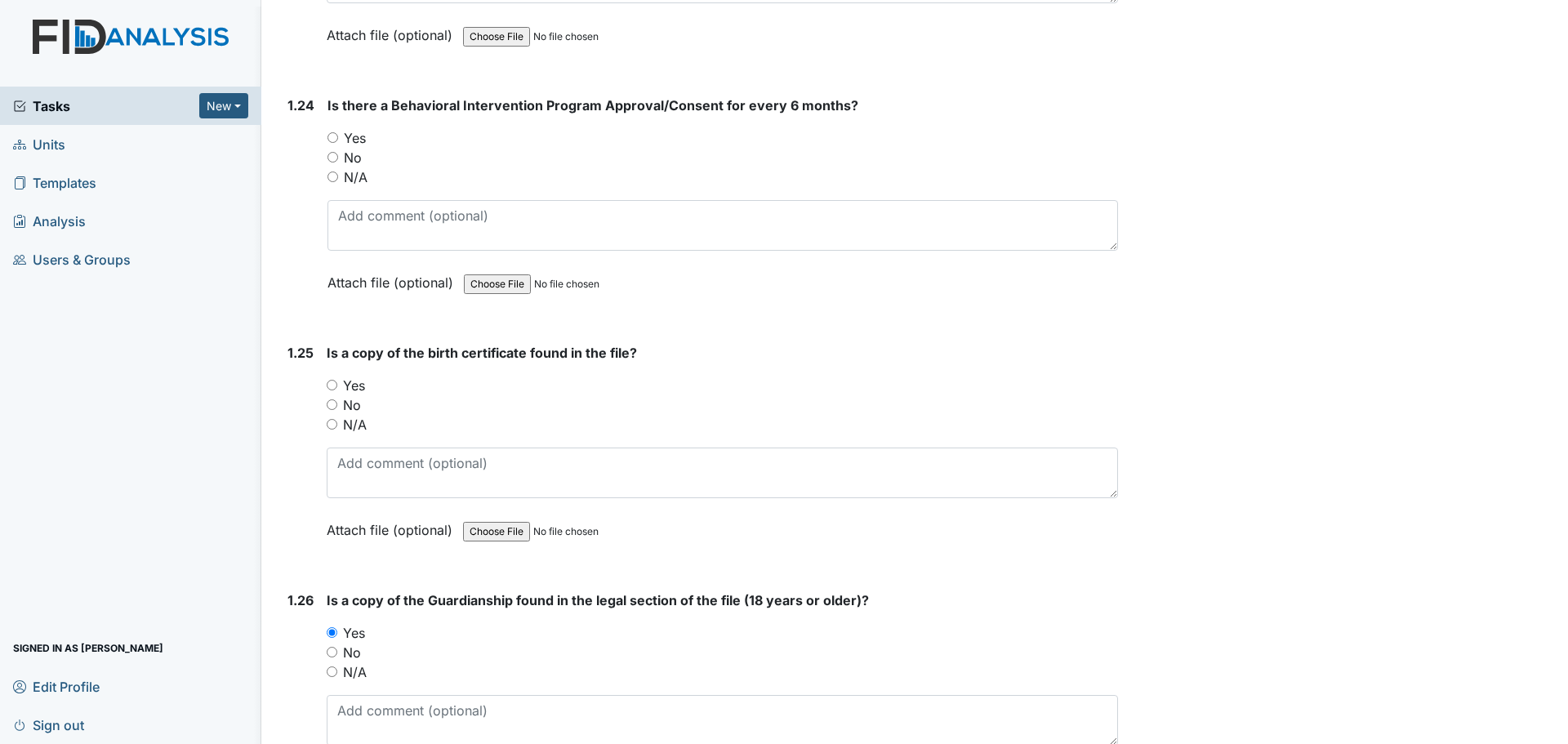
click at [358, 129] on label "Yes" at bounding box center [355, 138] width 22 height 19
click at [338, 132] on input "Yes" at bounding box center [333, 137] width 11 height 11
radio input "true"
click at [349, 376] on label "Yes" at bounding box center [354, 385] width 22 height 19
click at [337, 380] on input "Yes" at bounding box center [332, 385] width 11 height 11
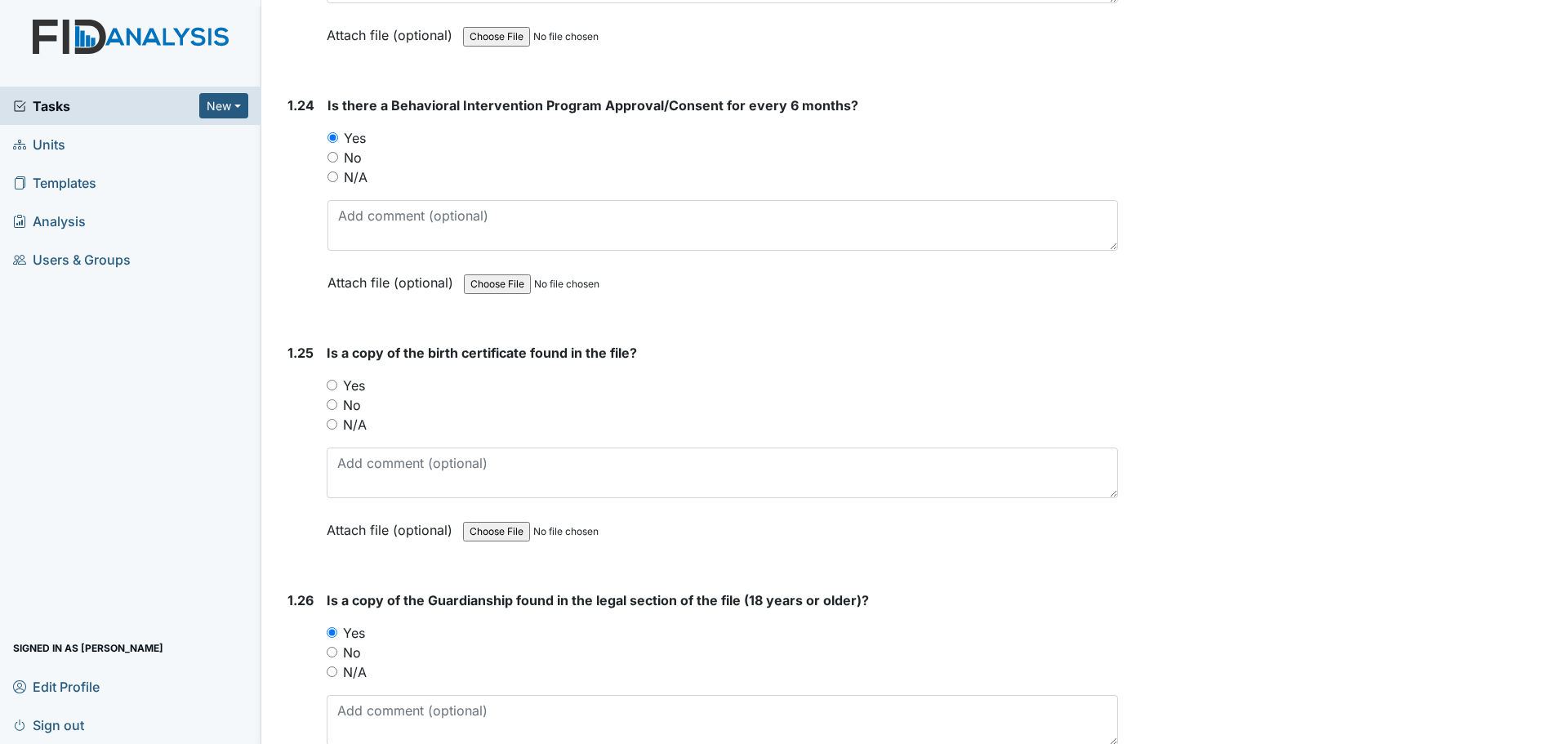
radio input "true"
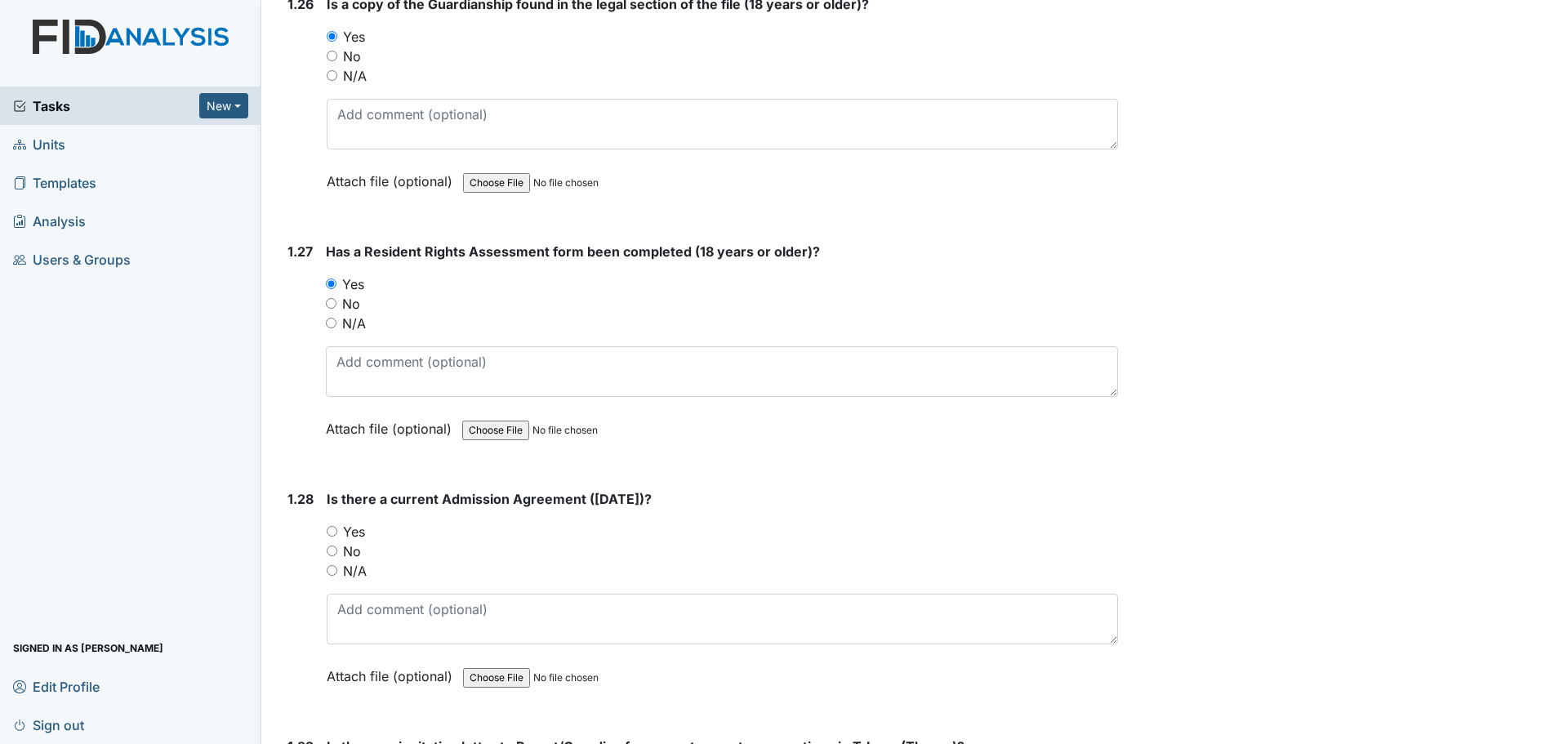
scroll to position [6535, 0]
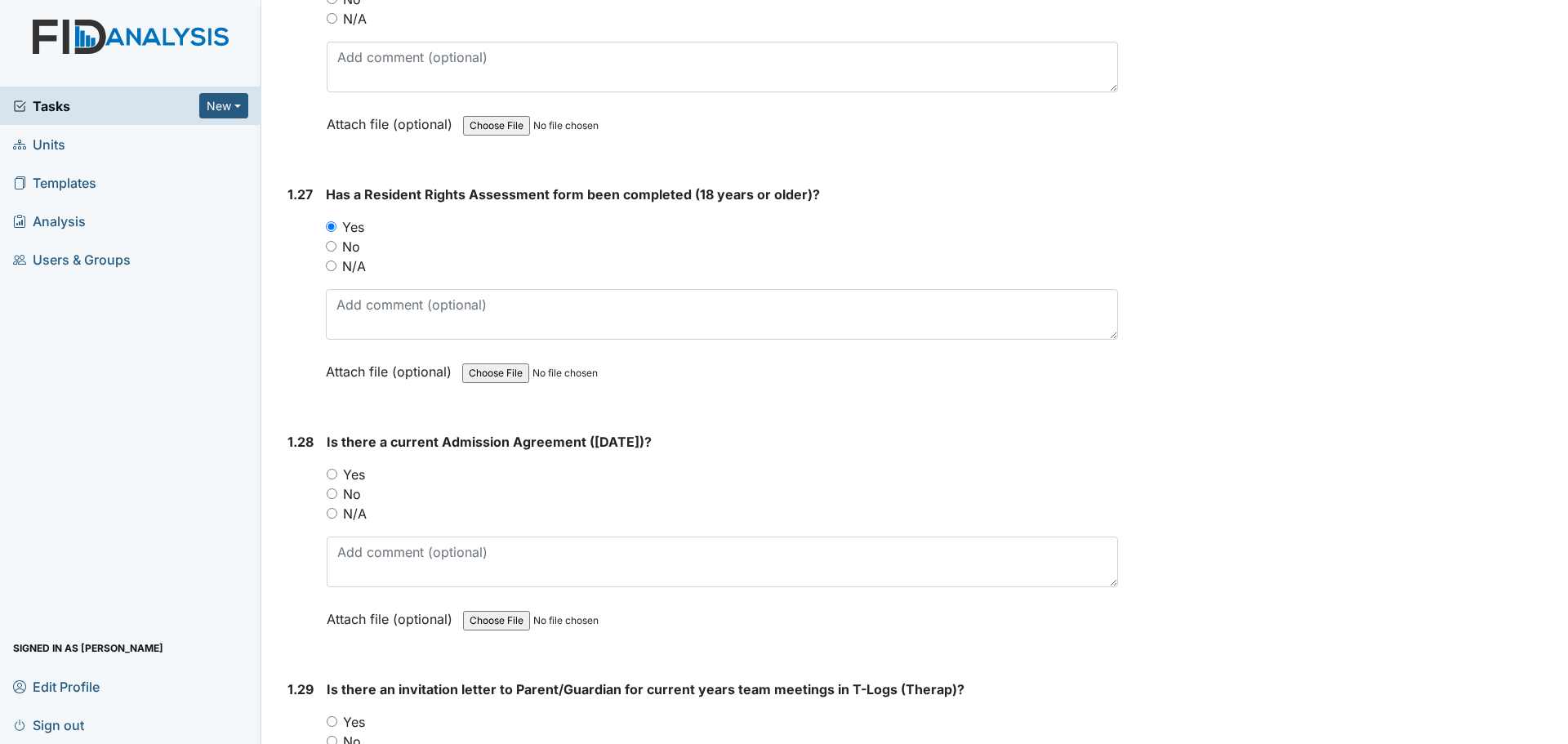
click at [360, 465] on label "Yes" at bounding box center [354, 474] width 22 height 19
click at [337, 469] on input "Yes" at bounding box center [332, 474] width 11 height 11
radio input "true"
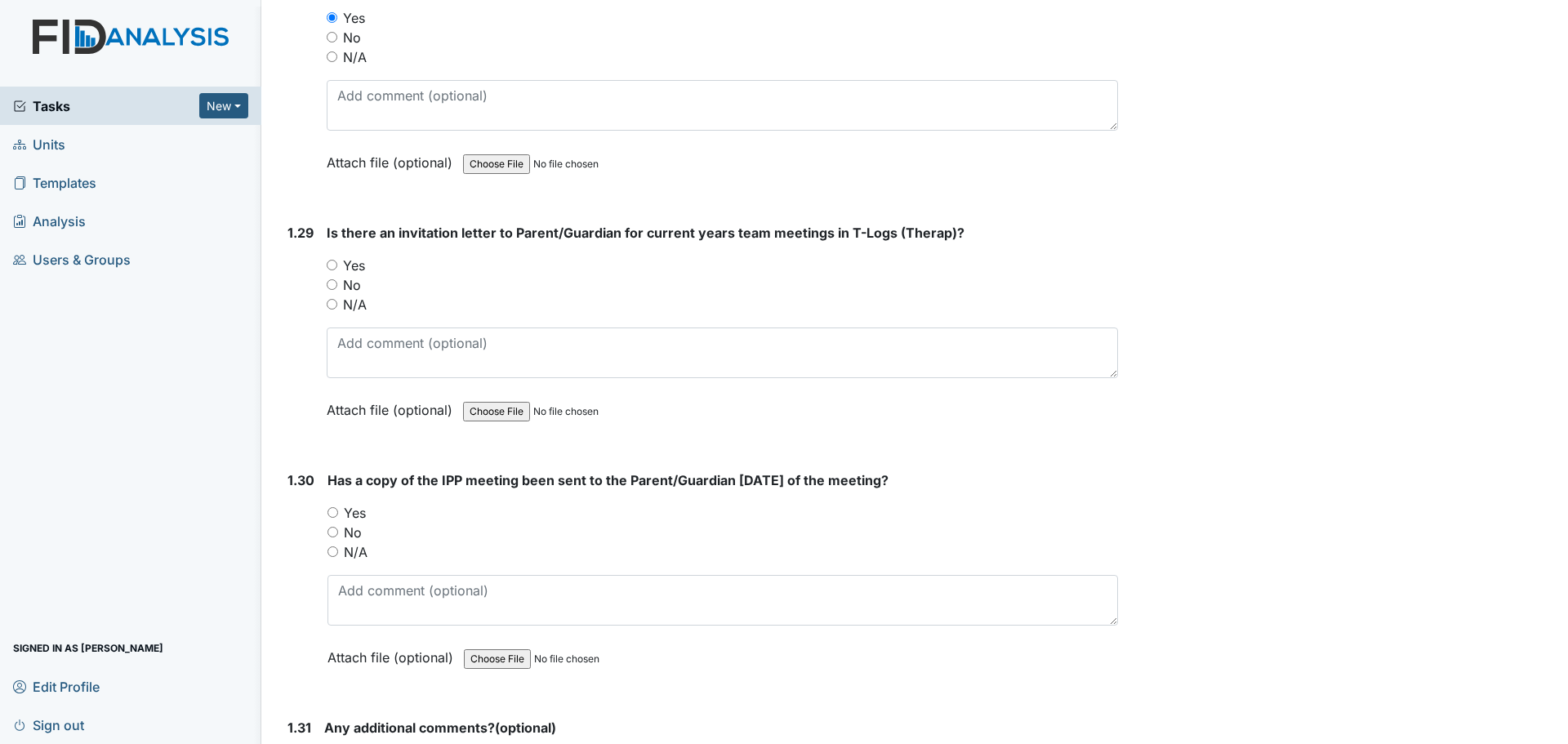
scroll to position [7026, 0]
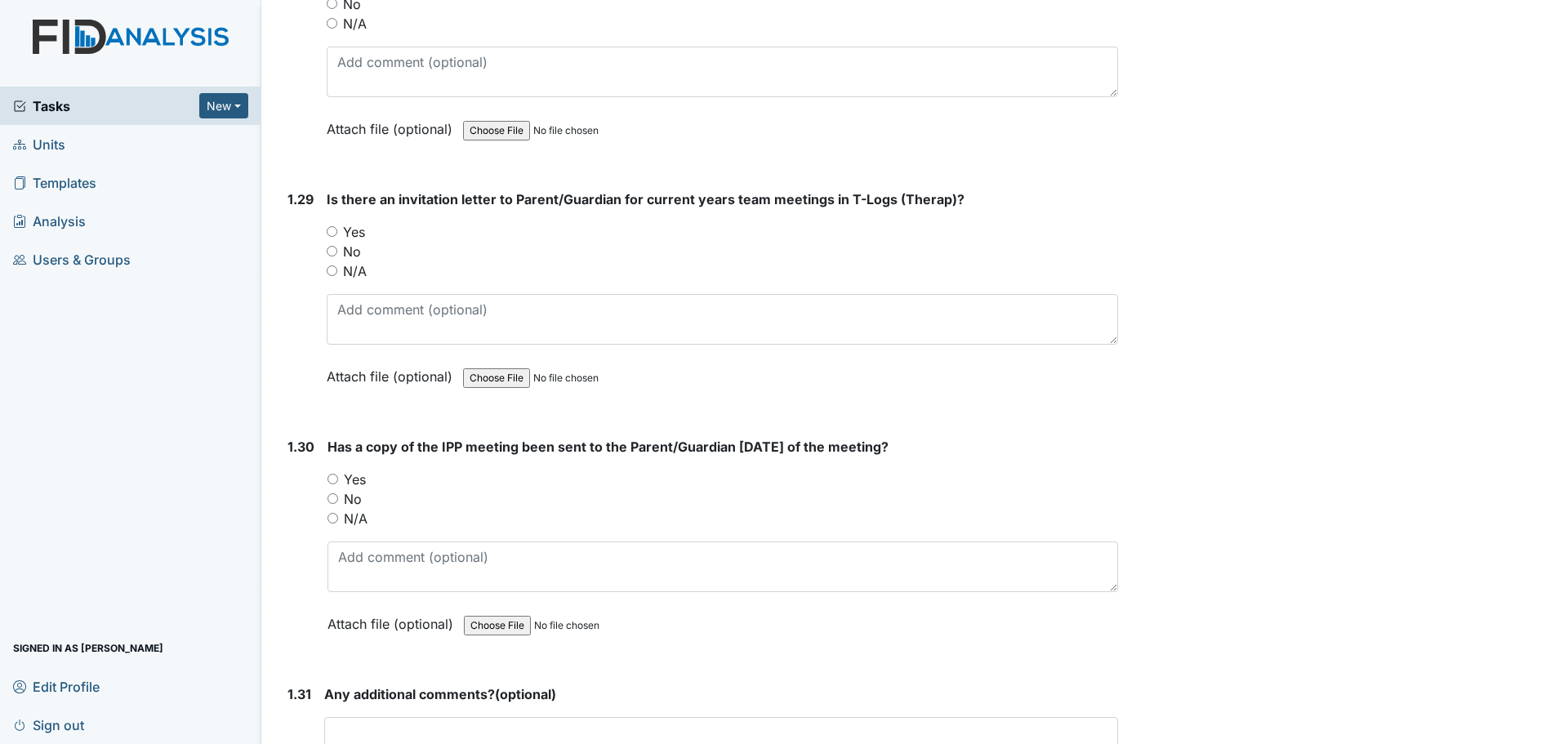
click at [361, 222] on label "Yes" at bounding box center [354, 231] width 22 height 19
click at [337, 226] on input "Yes" at bounding box center [332, 231] width 11 height 11
radio input "true"
click at [354, 489] on label "No" at bounding box center [352, 499] width 18 height 19
click at [338, 493] on input "No" at bounding box center [333, 499] width 11 height 11
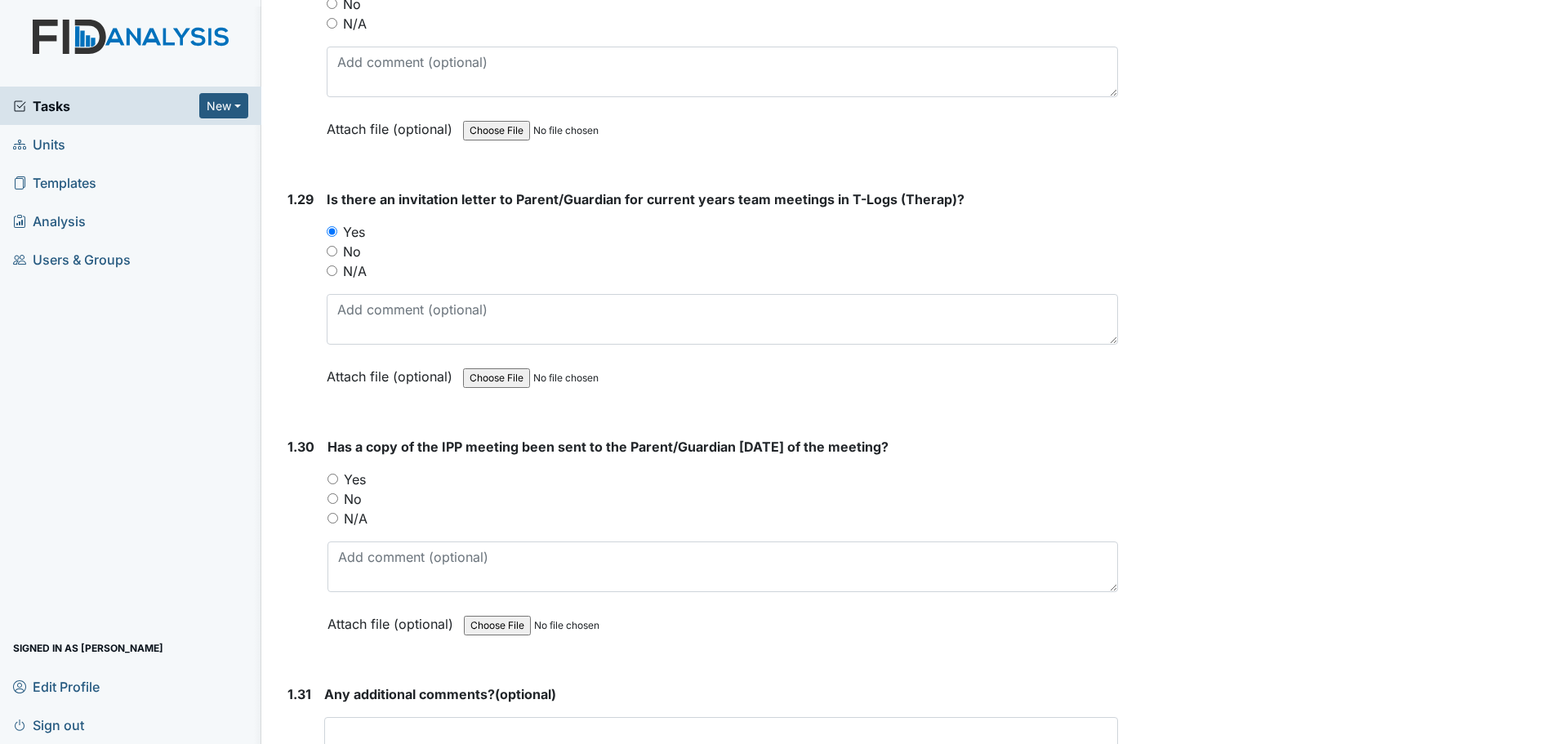
radio input "true"
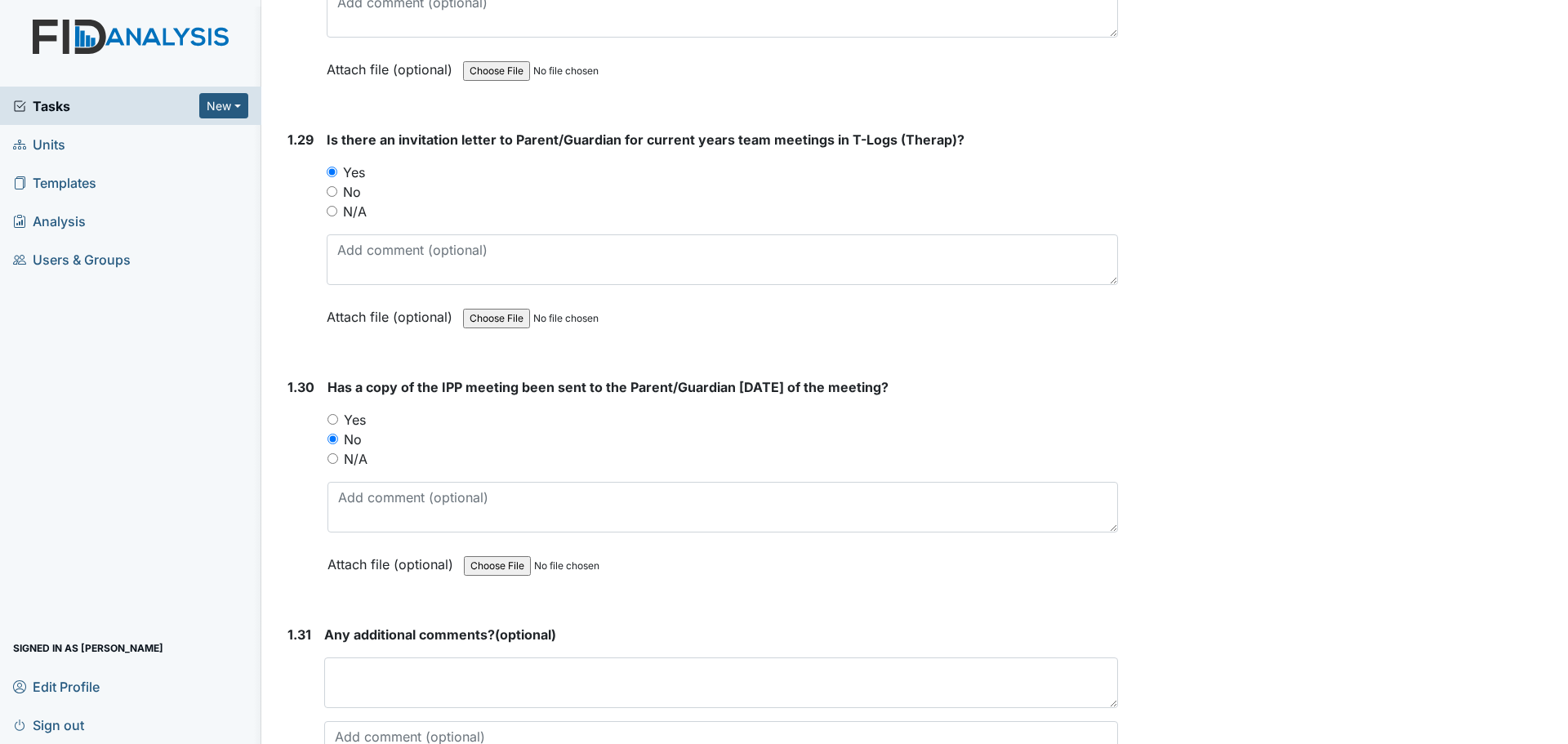
scroll to position [7230, 0]
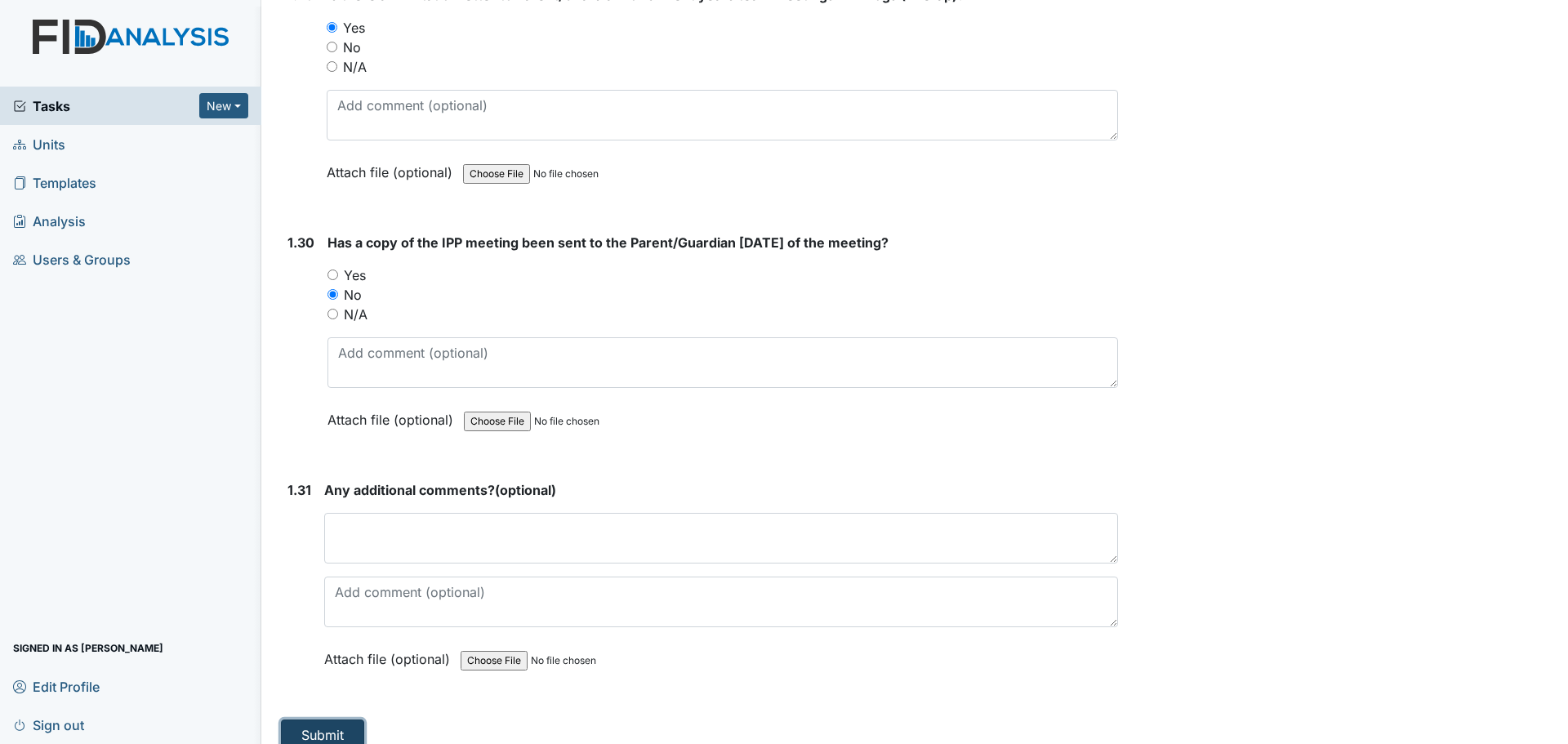
click at [331, 720] on button "Submit" at bounding box center [322, 735] width 83 height 31
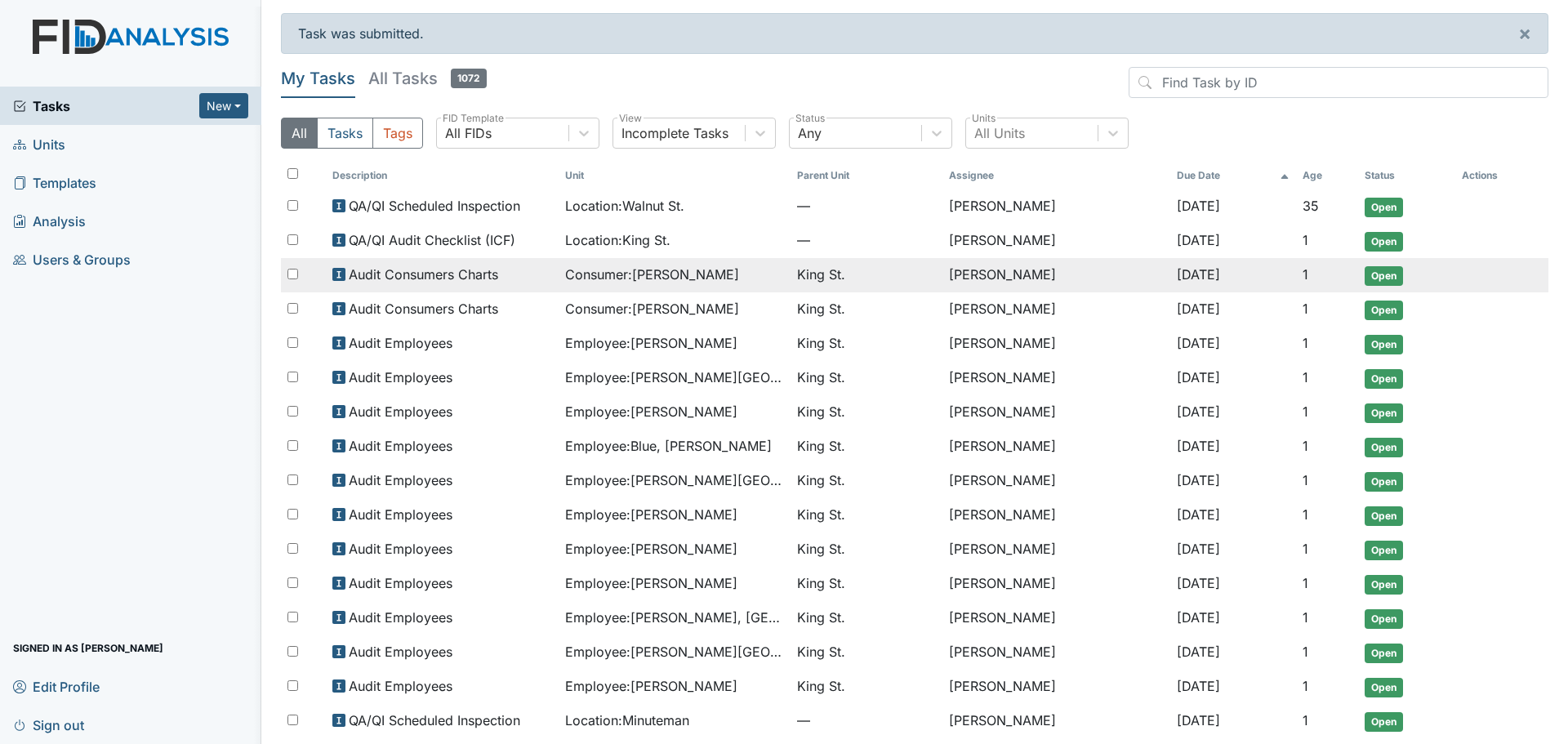
click at [673, 271] on span "Consumer : Pearson, Judy" at bounding box center [651, 274] width 174 height 19
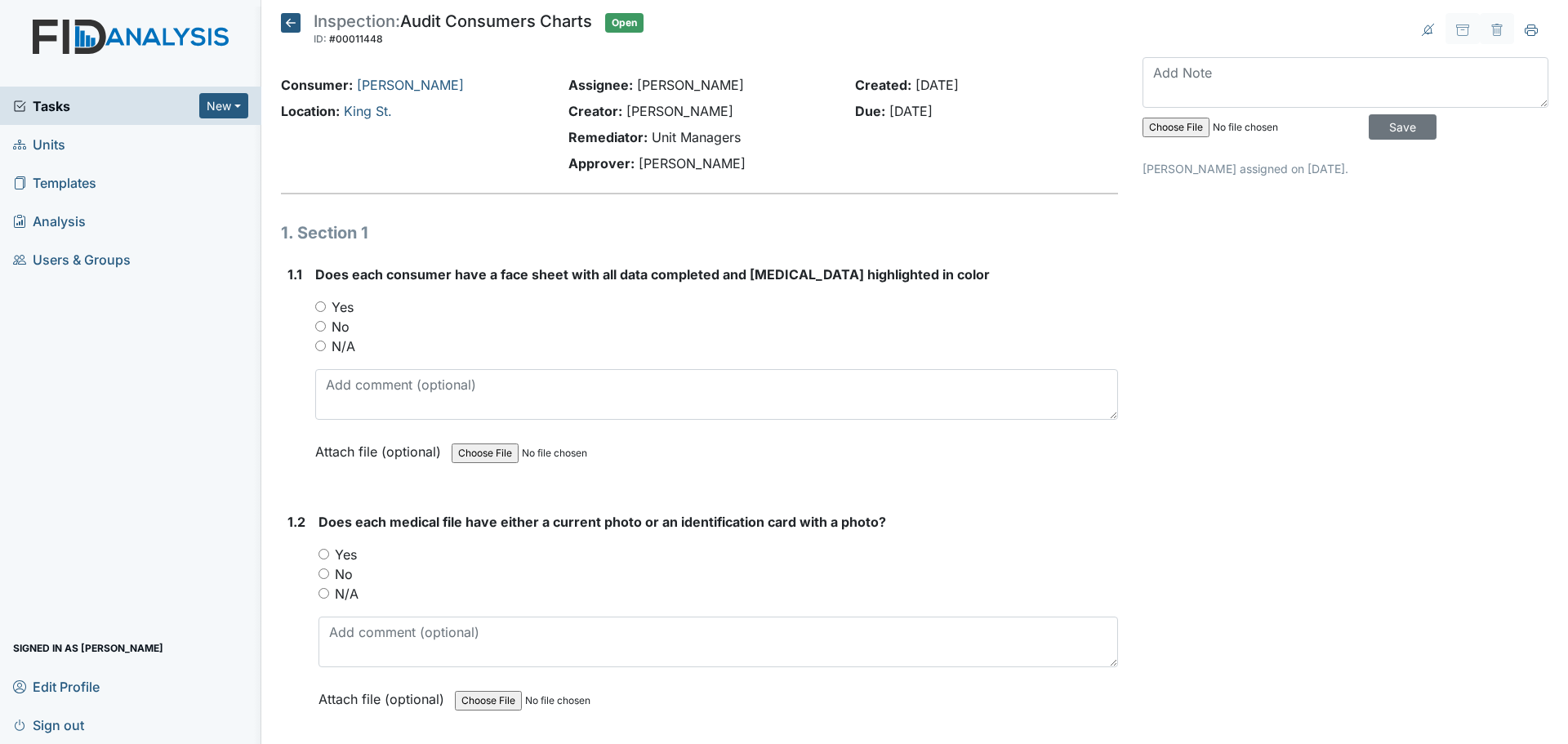
click at [336, 302] on label "Yes" at bounding box center [343, 307] width 22 height 19
click at [326, 302] on input "Yes" at bounding box center [320, 307] width 11 height 11
radio input "true"
click at [351, 559] on label "Yes" at bounding box center [345, 554] width 22 height 19
click at [329, 559] on input "Yes" at bounding box center [324, 554] width 11 height 11
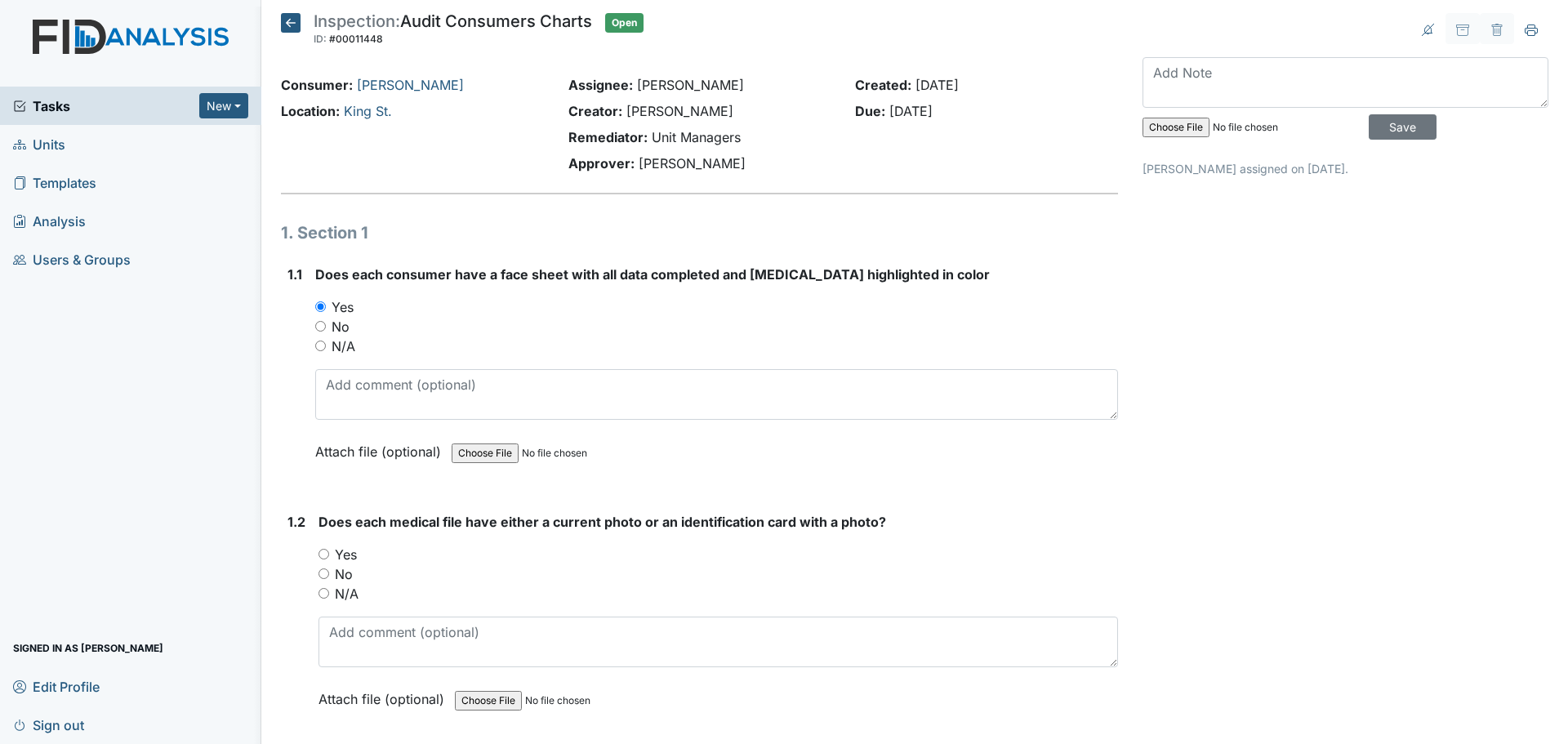
radio input "true"
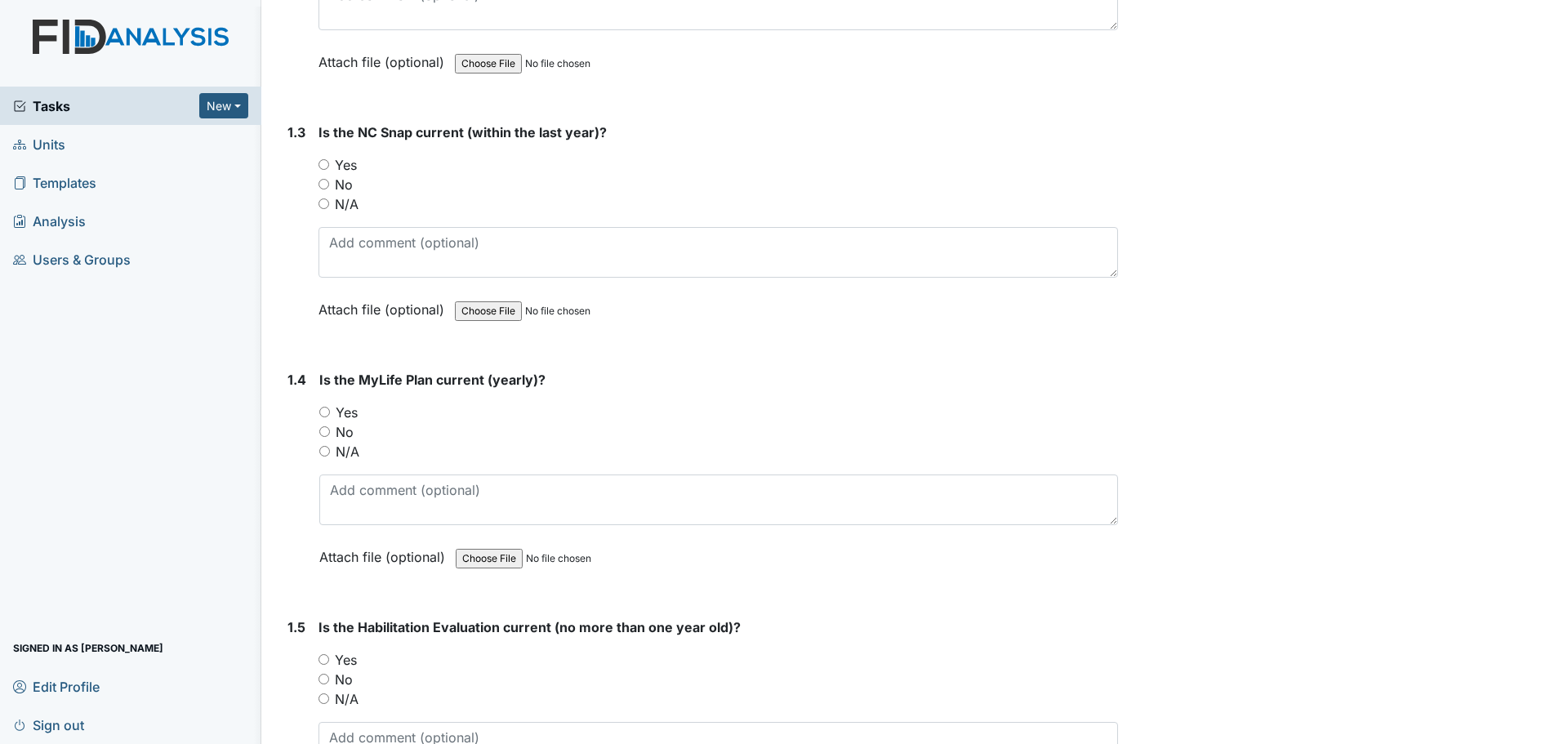
scroll to position [653, 0]
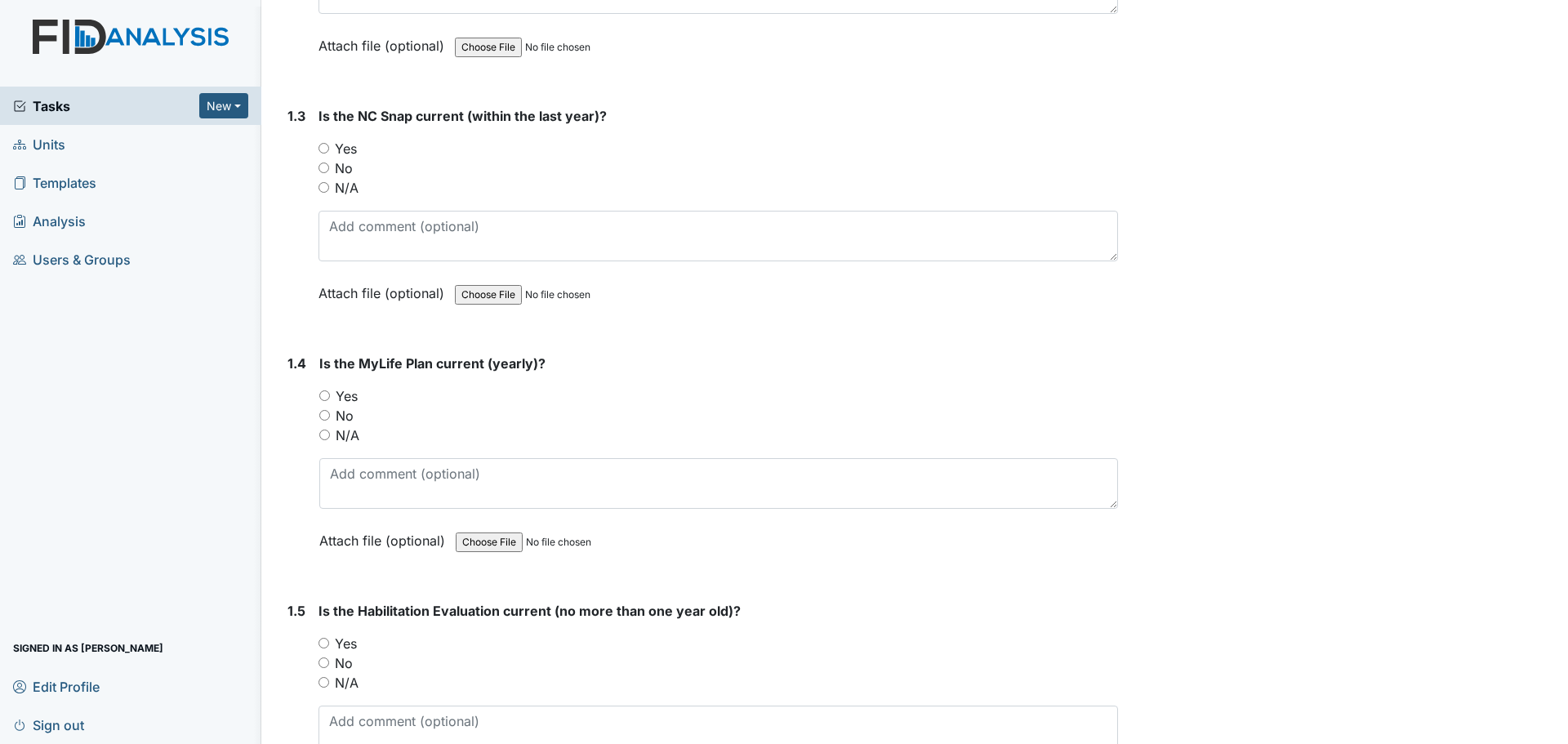
click at [353, 145] on label "Yes" at bounding box center [345, 148] width 22 height 19
click at [329, 145] on input "Yes" at bounding box center [324, 148] width 11 height 11
radio input "true"
click at [339, 395] on label "Yes" at bounding box center [346, 396] width 22 height 19
click at [330, 395] on input "Yes" at bounding box center [324, 395] width 11 height 11
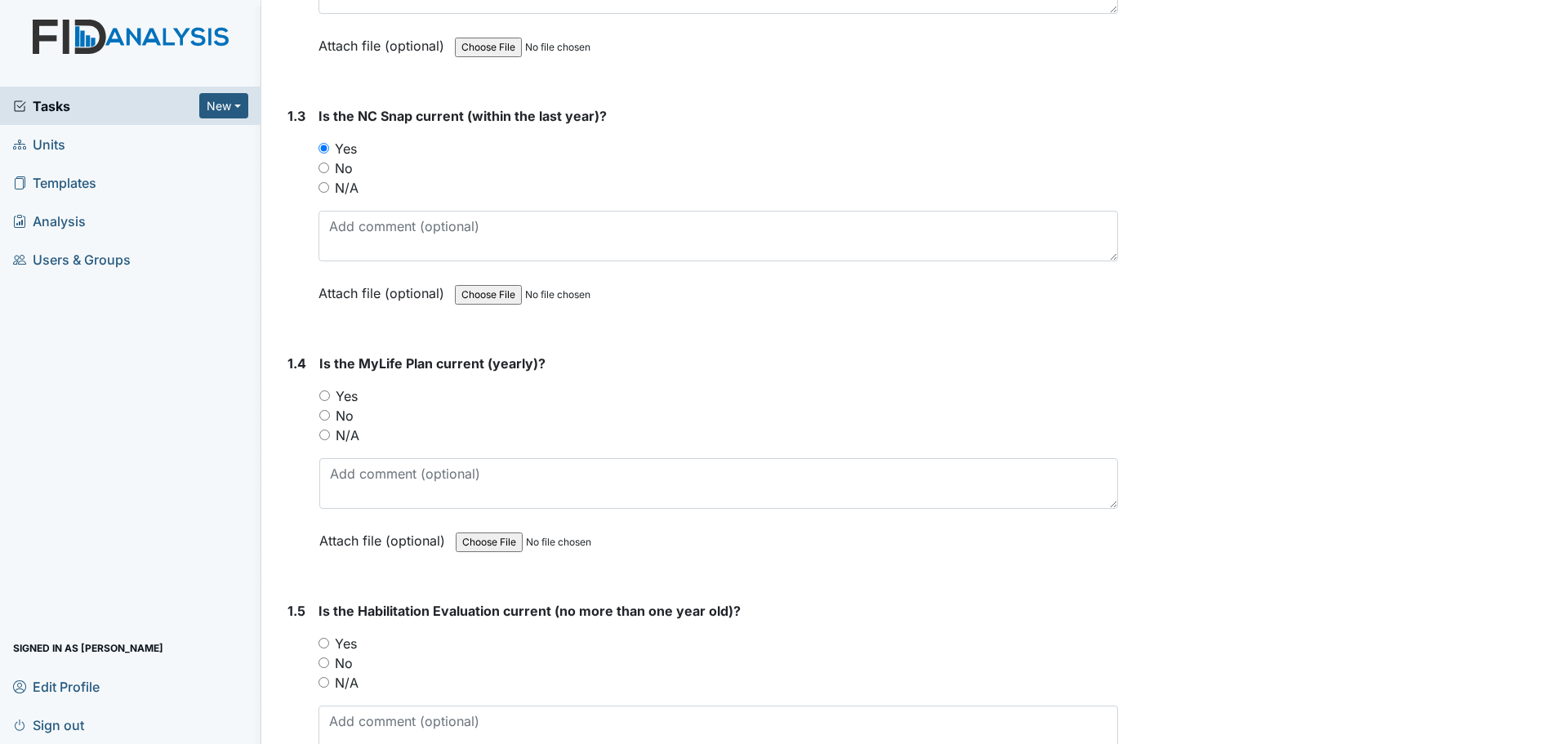
radio input "true"
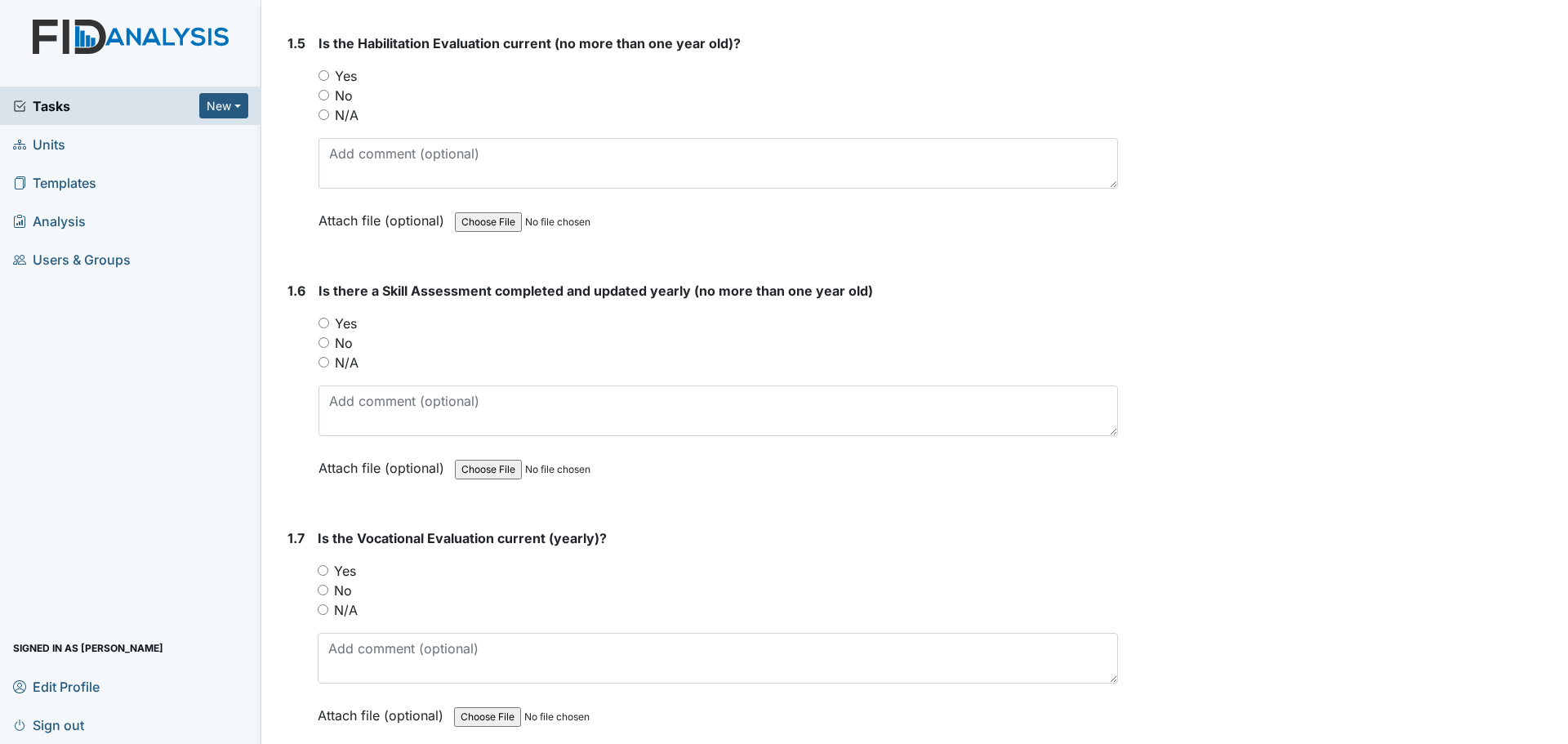
scroll to position [1226, 0]
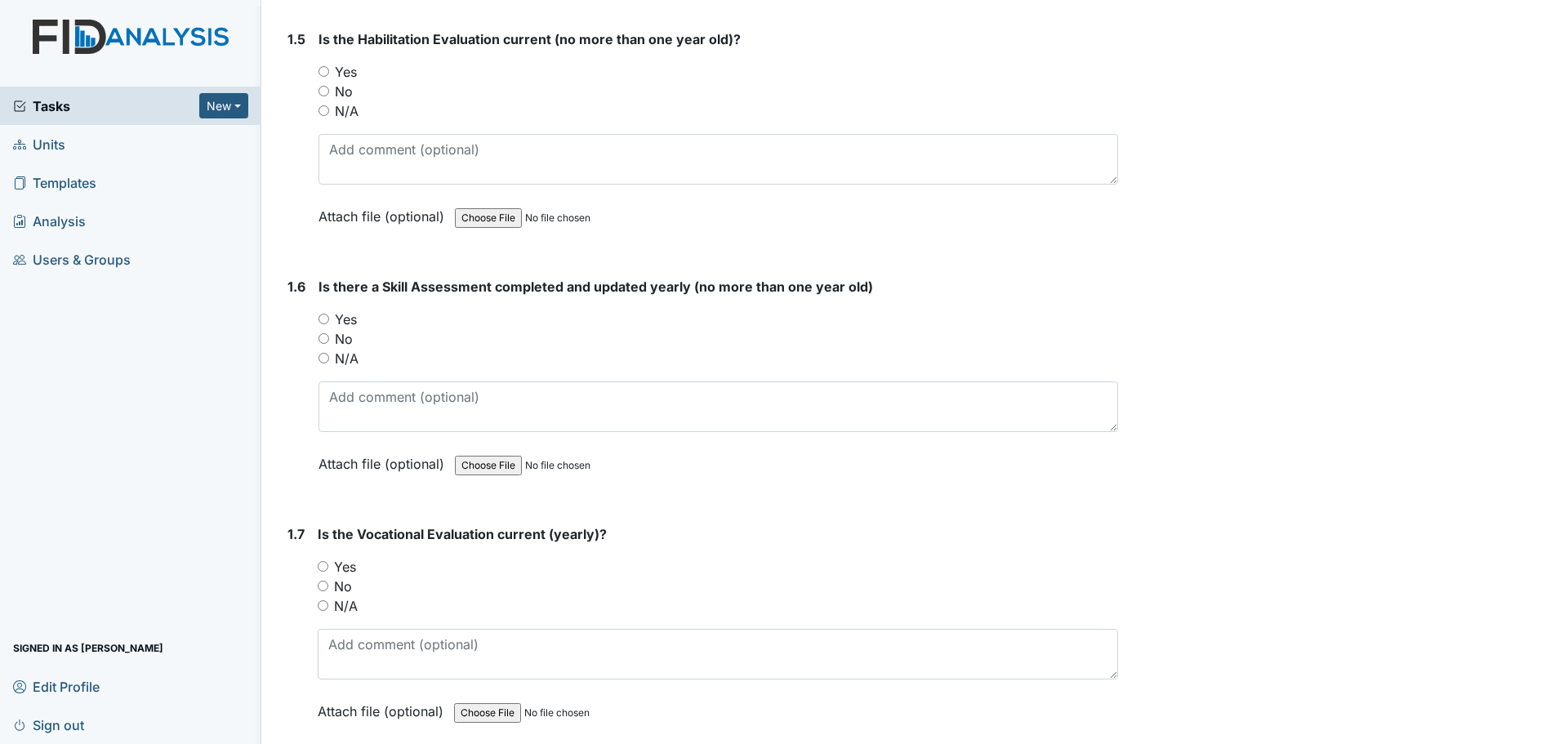
click at [350, 73] on label "Yes" at bounding box center [345, 71] width 22 height 19
click at [329, 73] on input "Yes" at bounding box center [324, 71] width 11 height 11
radio input "true"
click at [350, 319] on label "Yes" at bounding box center [345, 319] width 22 height 19
click at [329, 319] on input "Yes" at bounding box center [324, 319] width 11 height 11
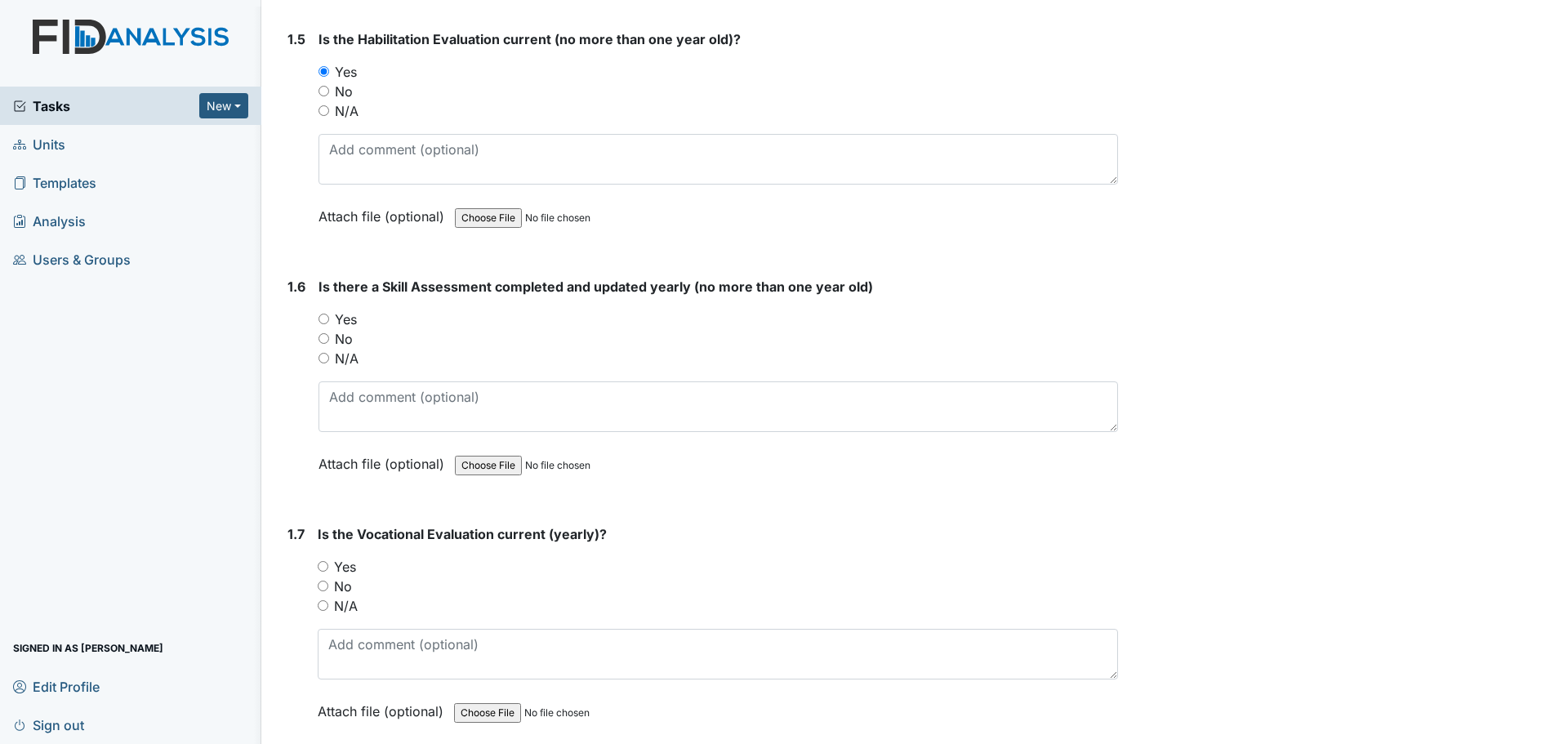
radio input "true"
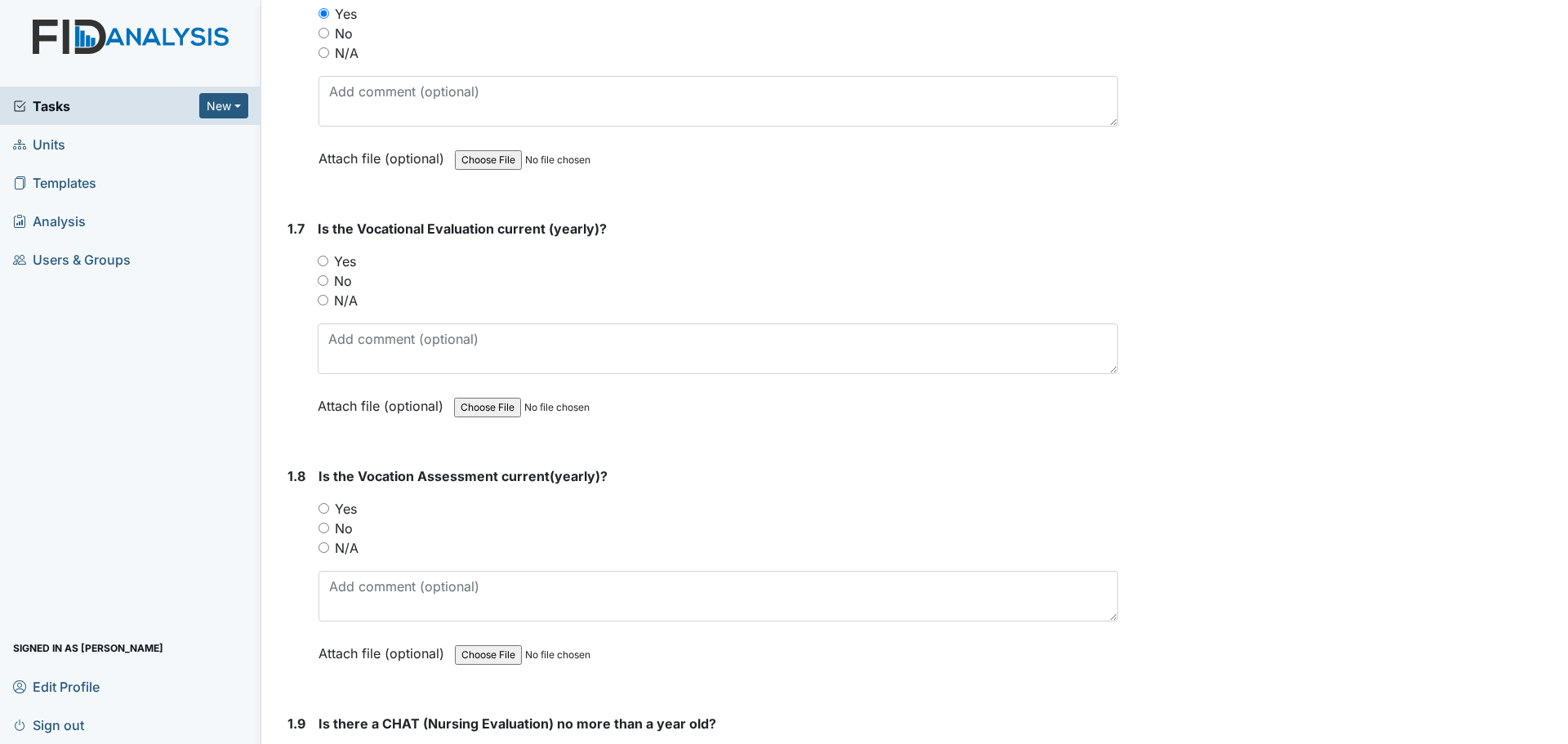
scroll to position [1552, 0]
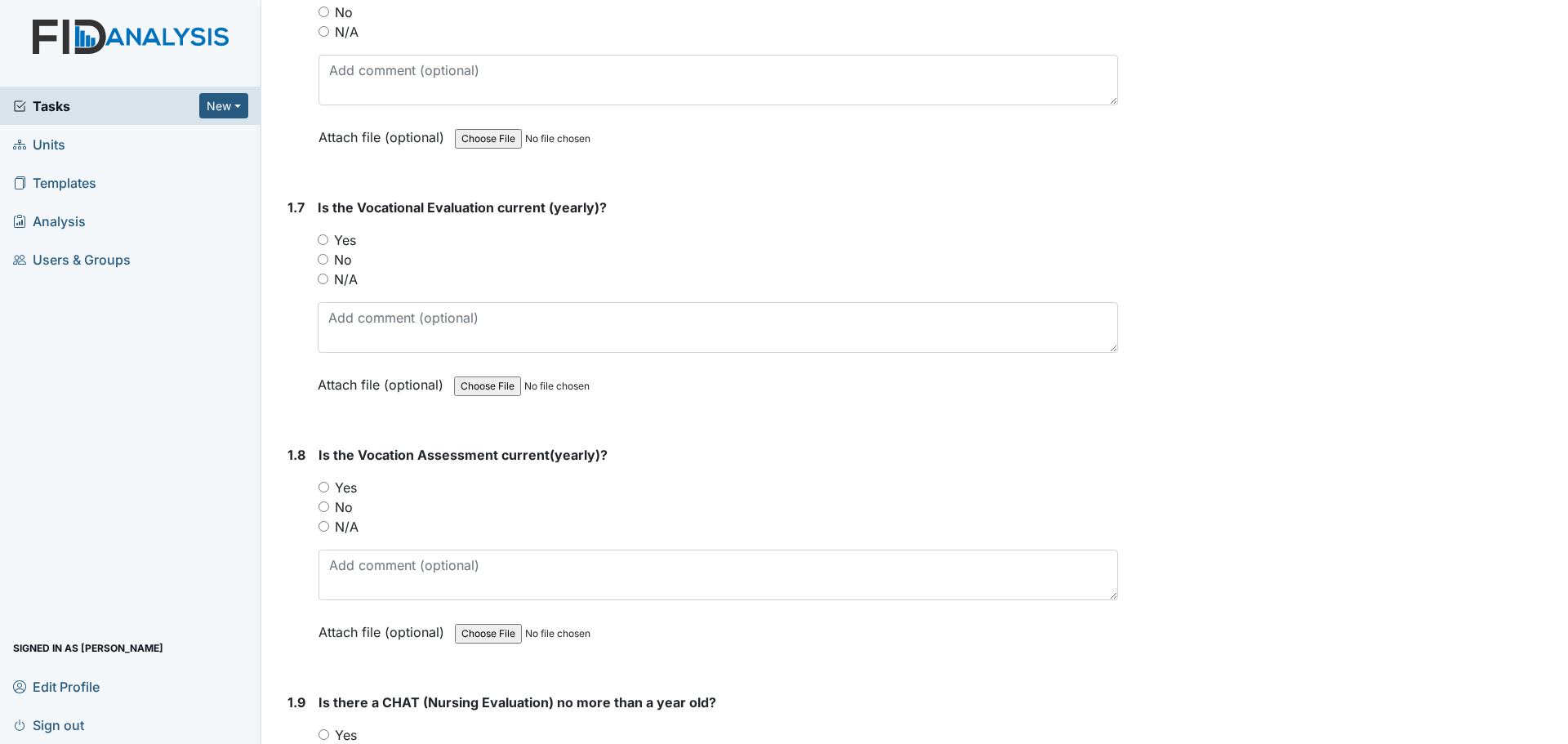
click at [349, 240] on label "Yes" at bounding box center [345, 240] width 22 height 19
click at [329, 240] on input "Yes" at bounding box center [323, 240] width 11 height 11
radio input "true"
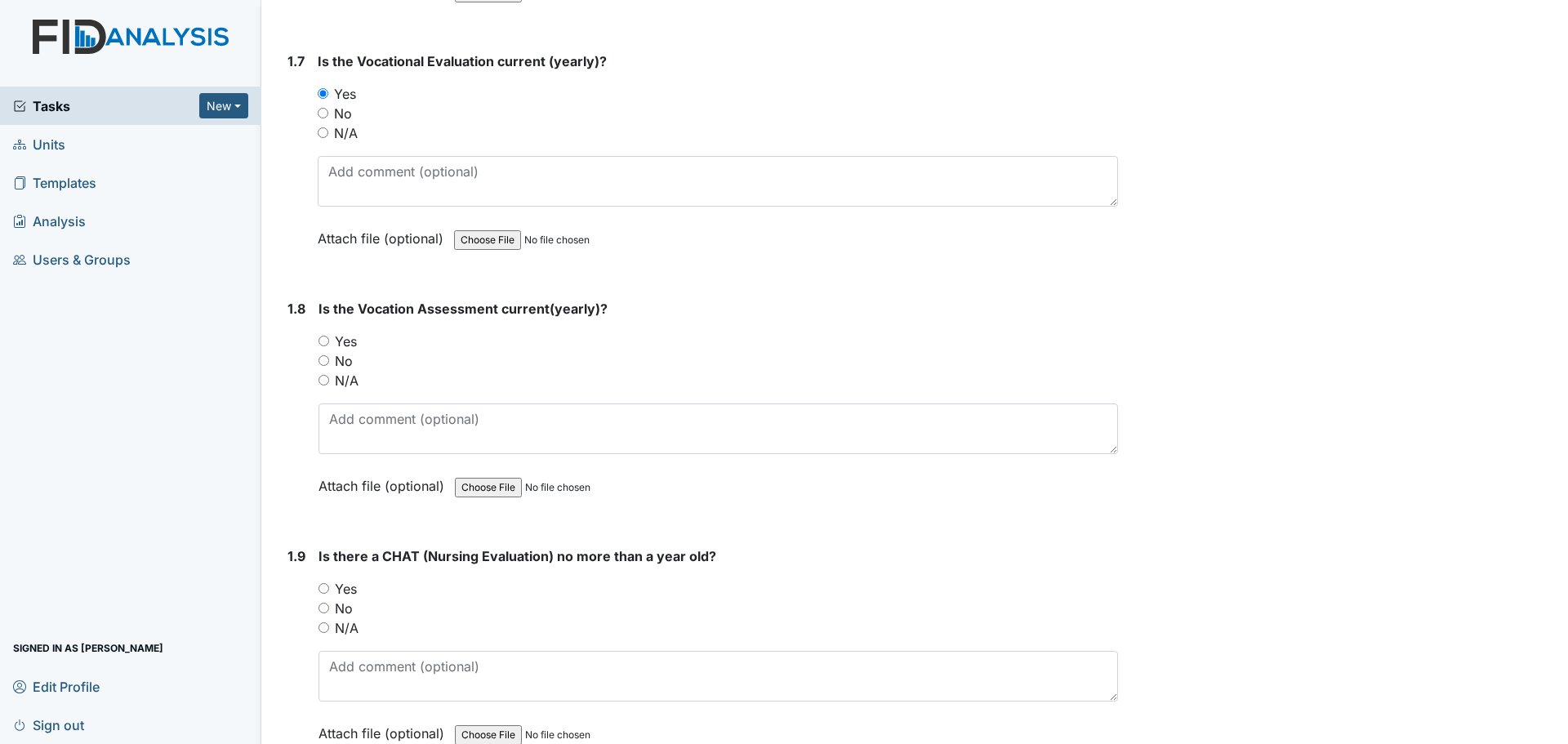
scroll to position [1797, 0]
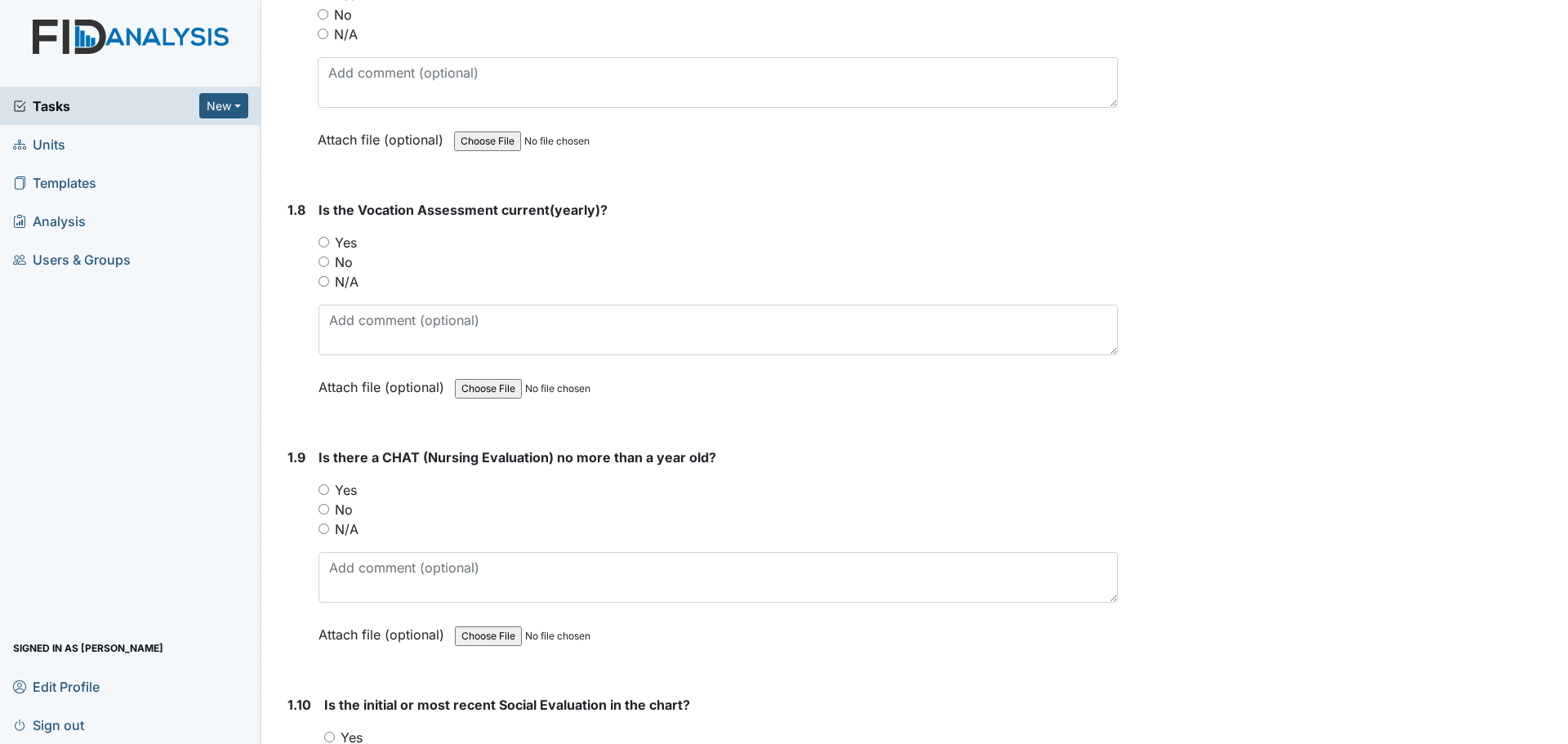
click at [350, 243] on label "Yes" at bounding box center [345, 242] width 22 height 19
click at [329, 243] on input "Yes" at bounding box center [324, 242] width 11 height 11
radio input "true"
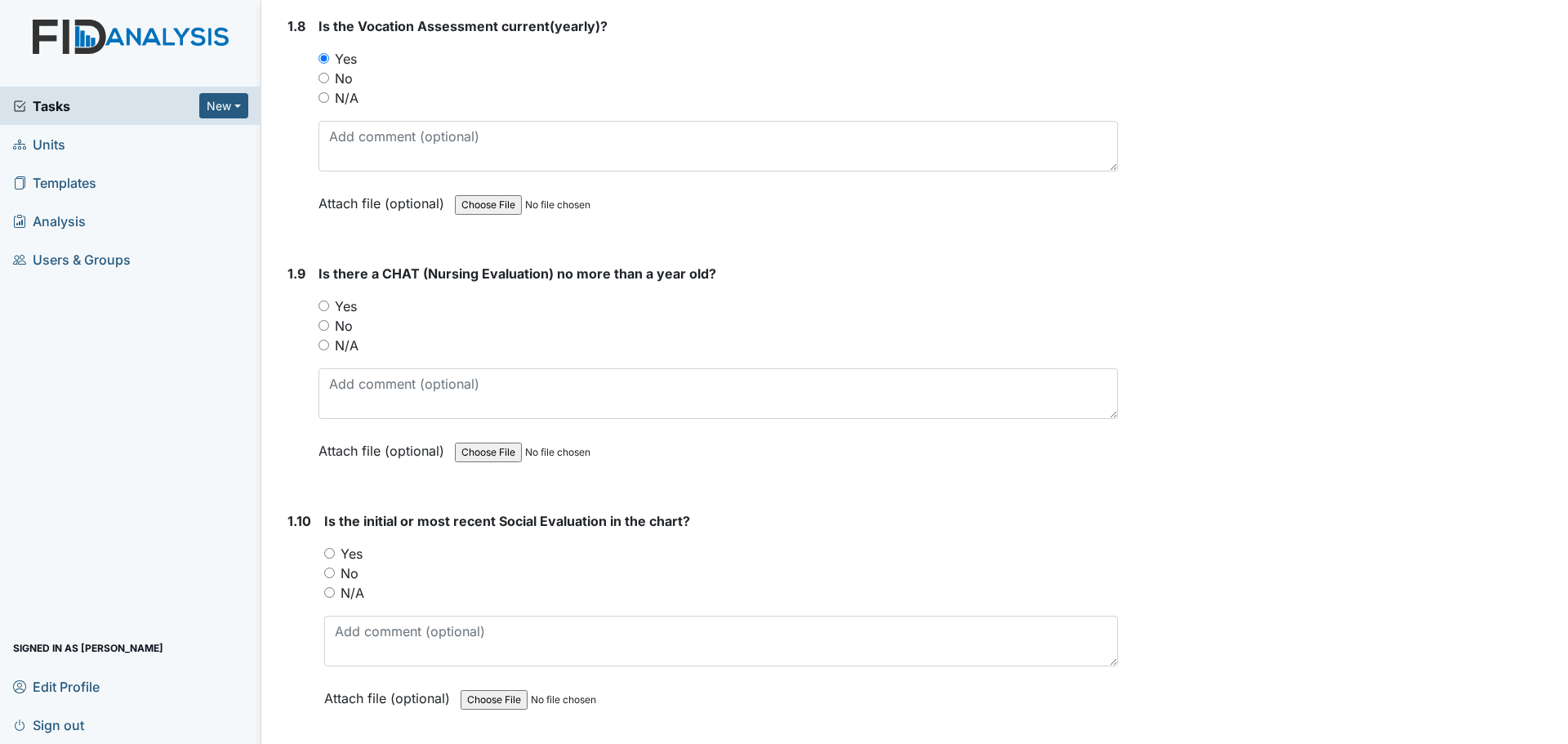
scroll to position [2124, 0]
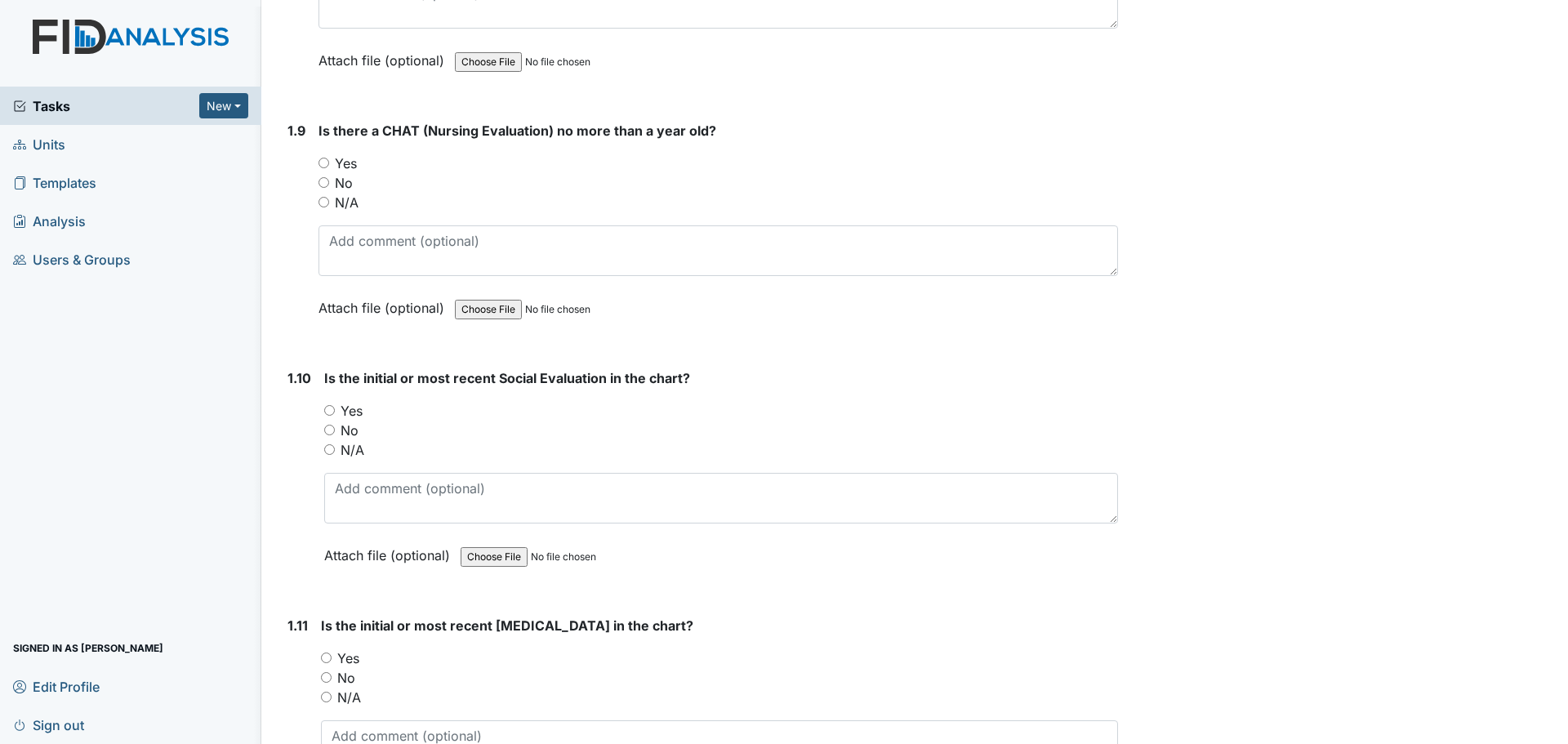
click at [345, 415] on label "Yes" at bounding box center [351, 410] width 22 height 19
click at [334, 415] on input "Yes" at bounding box center [329, 410] width 11 height 11
radio input "true"
click at [348, 662] on label "Yes" at bounding box center [348, 658] width 22 height 19
click at [332, 662] on input "Yes" at bounding box center [326, 657] width 11 height 11
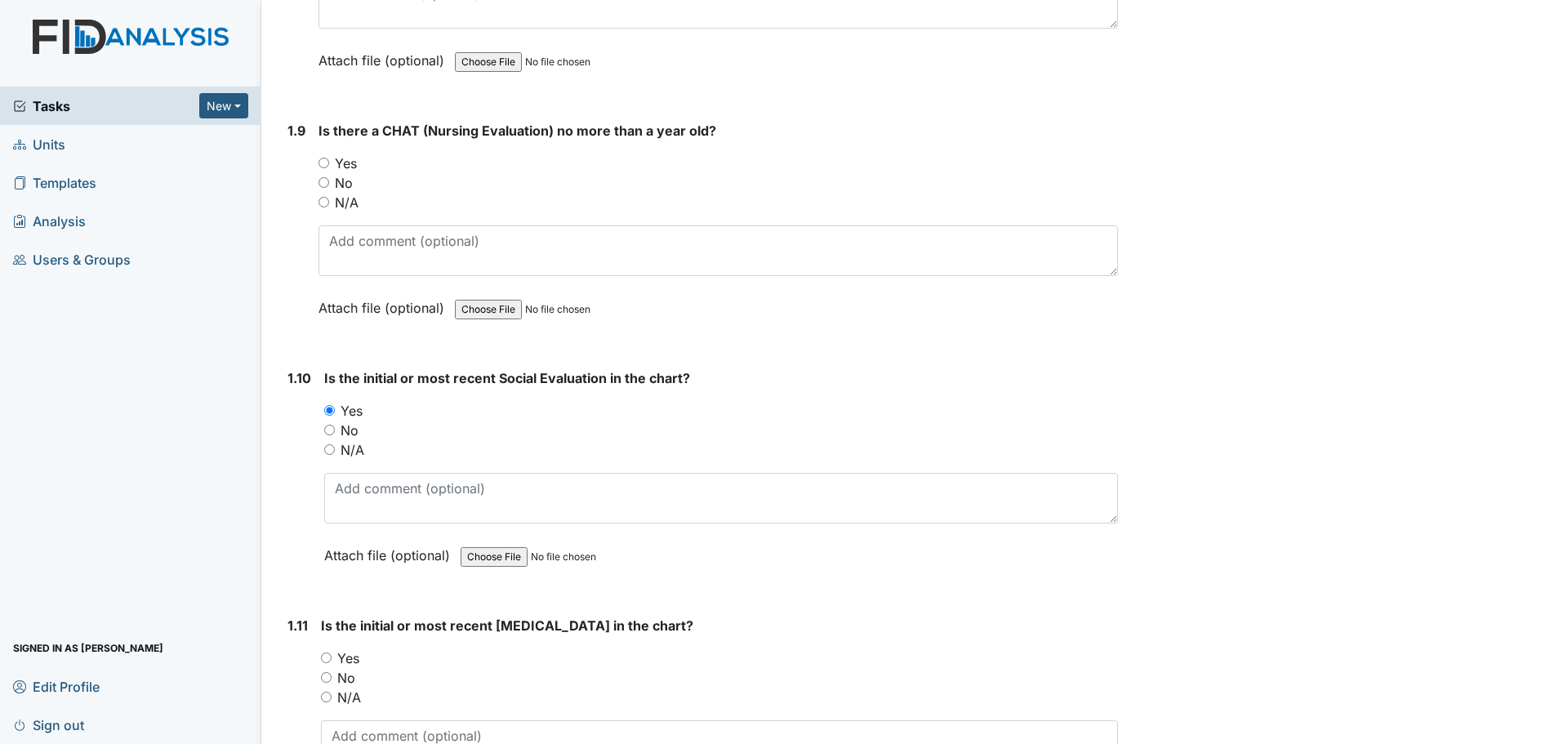
radio input "true"
